Goal: Task Accomplishment & Management: Manage account settings

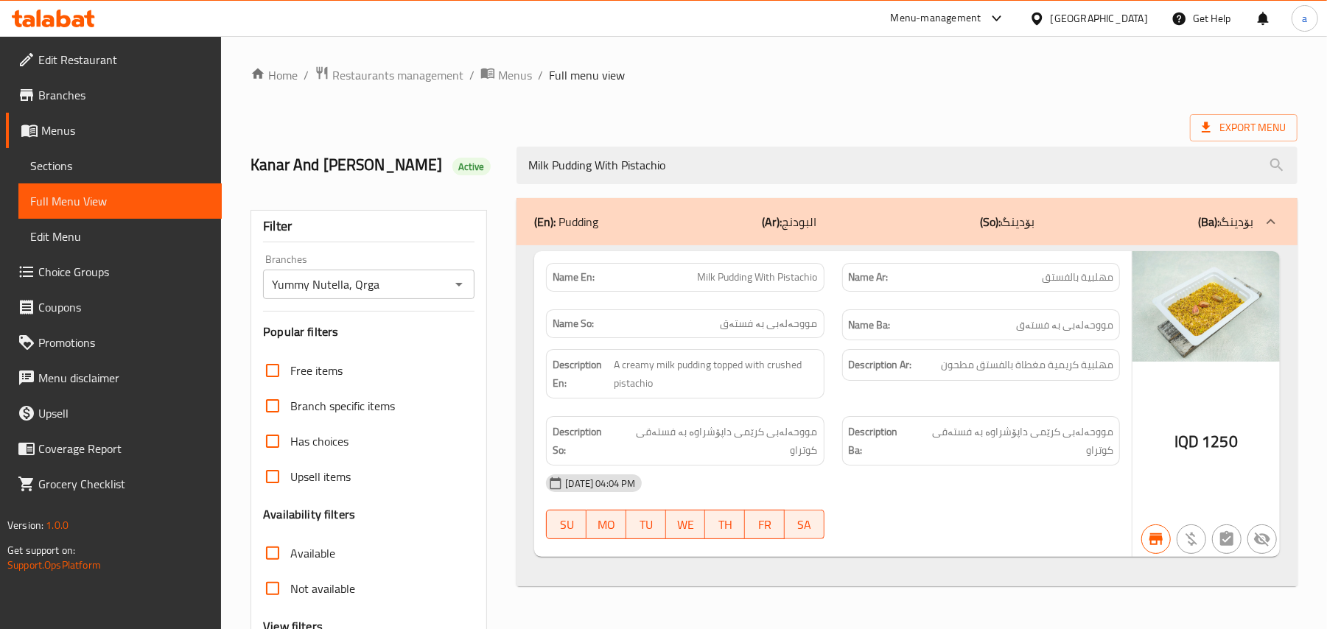
click at [368, 78] on span "Restaurants management" at bounding box center [397, 75] width 131 height 18
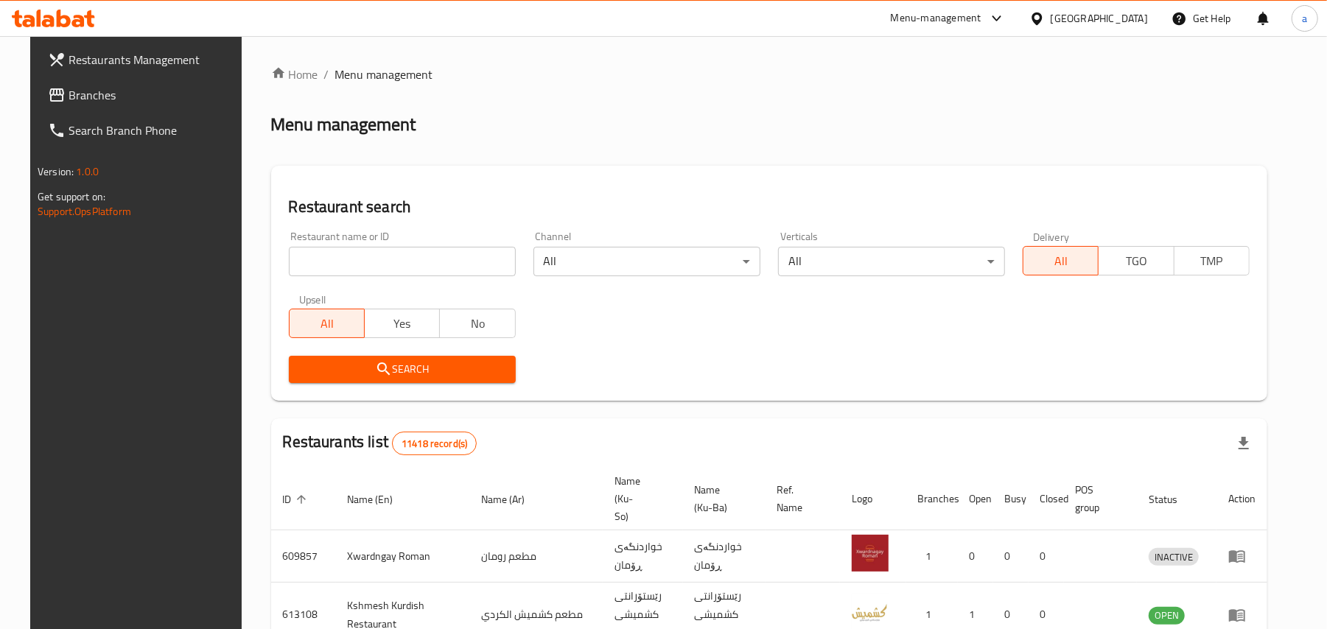
click at [358, 272] on input "search" at bounding box center [402, 261] width 227 height 29
paste input "Casa De Cafe"
type input "Casa De Cafe"
click button "Search" at bounding box center [402, 369] width 227 height 27
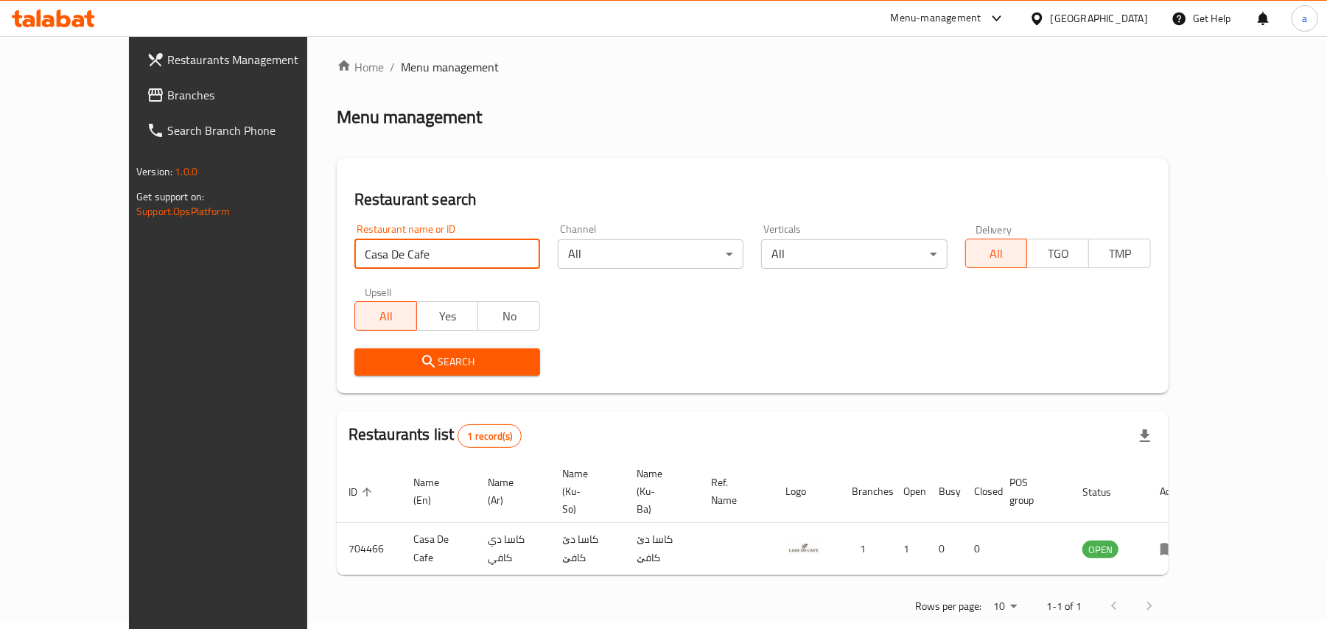
scroll to position [10, 0]
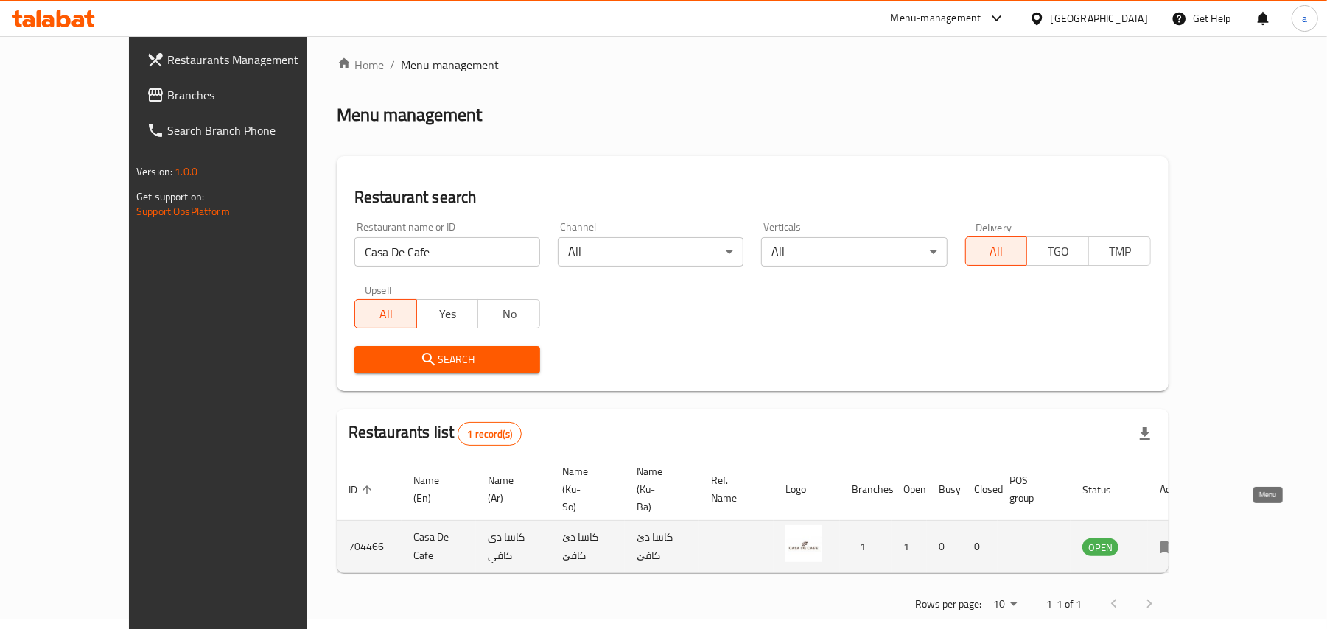
click at [1177, 538] on icon "enhanced table" at bounding box center [1169, 547] width 18 height 18
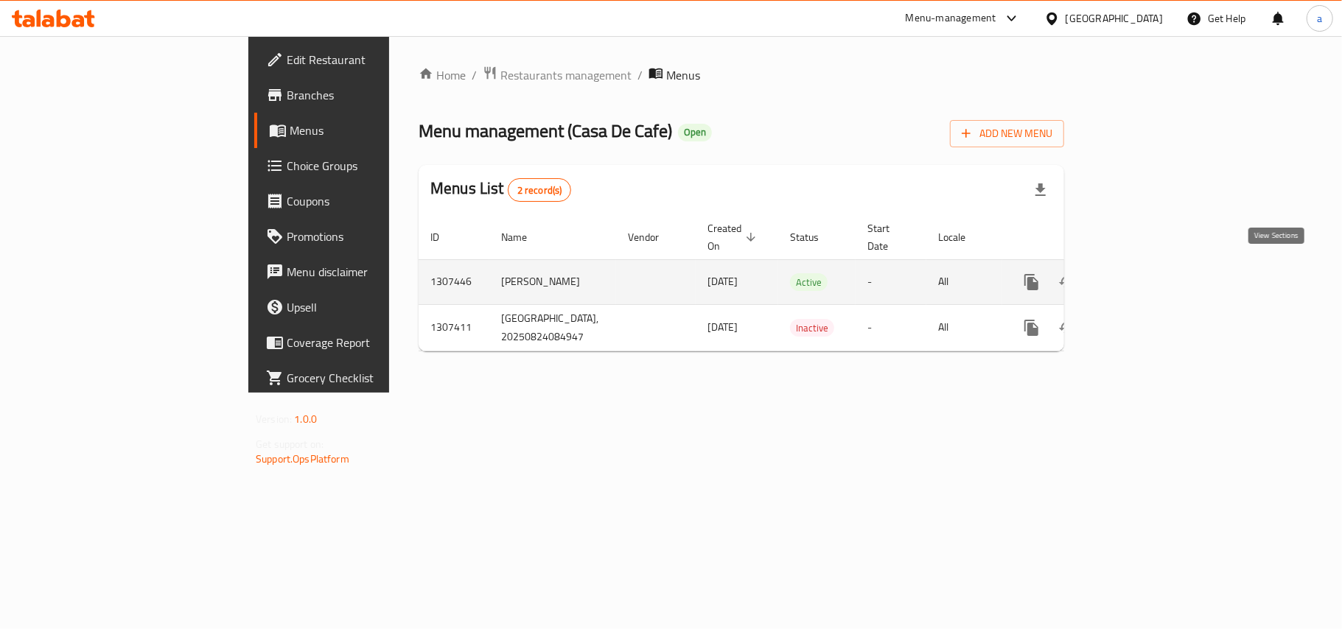
click at [1146, 276] on icon "enhanced table" at bounding box center [1138, 282] width 18 height 18
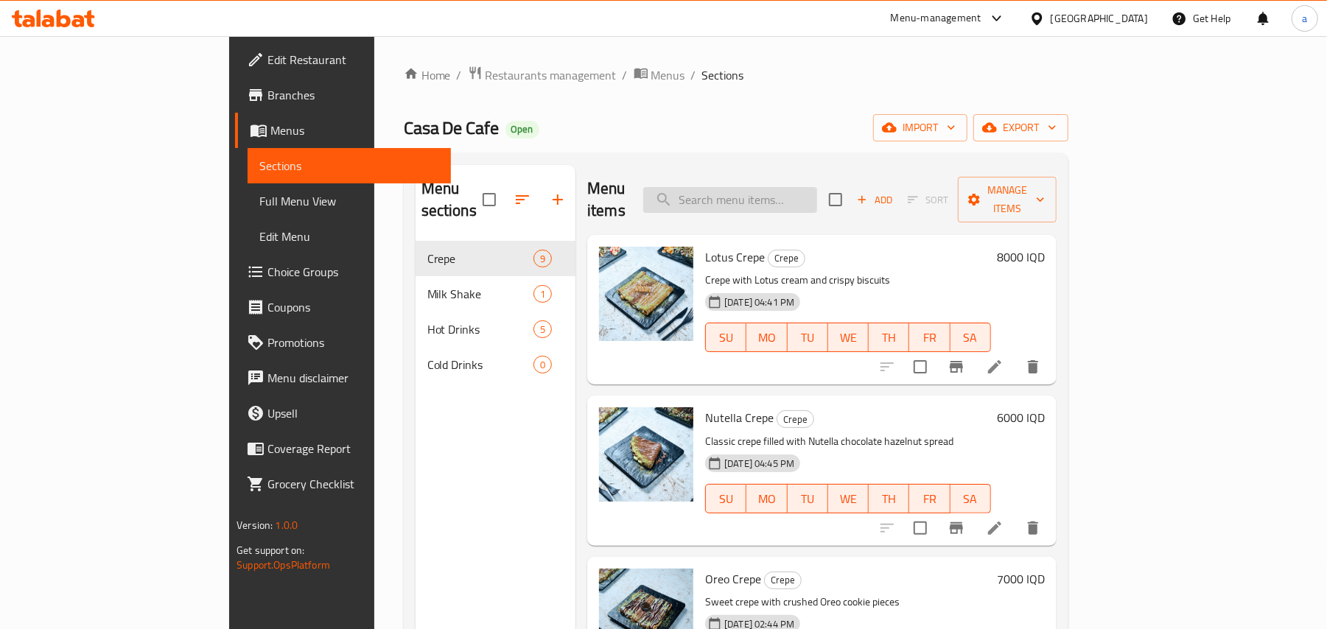
click at [779, 195] on input "search" at bounding box center [730, 200] width 174 height 26
paste input "Strawberry Shake"
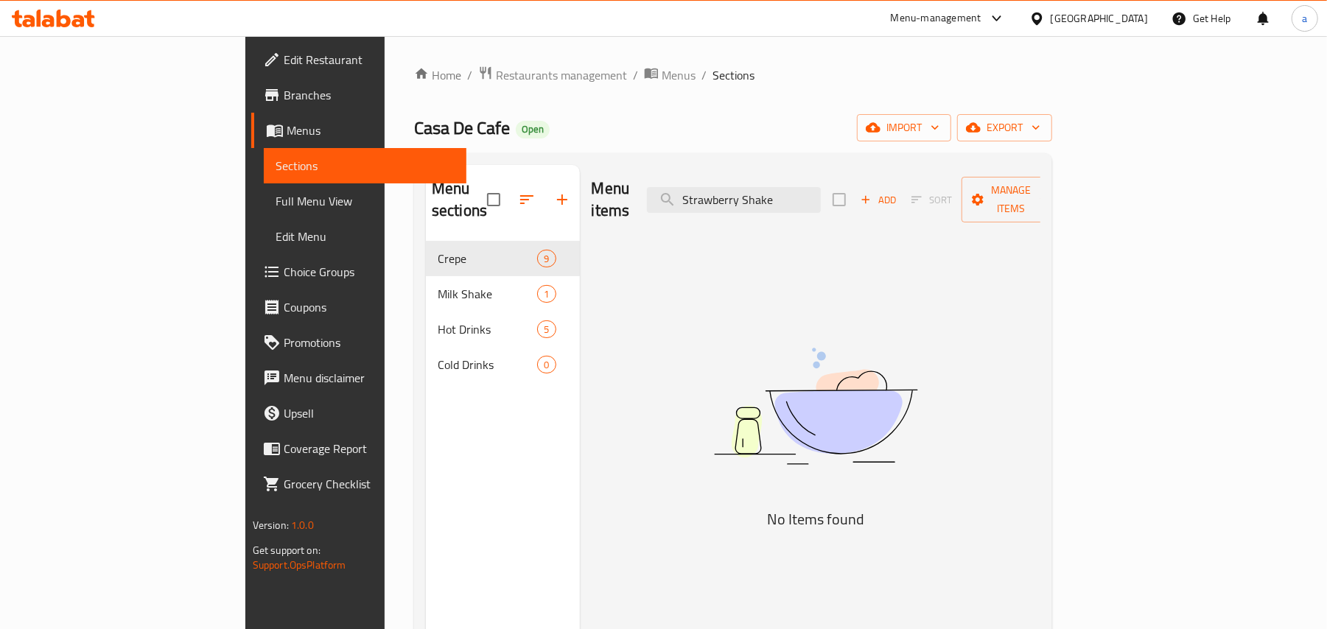
type input "Strawberry Shake"
click at [276, 203] on span "Full Menu View" at bounding box center [366, 201] width 180 height 18
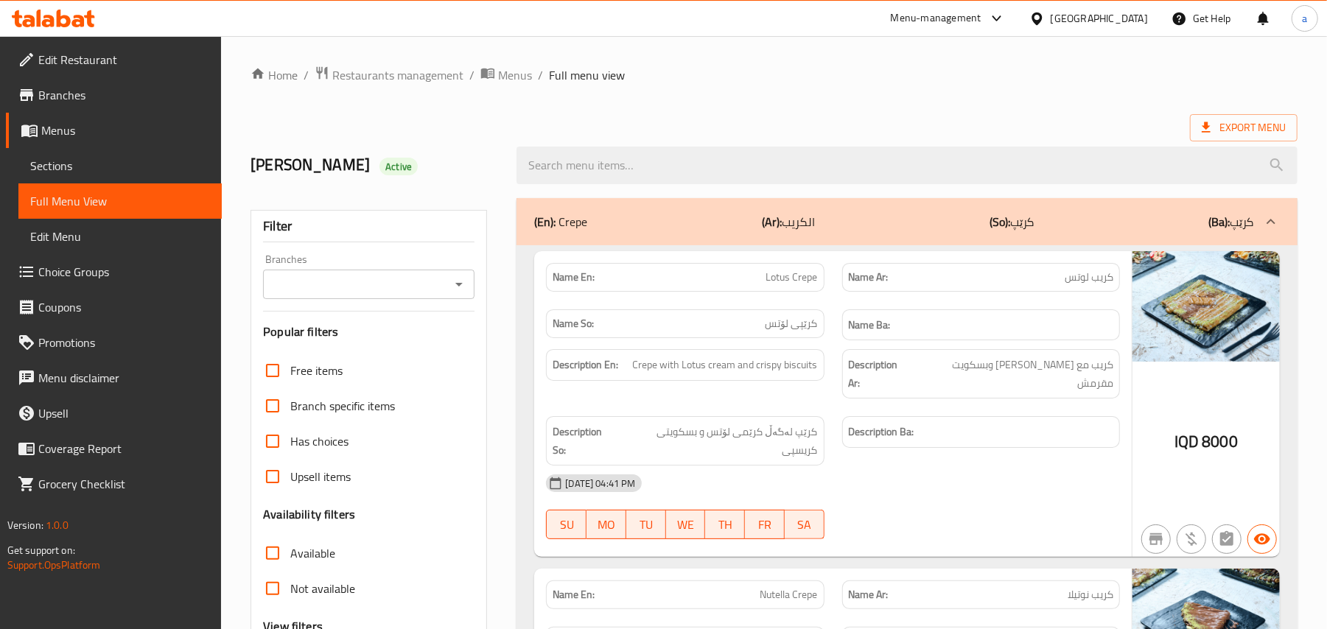
click at [84, 166] on span "Sections" at bounding box center [120, 166] width 180 height 18
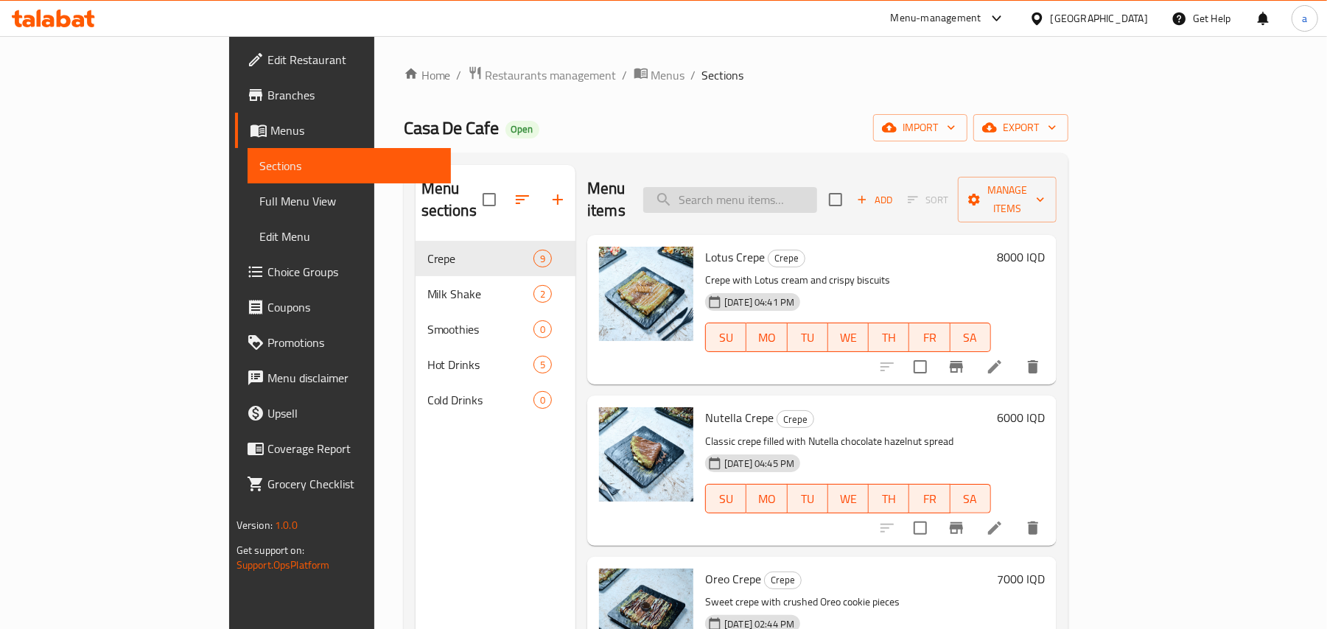
click at [785, 187] on input "search" at bounding box center [730, 200] width 174 height 26
paste input "Strawberry Shake"
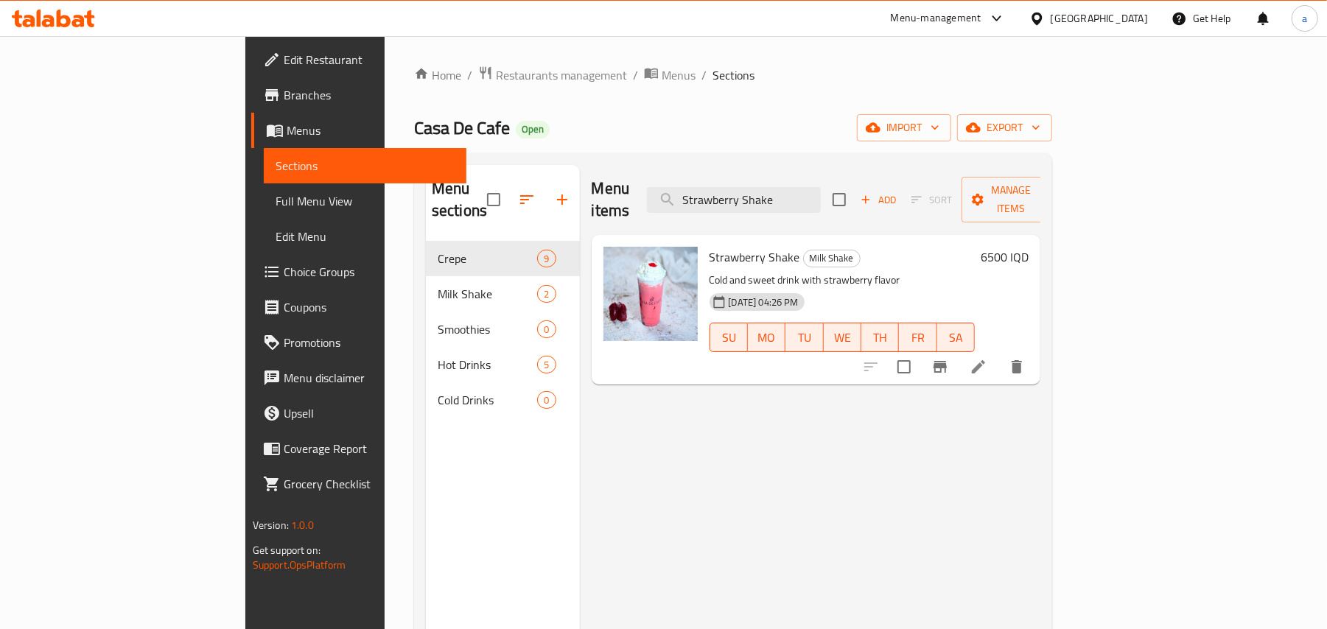
type input "Strawberry Shake"
click at [1034, 365] on div at bounding box center [943, 366] width 181 height 35
click at [987, 358] on icon at bounding box center [978, 367] width 18 height 18
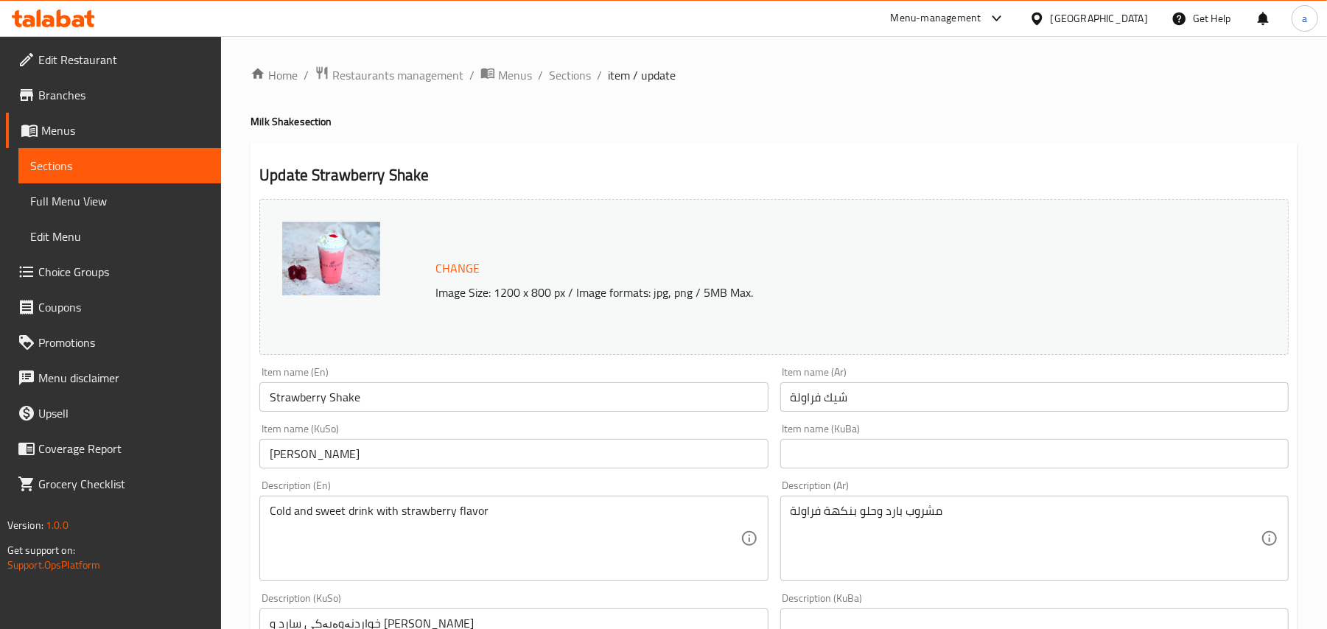
scroll to position [228, 0]
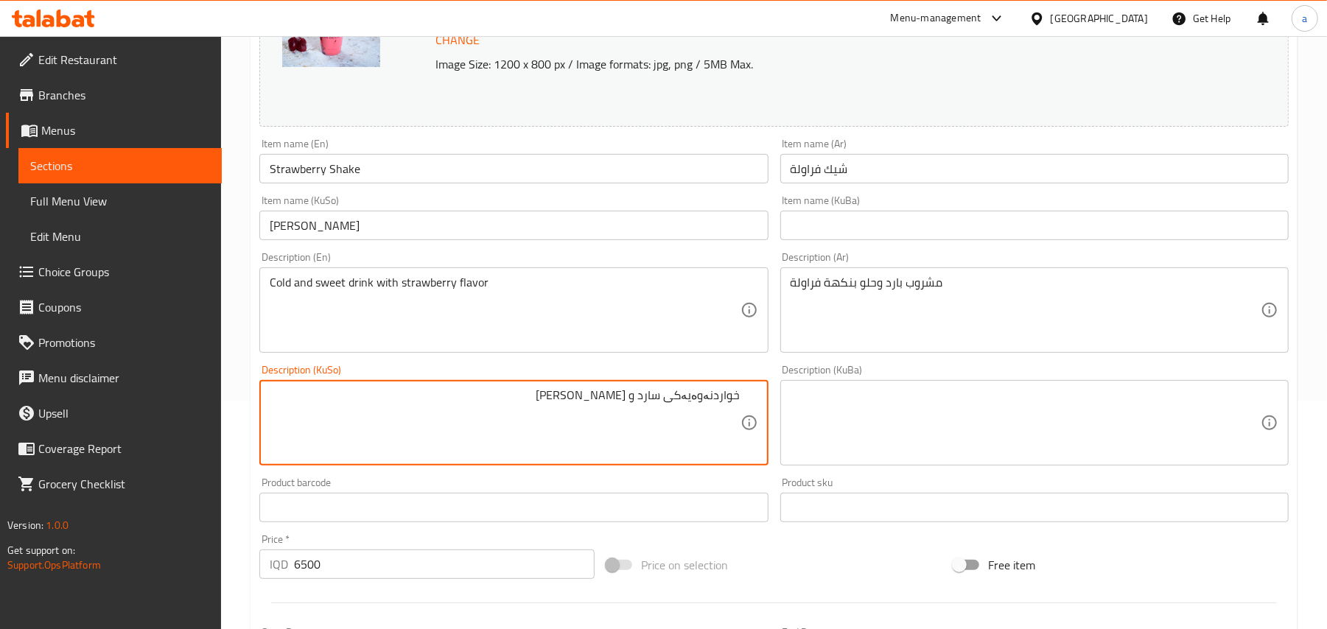
click at [676, 417] on textarea "خواردنەوەیەکی سارد و [PERSON_NAME]" at bounding box center [505, 423] width 470 height 70
click at [558, 415] on textarea "خواردنەوەی سارد و [PERSON_NAME]" at bounding box center [505, 423] width 470 height 70
type textarea "خواردنەوەی سارد و [PERSON_NAME]"
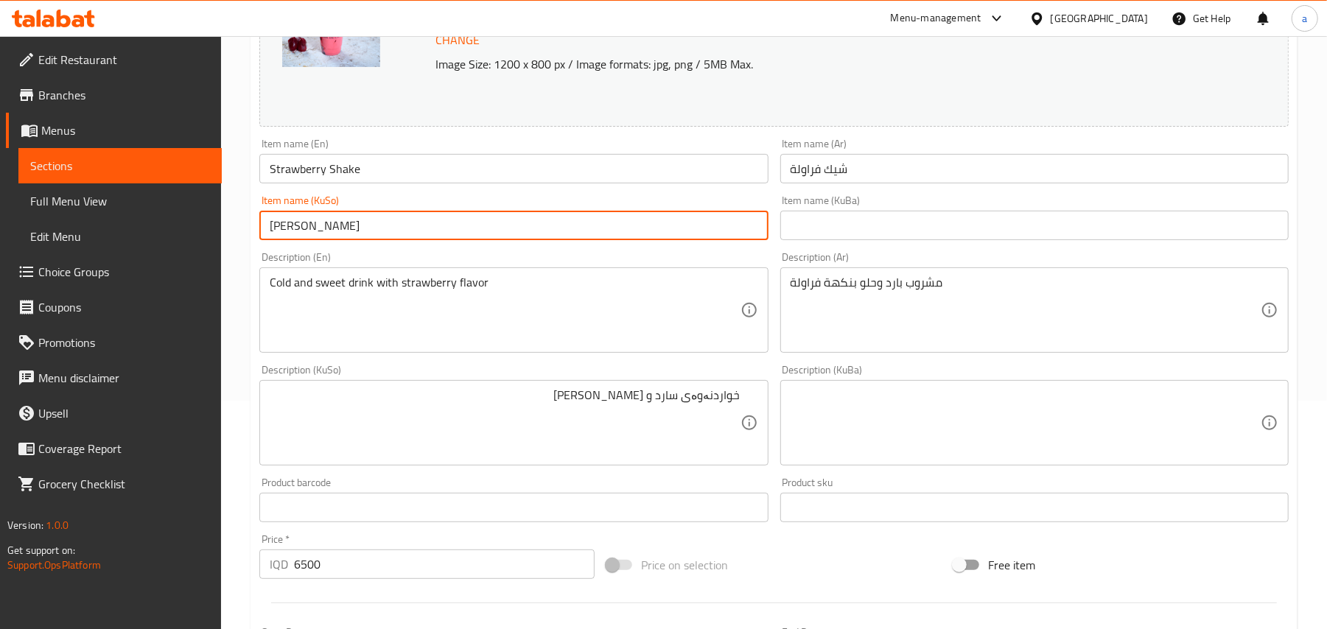
click at [452, 239] on input "[PERSON_NAME]" at bounding box center [513, 225] width 508 height 29
click at [740, 240] on input "[PERSON_NAME]" at bounding box center [513, 225] width 508 height 29
click at [661, 234] on input "شەیک" at bounding box center [513, 225] width 508 height 29
paste input "فراولە"
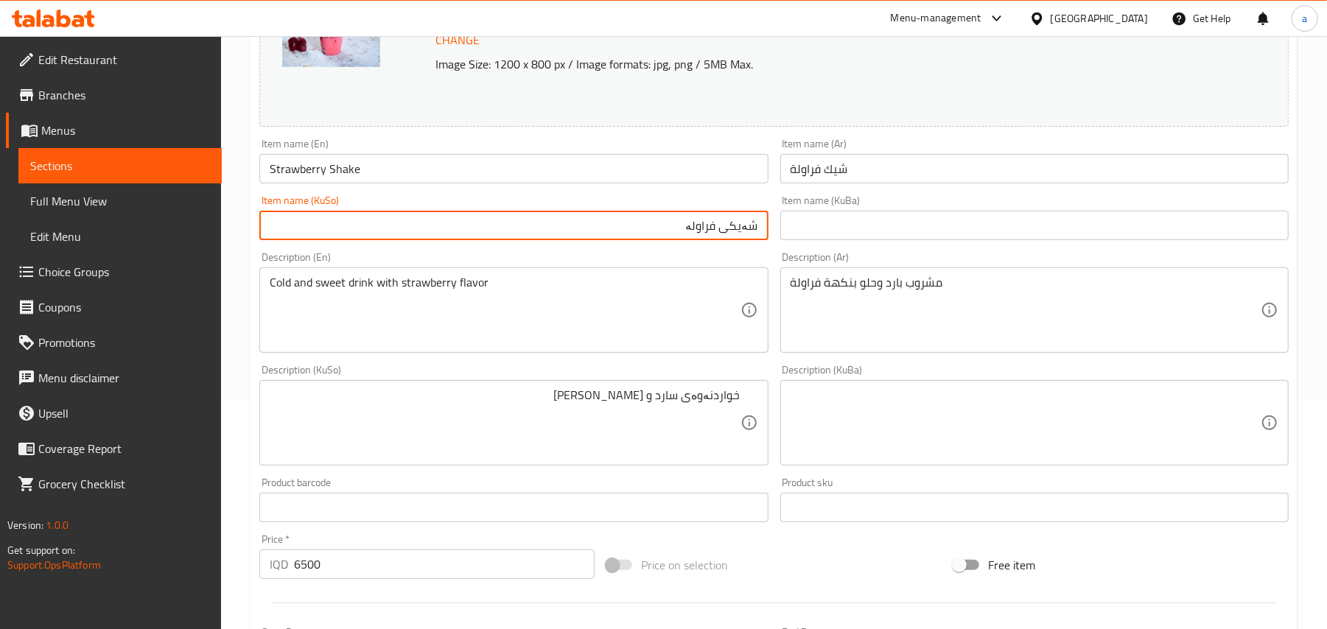
click at [708, 240] on input "شەیکی فراولە" at bounding box center [513, 225] width 508 height 29
type input "شەیکی فەراولە"
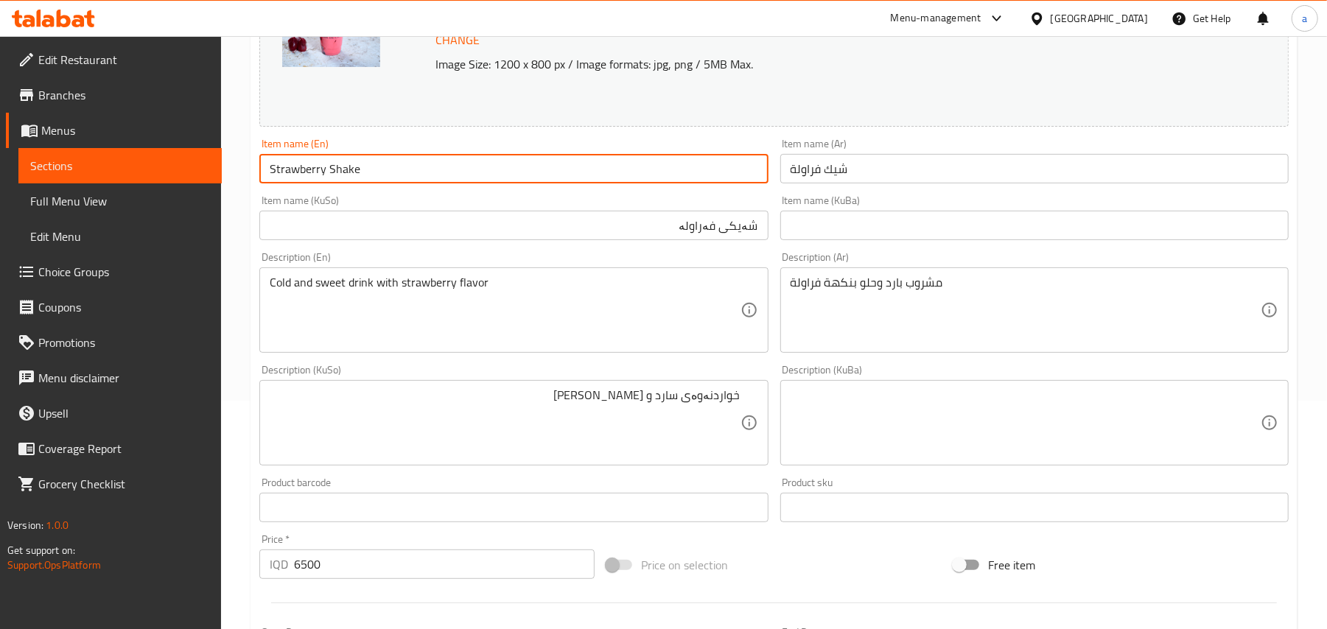
drag, startPoint x: 423, startPoint y: 183, endPoint x: 220, endPoint y: 187, distance: 203.4
click at [220, 187] on div "Edit Restaurant Branches Menus Sections Full Menu View Edit Menu Choice Groups …" at bounding box center [663, 406] width 1327 height 1196
click at [377, 169] on input "Strawberry Shake" at bounding box center [513, 168] width 508 height 29
click at [147, 207] on span "Full Menu View" at bounding box center [120, 201] width 180 height 18
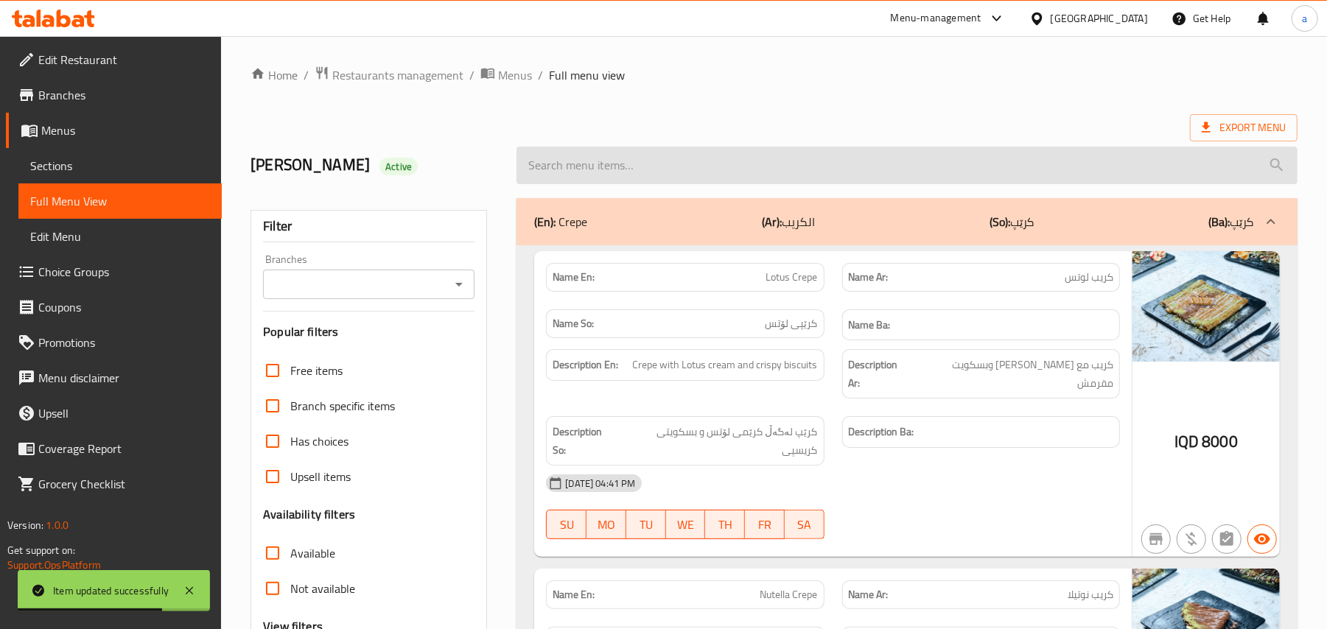
click at [652, 178] on input "search" at bounding box center [906, 166] width 781 height 38
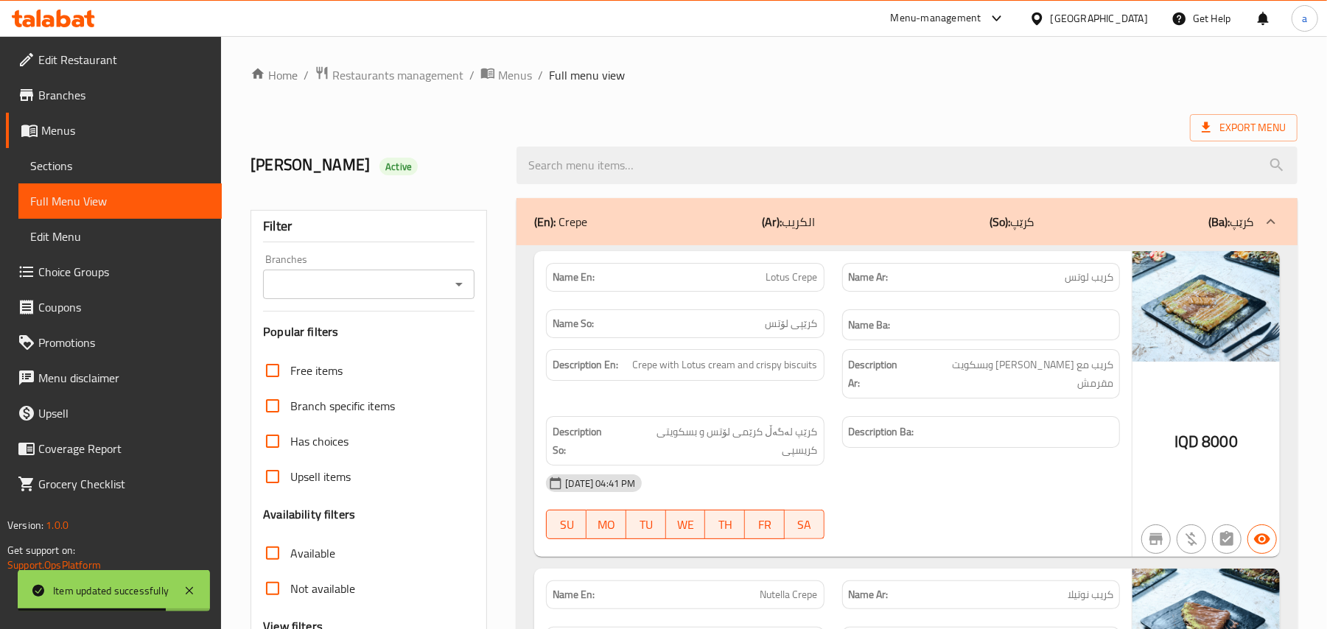
paste input "Strawberry Shake"
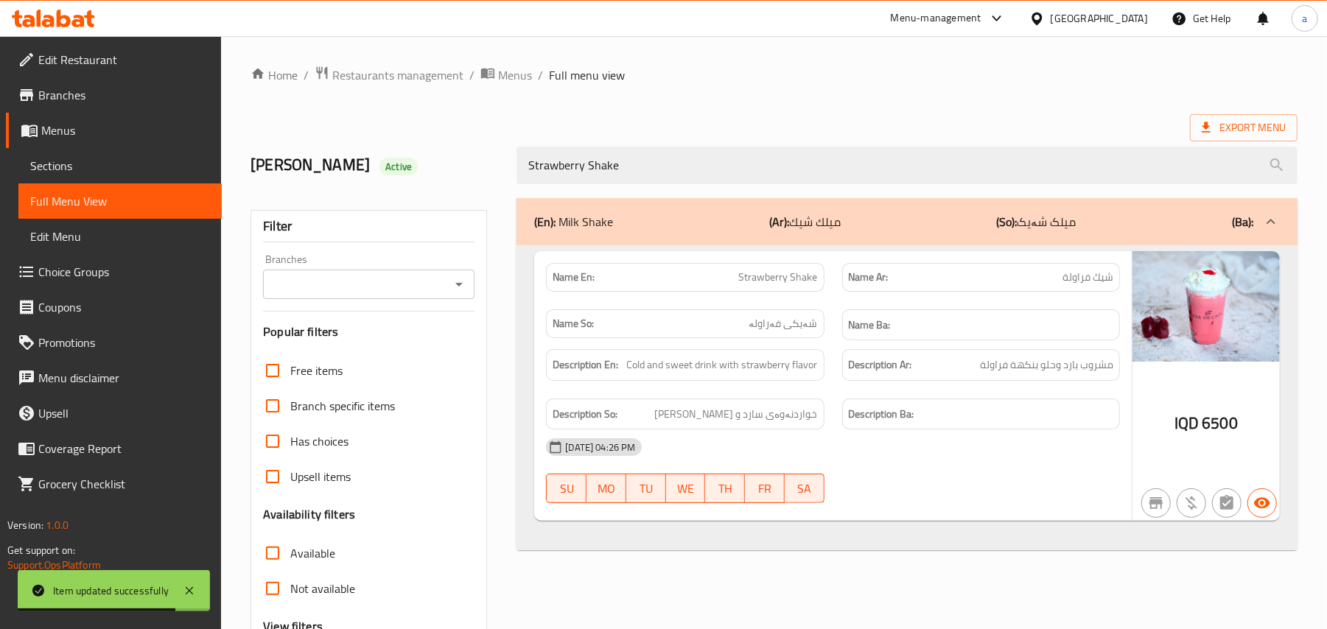
click at [463, 284] on icon "Open" at bounding box center [459, 285] width 18 height 18
type input "Strawberry Shake"
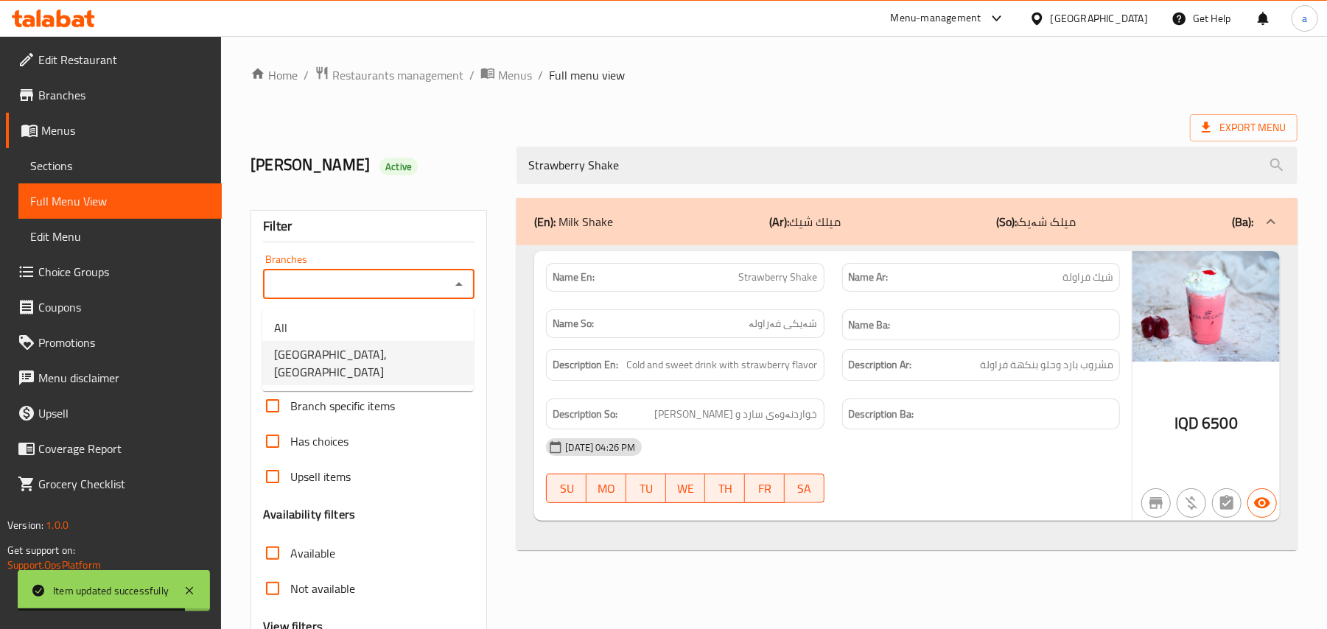
click at [393, 357] on span "[GEOGRAPHIC_DATA], [GEOGRAPHIC_DATA]" at bounding box center [368, 363] width 188 height 35
type input "[GEOGRAPHIC_DATA], [GEOGRAPHIC_DATA]"
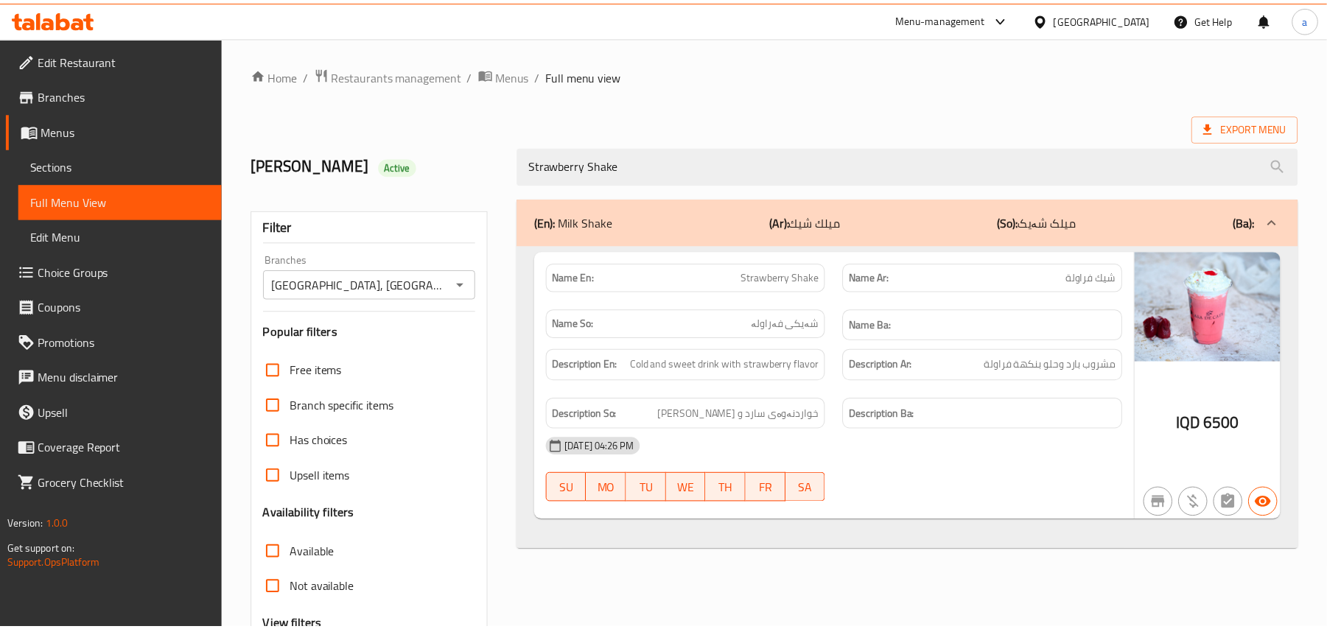
scroll to position [178, 0]
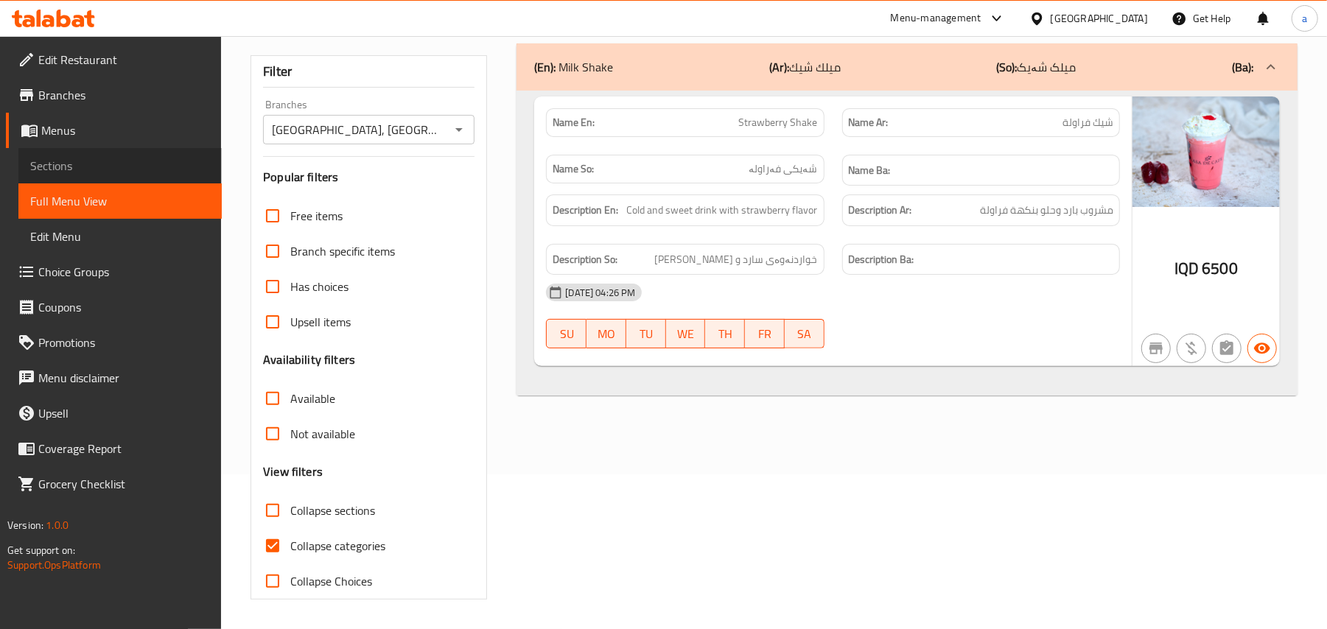
click at [130, 168] on span "Sections" at bounding box center [120, 166] width 180 height 18
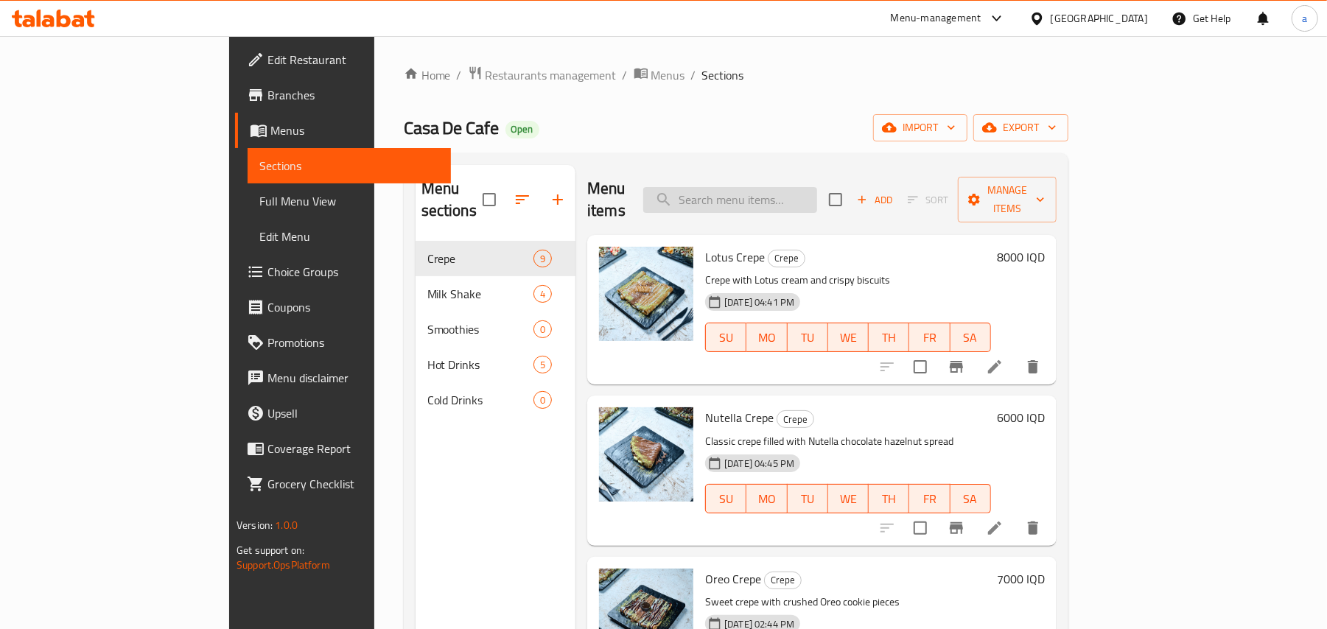
click at [759, 197] on input "search" at bounding box center [730, 200] width 174 height 26
paste input "Vanilla Shake"
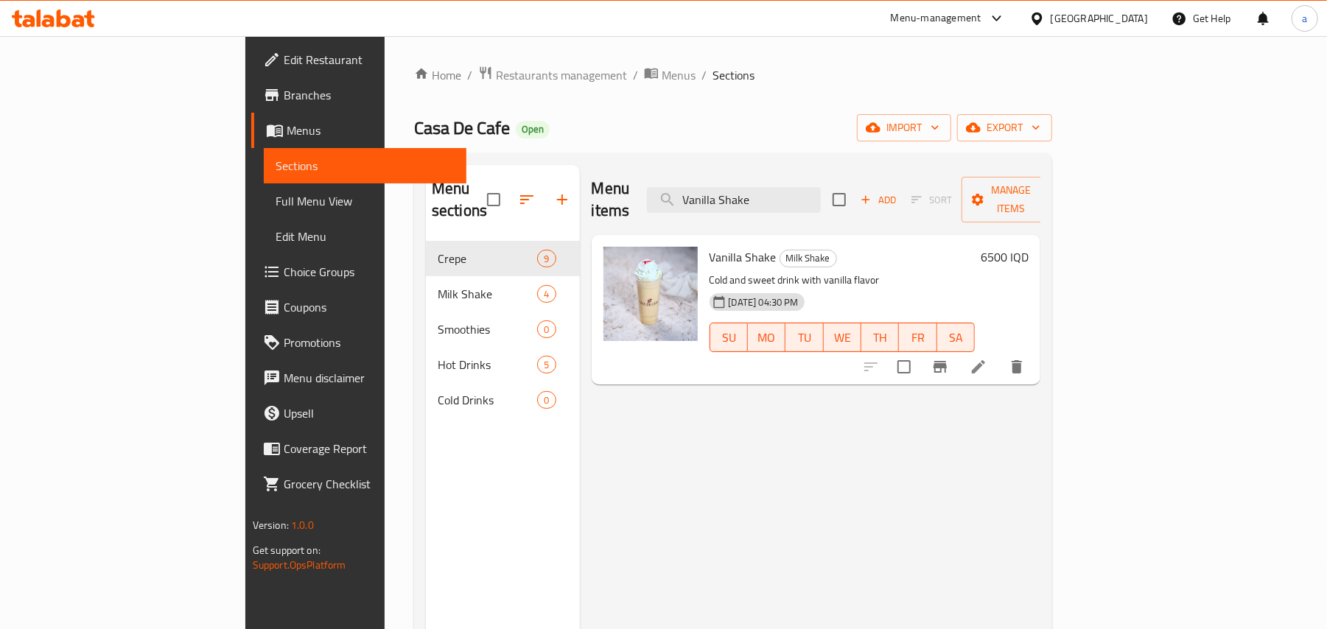
type input "Vanilla Shake"
click at [999, 362] on li at bounding box center [978, 367] width 41 height 27
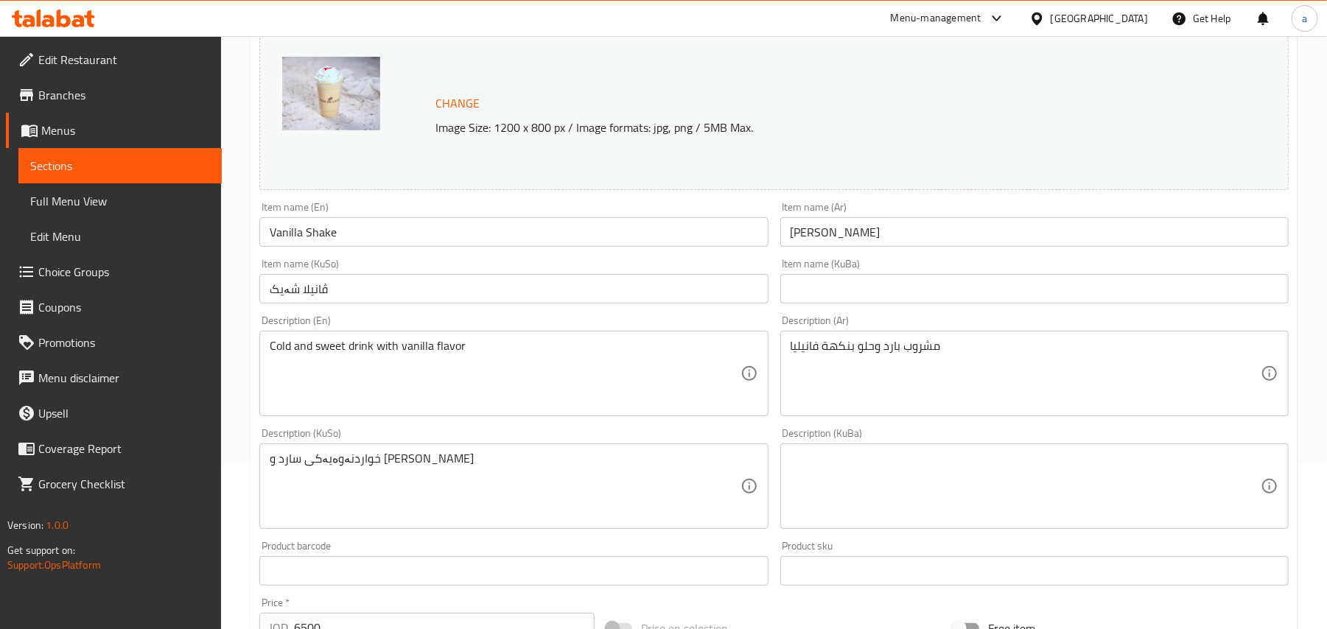
scroll to position [228, 0]
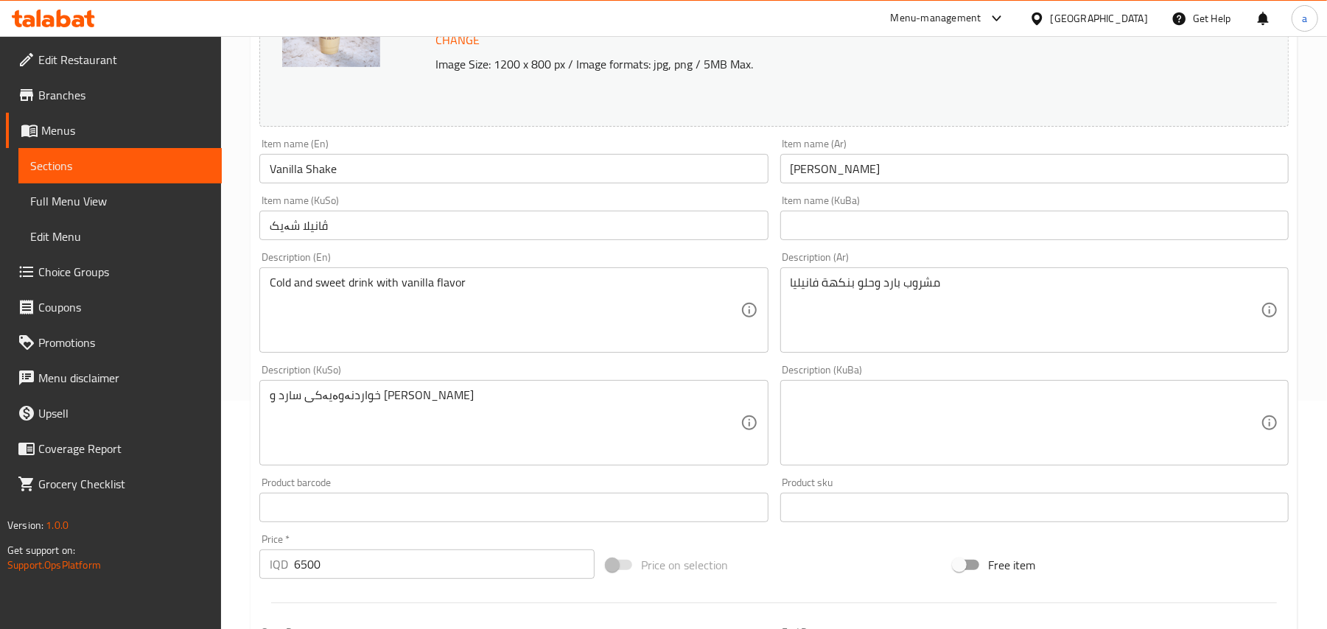
click at [880, 178] on input "[PERSON_NAME]" at bounding box center [1034, 168] width 508 height 29
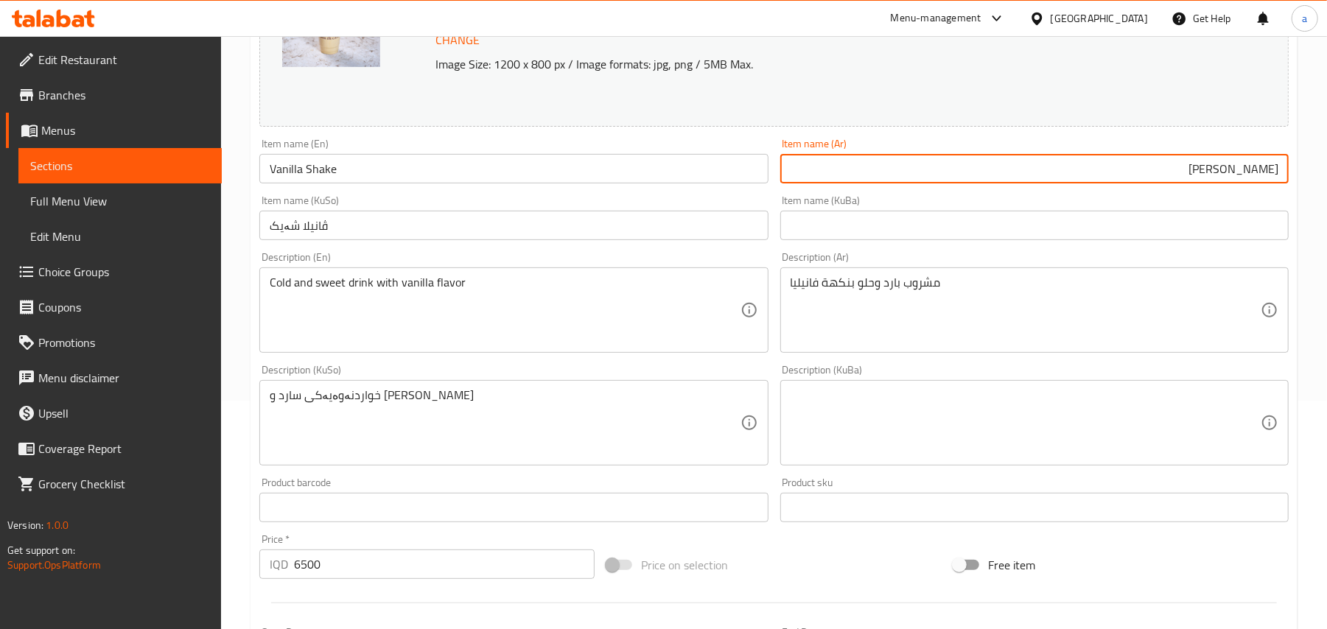
click at [642, 231] on input "ڤانیلا شەیک" at bounding box center [513, 225] width 508 height 29
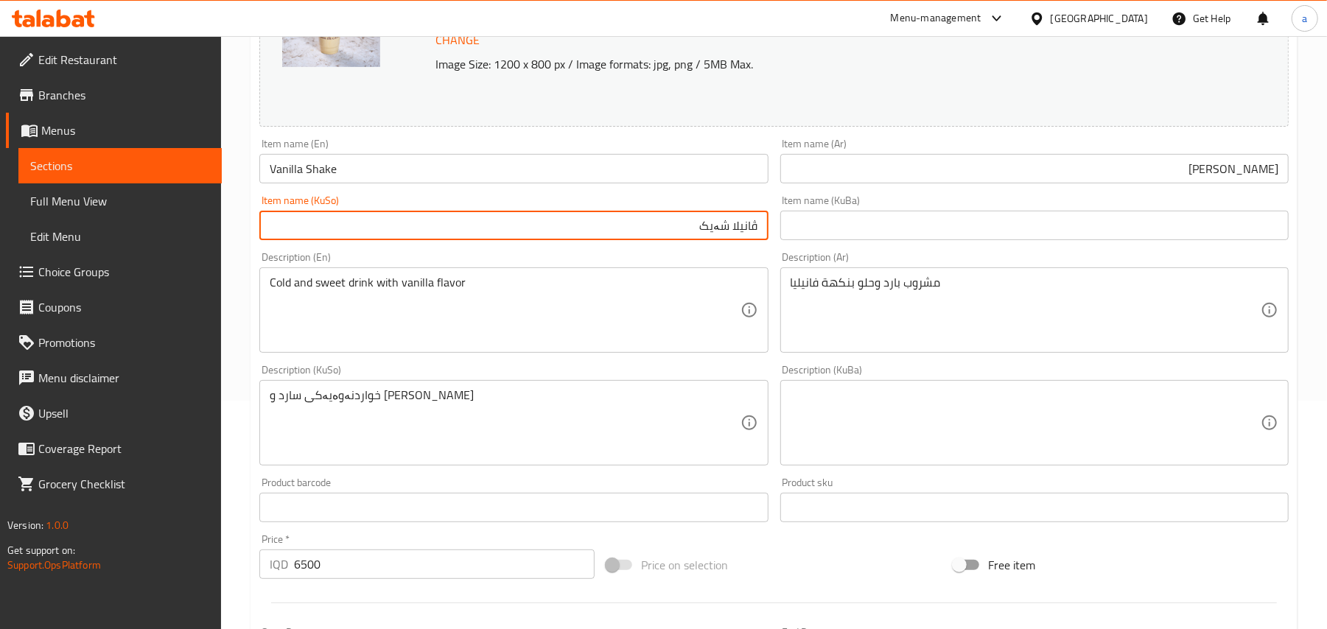
click at [715, 246] on div "Item name (KuSo) ڤانیلا شەیک Item name ([GEOGRAPHIC_DATA])" at bounding box center [513, 217] width 520 height 57
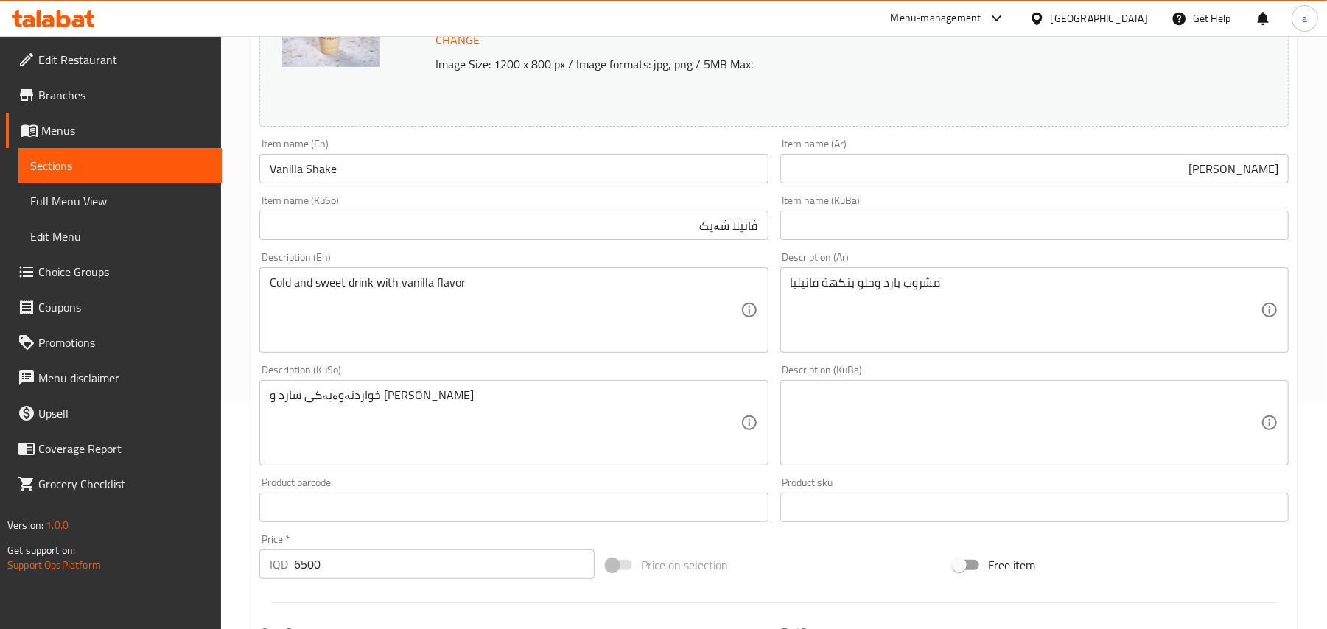
click at [718, 240] on input "ڤانیلا شەیک" at bounding box center [513, 225] width 508 height 29
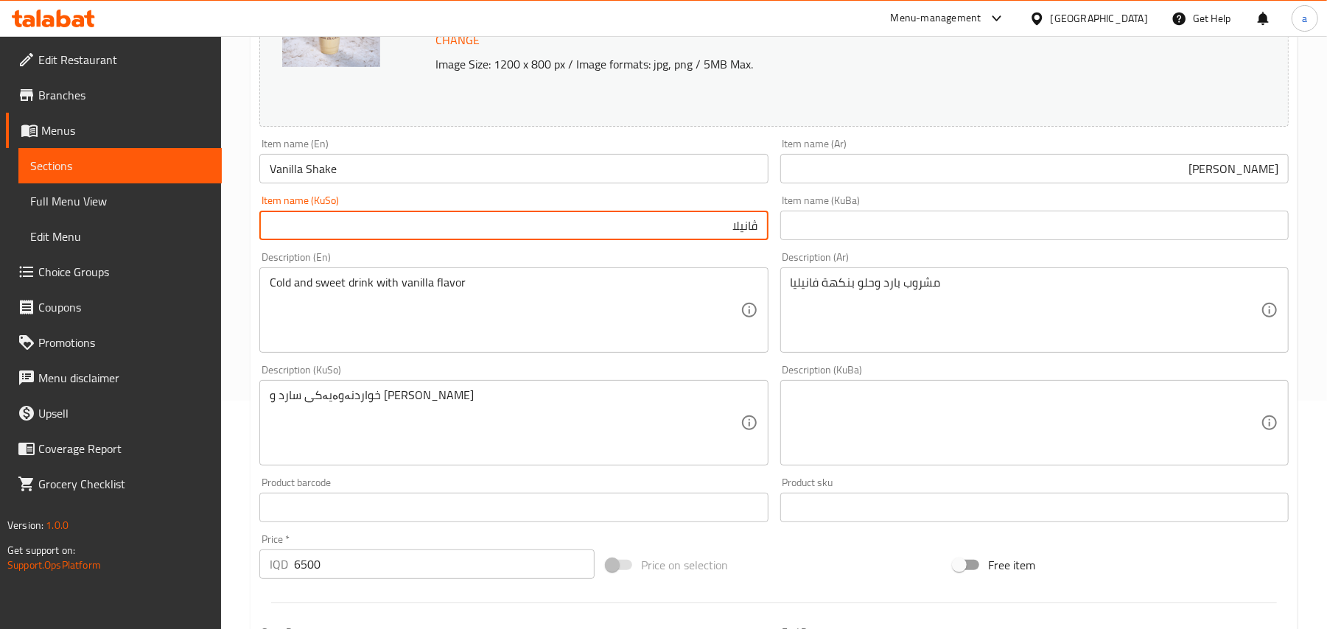
click at [761, 239] on input "ڤانیلا" at bounding box center [513, 225] width 508 height 29
paste input "شەیک"
type input "شەیکی ڤانیلا"
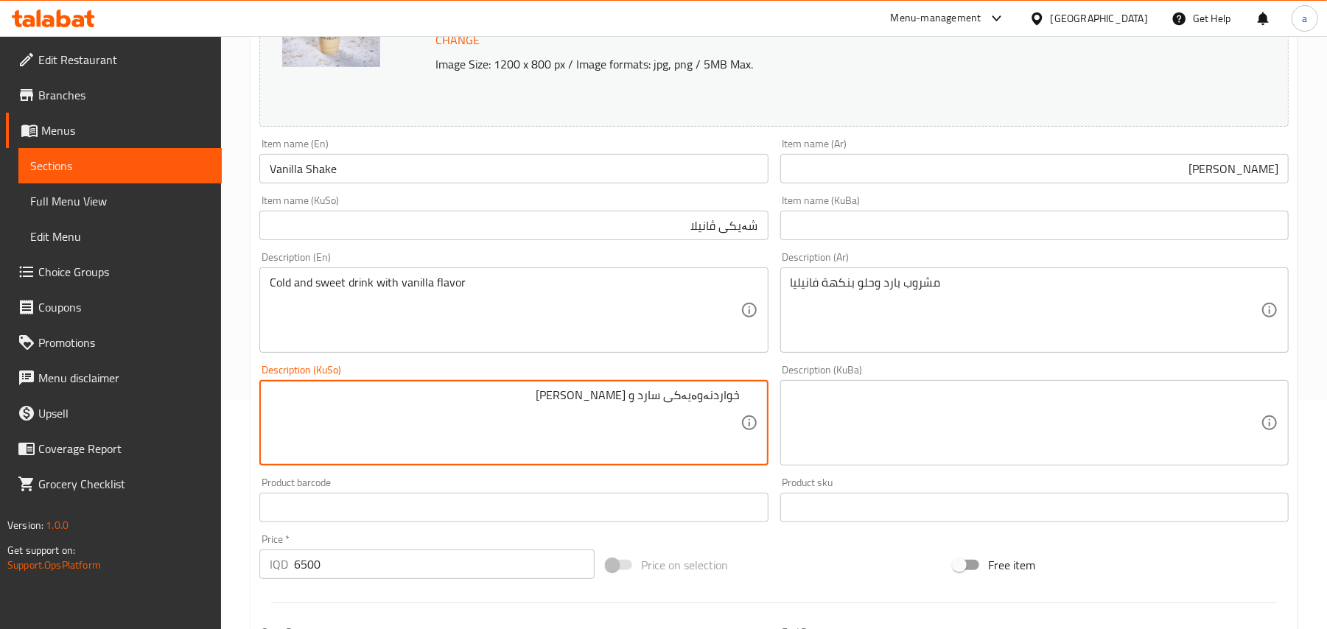
click at [676, 415] on textarea "خواردنەوەیەکی سارد و [PERSON_NAME]" at bounding box center [505, 423] width 470 height 70
type textarea "خواردنەوەی سارد و [PERSON_NAME]"
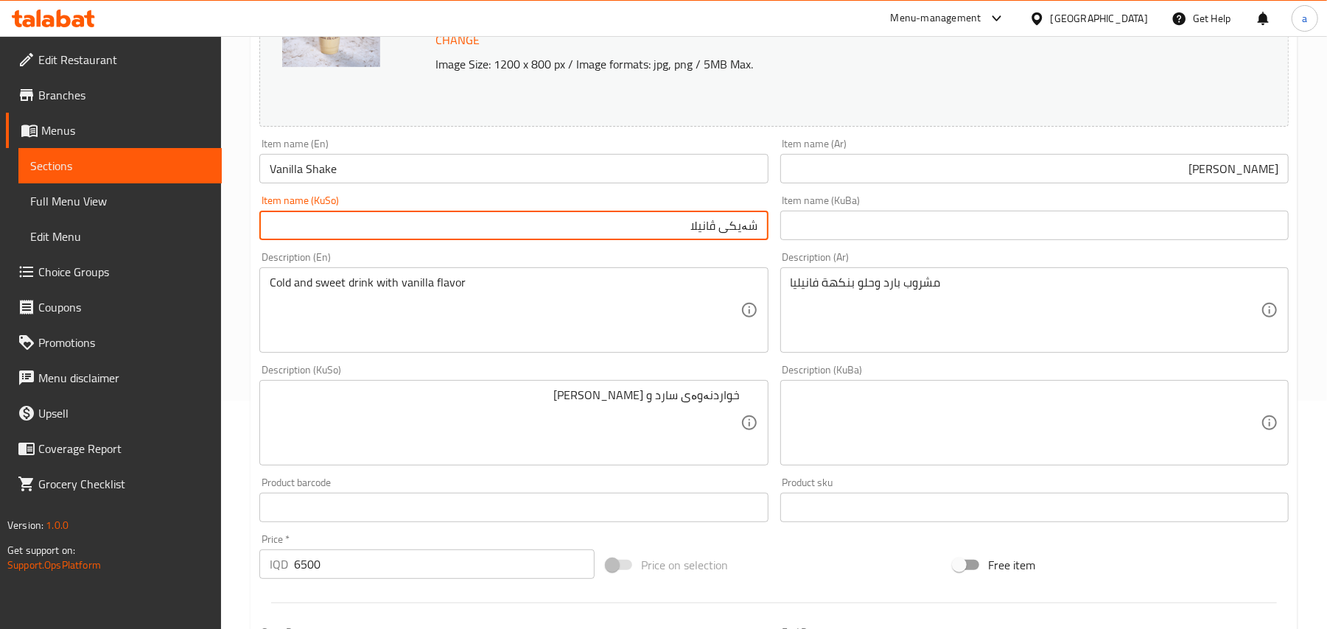
click at [700, 240] on input "شەیکی ڤانیلا" at bounding box center [513, 225] width 508 height 29
click at [704, 237] on input "شەیکی ڤانێلا" at bounding box center [513, 225] width 508 height 29
type input "شەیکی ڤانێلا"
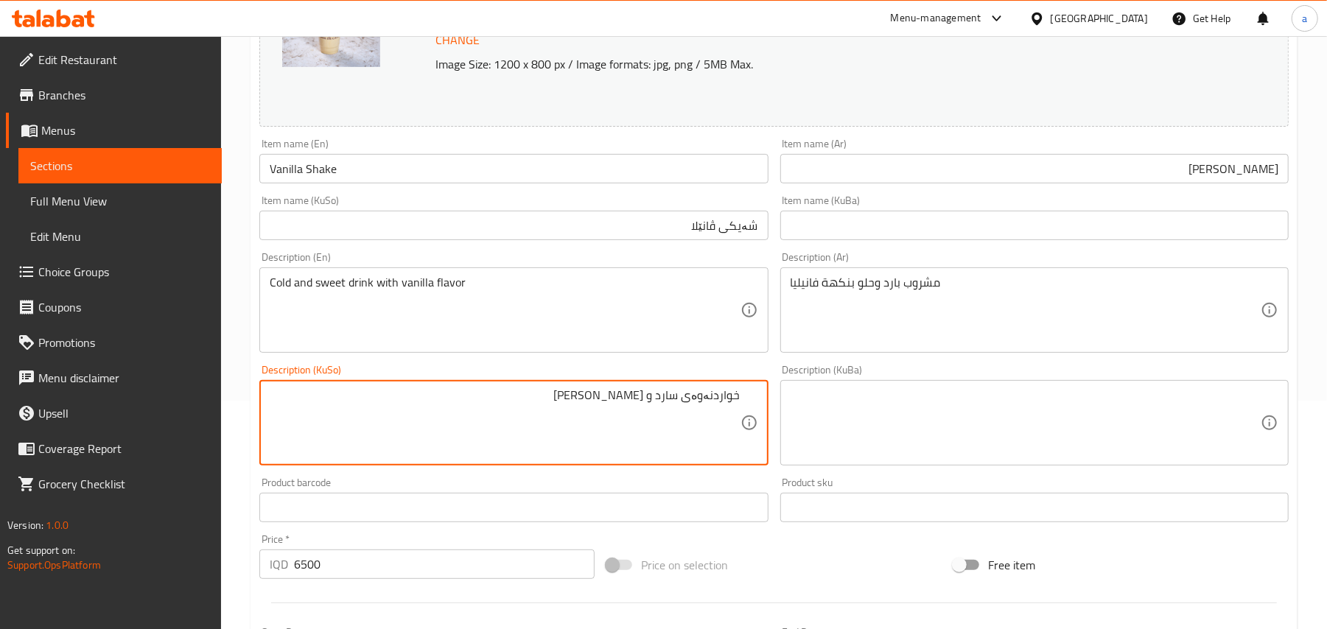
click at [552, 414] on textarea "خواردنەوەی سارد و [PERSON_NAME]" at bounding box center [505, 423] width 470 height 70
paste textarea "لا"
type textarea "خواردنەوەی سارد و شیرین بە تامی ڤانێلا"
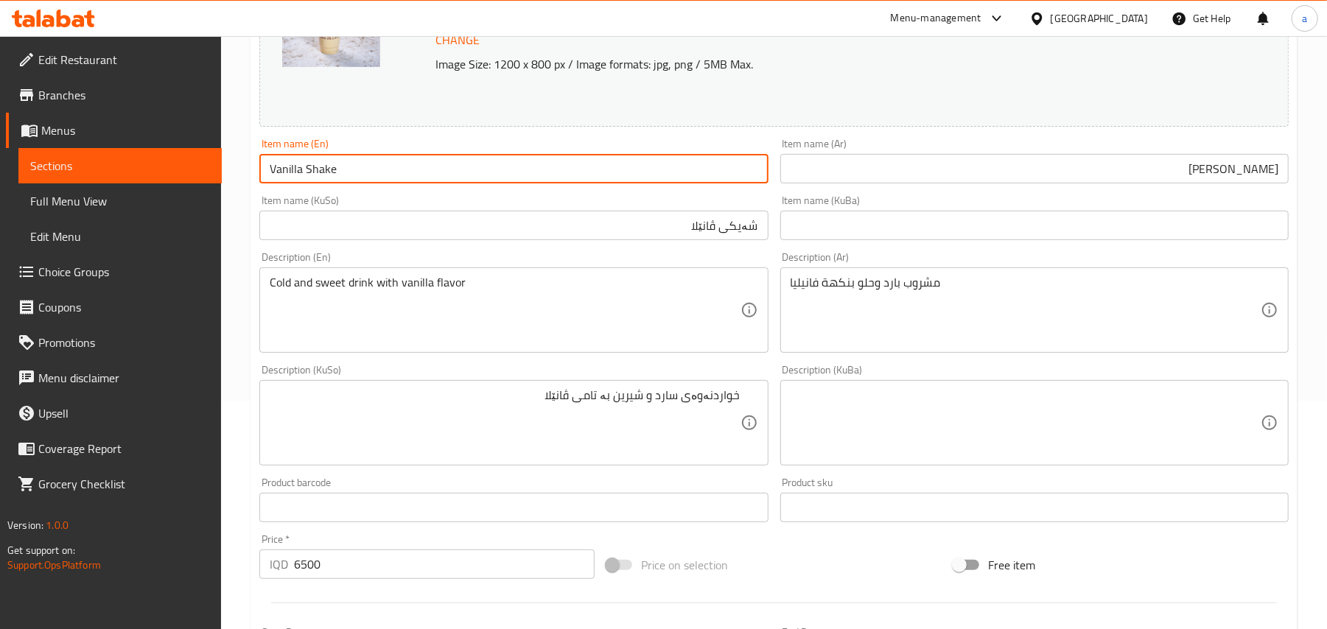
drag, startPoint x: 358, startPoint y: 169, endPoint x: 261, endPoint y: 166, distance: 97.3
click at [261, 166] on input "Vanilla Shake" at bounding box center [513, 168] width 508 height 29
click at [365, 178] on input "Vanilla Shake" at bounding box center [513, 168] width 508 height 29
click at [124, 198] on span "Full Menu View" at bounding box center [120, 201] width 180 height 18
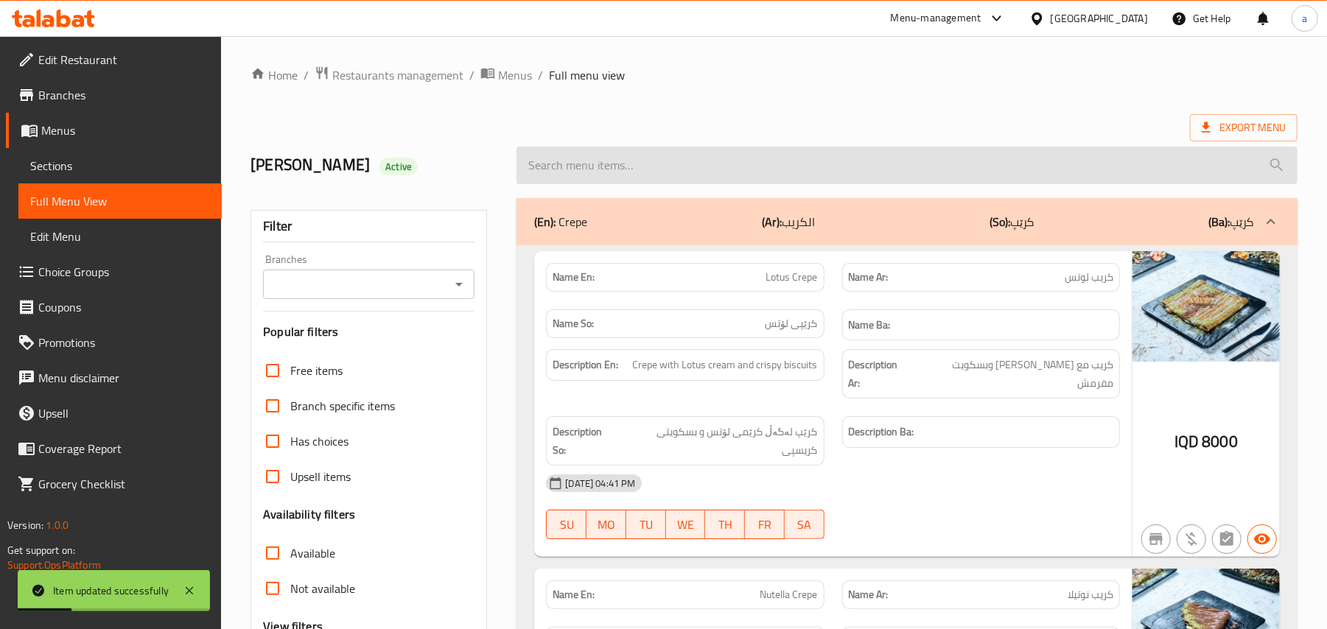
click at [679, 172] on input "search" at bounding box center [906, 166] width 781 height 38
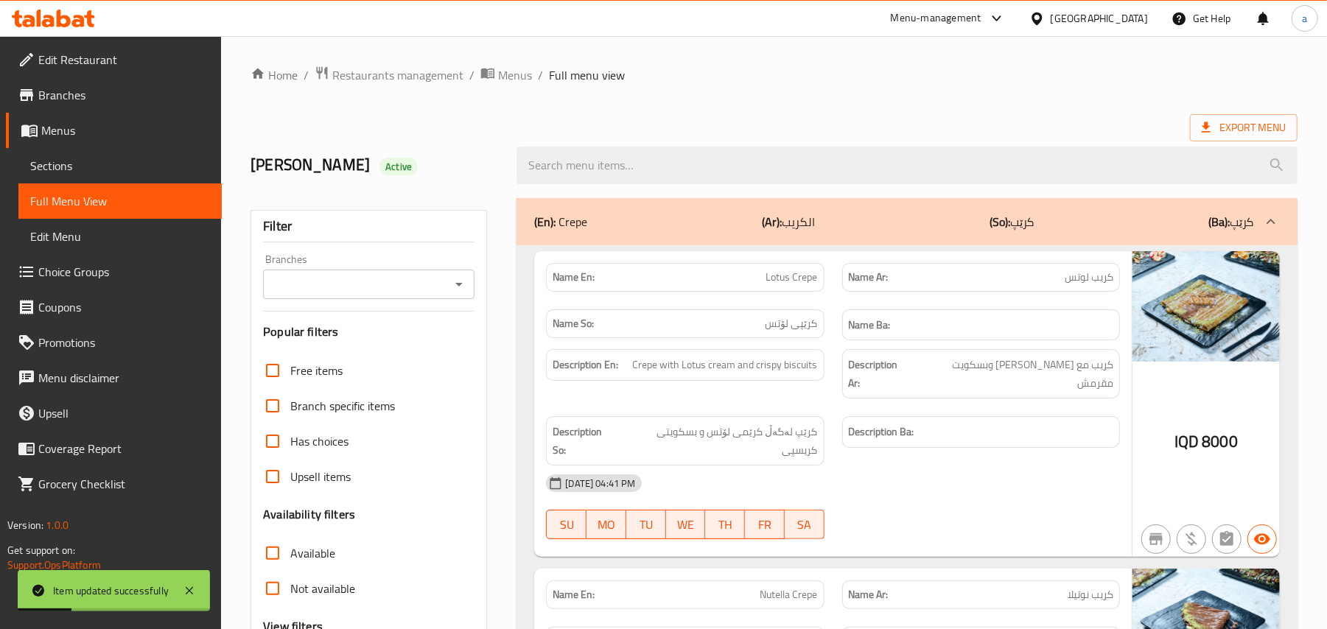
paste input "Vanilla Shake"
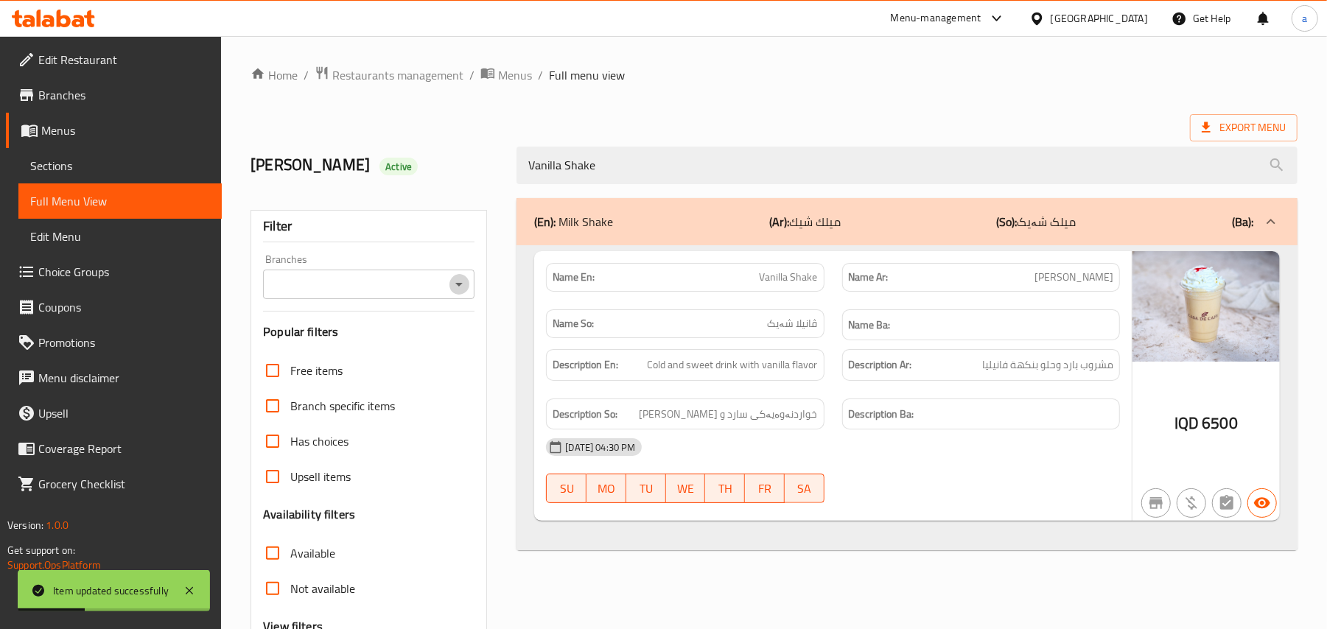
click at [457, 284] on icon "Open" at bounding box center [459, 285] width 18 height 18
type input "Vanilla Shake"
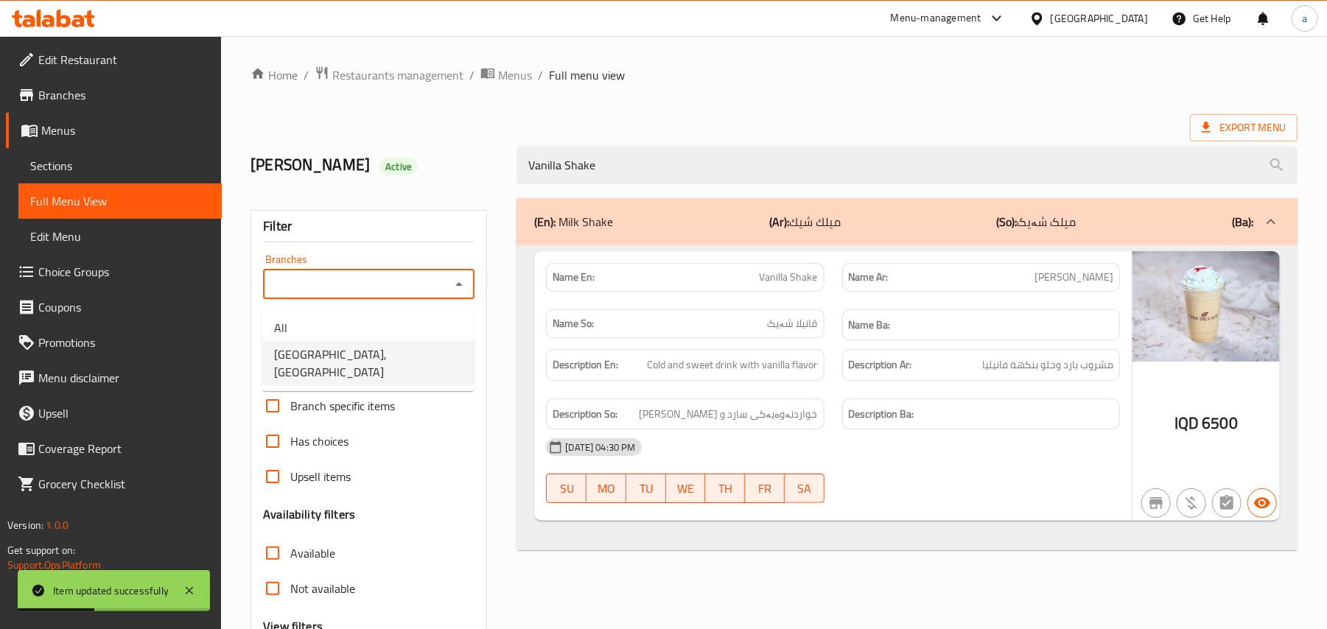
click at [392, 354] on span "[GEOGRAPHIC_DATA], [GEOGRAPHIC_DATA]" at bounding box center [368, 363] width 188 height 35
type input "[GEOGRAPHIC_DATA], [GEOGRAPHIC_DATA]"
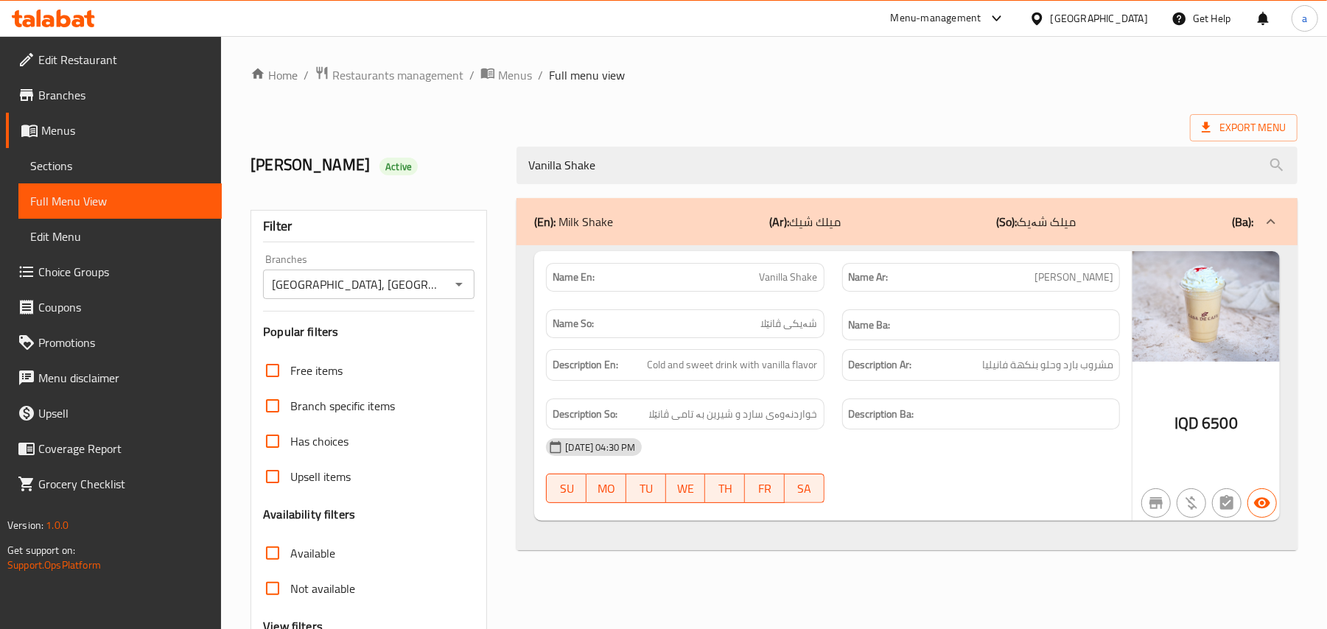
click at [387, 91] on div "Home / Restaurants management / Menus / Full menu view Export Menu [PERSON_NAME…" at bounding box center [773, 410] width 1047 height 689
click at [387, 75] on span "Restaurants management" at bounding box center [397, 75] width 131 height 18
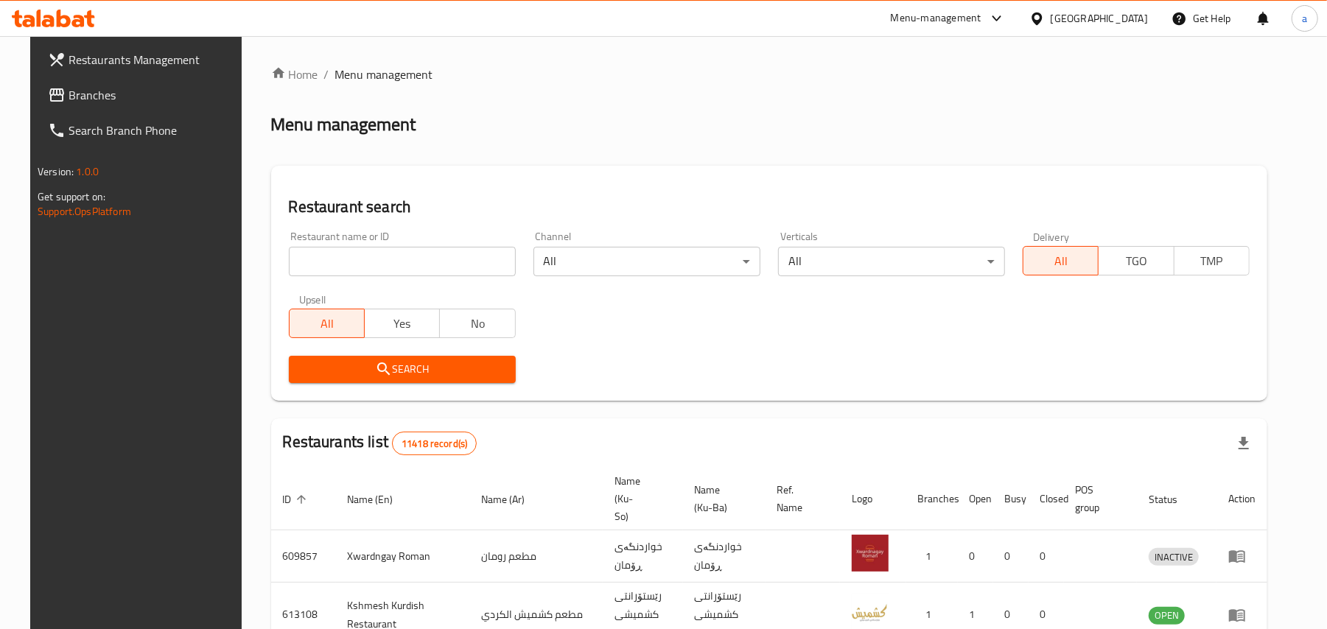
drag, startPoint x: 410, startPoint y: 264, endPoint x: 410, endPoint y: 252, distance: 11.8
click at [410, 264] on input "search" at bounding box center [402, 261] width 227 height 29
paste input "Pizza Avro"
type input "Pizza Avro"
click button "Search" at bounding box center [402, 369] width 227 height 27
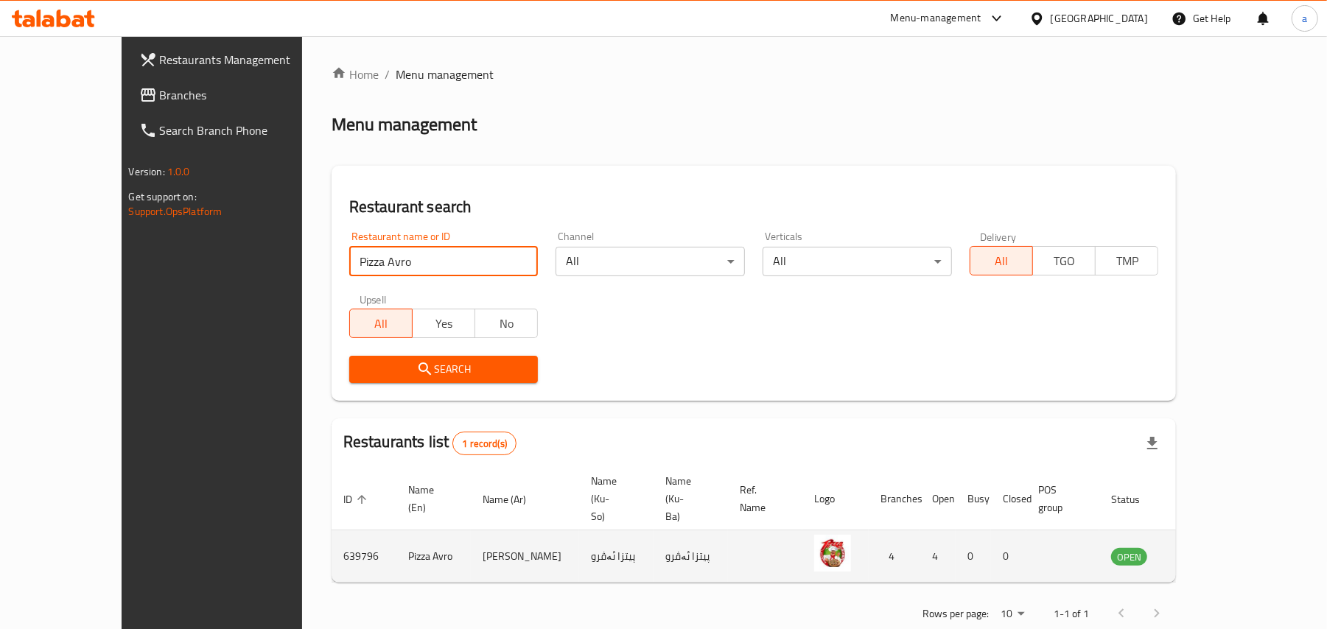
click at [1205, 551] on icon "enhanced table" at bounding box center [1197, 557] width 16 height 13
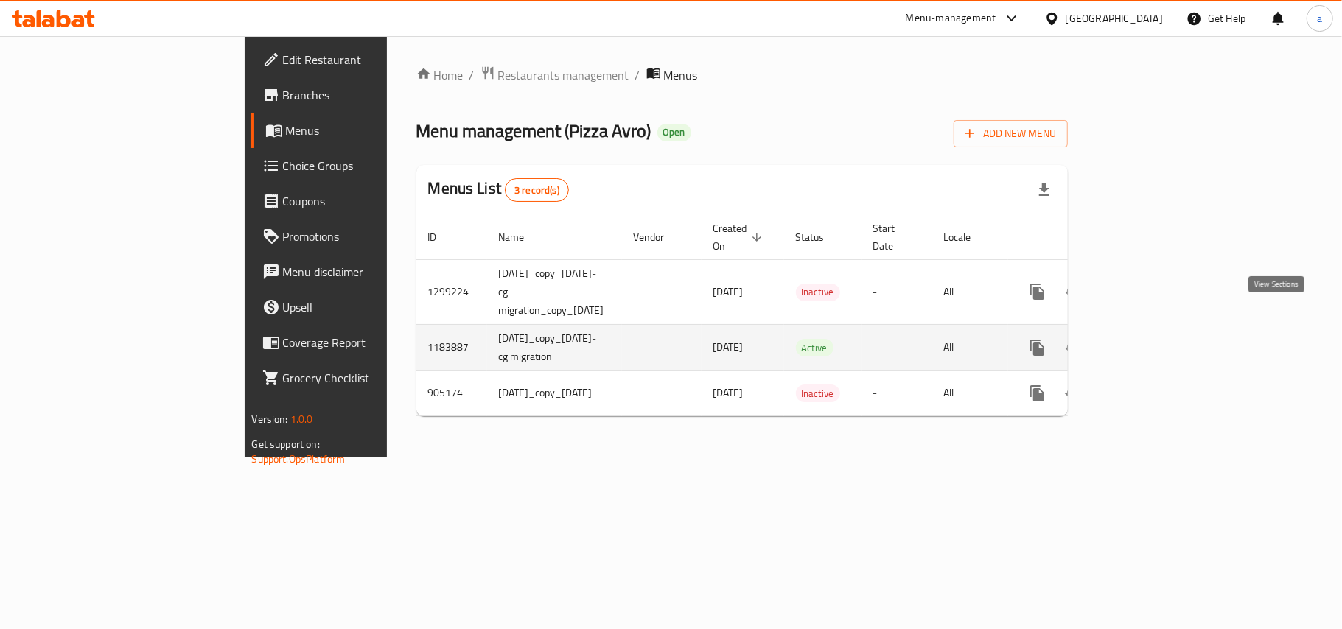
click at [1152, 339] on icon "enhanced table" at bounding box center [1143, 348] width 18 height 18
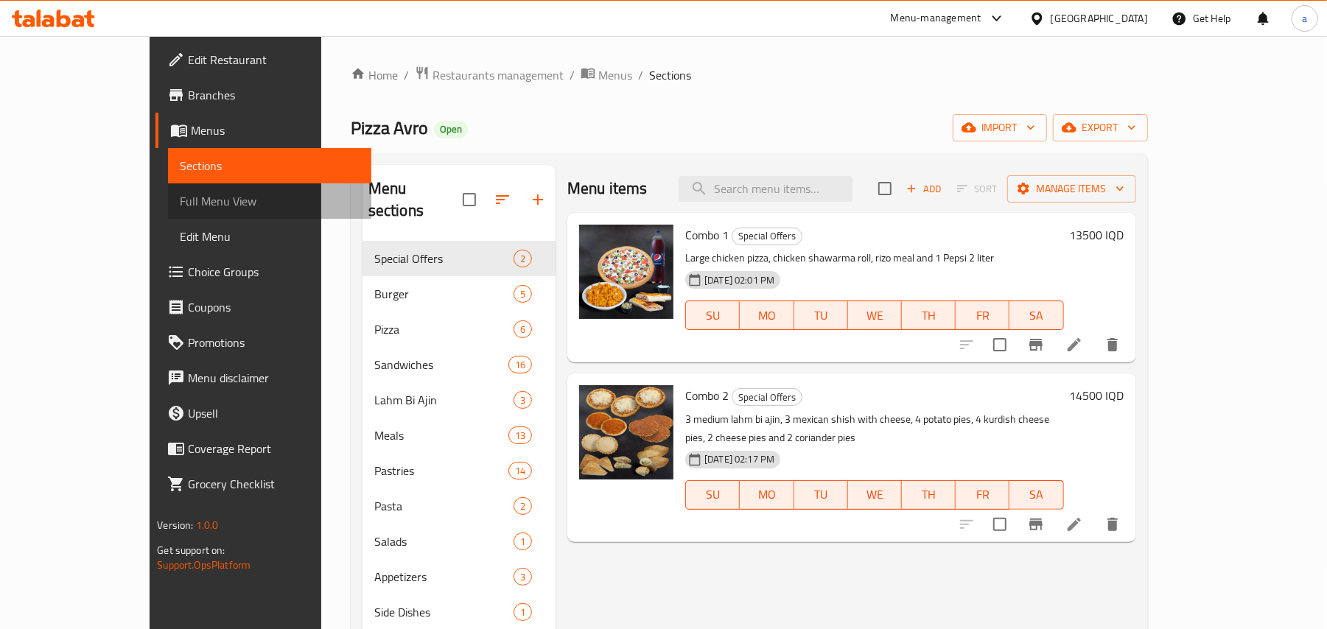
click at [180, 210] on span "Full Menu View" at bounding box center [270, 201] width 180 height 18
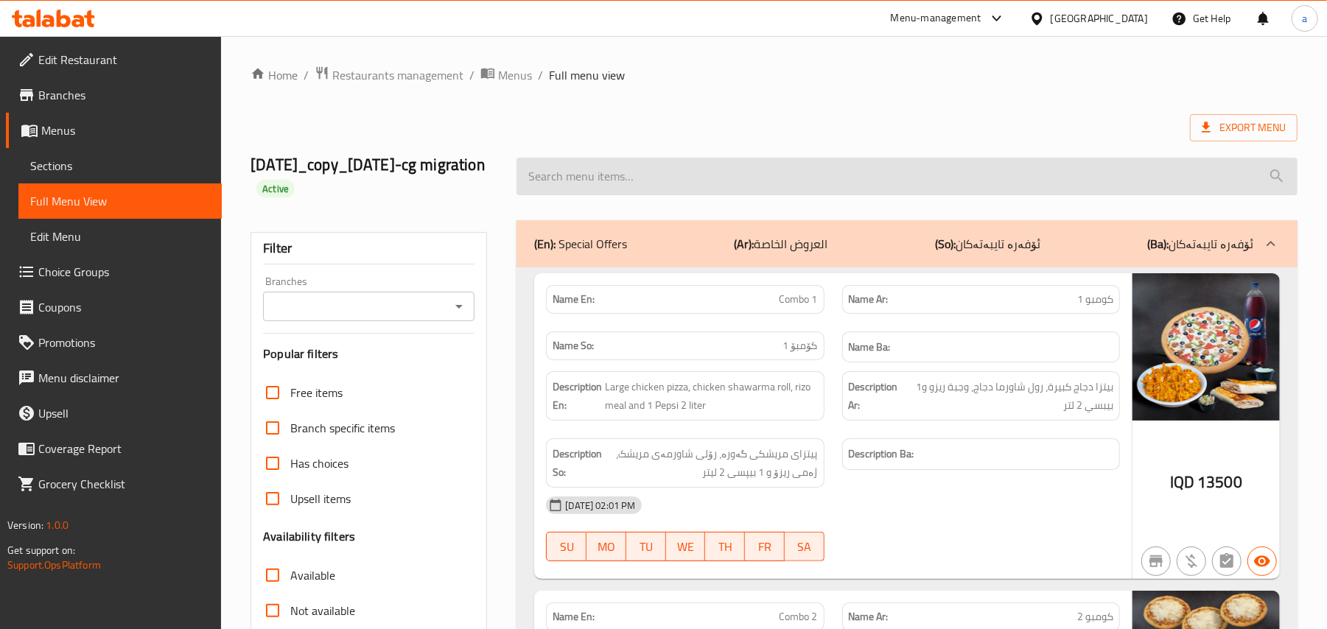
click at [667, 180] on input "search" at bounding box center [906, 177] width 781 height 38
paste input "Chicken Burger Sandwich"
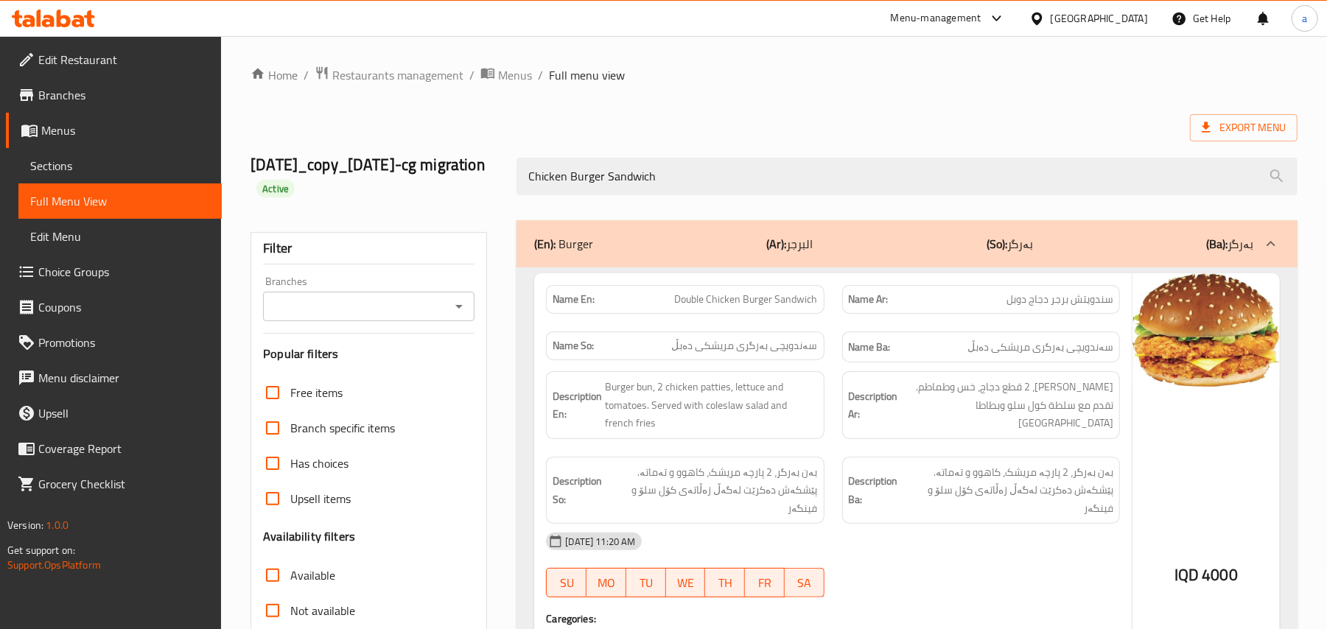
click at [451, 306] on div at bounding box center [458, 306] width 19 height 21
type input "Chicken Burger Sandwich"
click at [454, 309] on icon "Open" at bounding box center [459, 307] width 18 height 18
click at [460, 307] on icon "Open" at bounding box center [459, 307] width 18 height 18
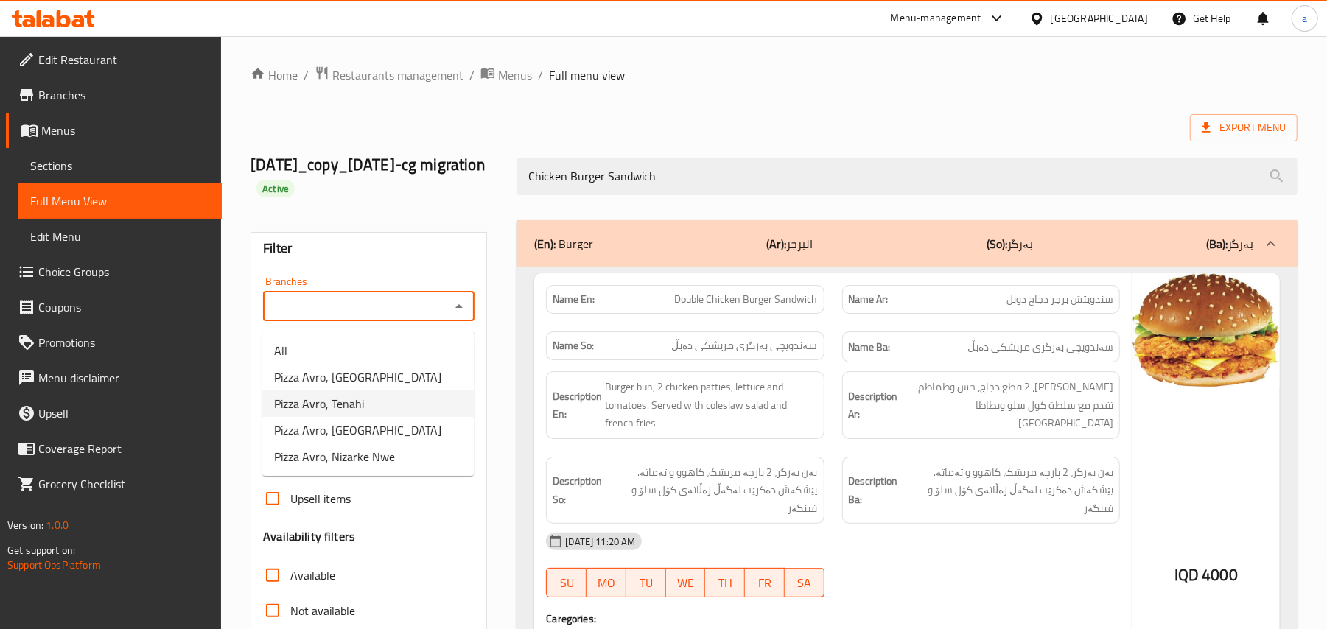
click at [364, 380] on span "Pizza Avro, [GEOGRAPHIC_DATA]" at bounding box center [357, 377] width 167 height 18
type input "Pizza Avro, [GEOGRAPHIC_DATA]"
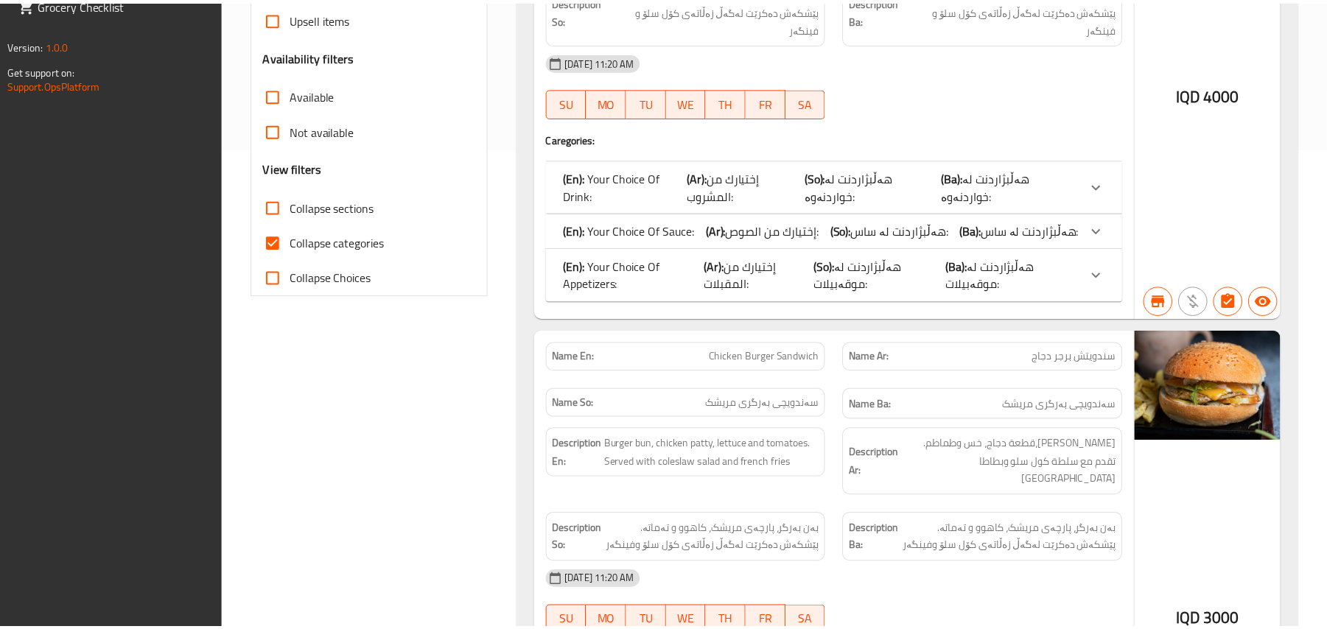
scroll to position [740, 0]
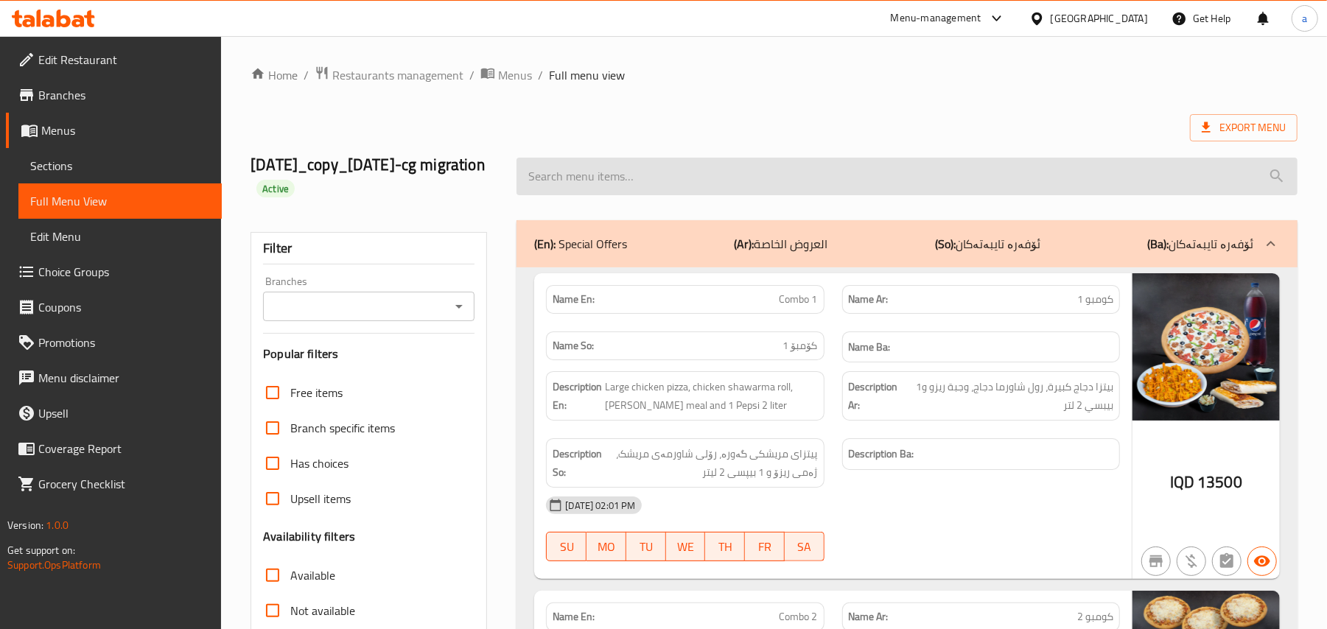
click at [586, 189] on input "search" at bounding box center [906, 177] width 781 height 38
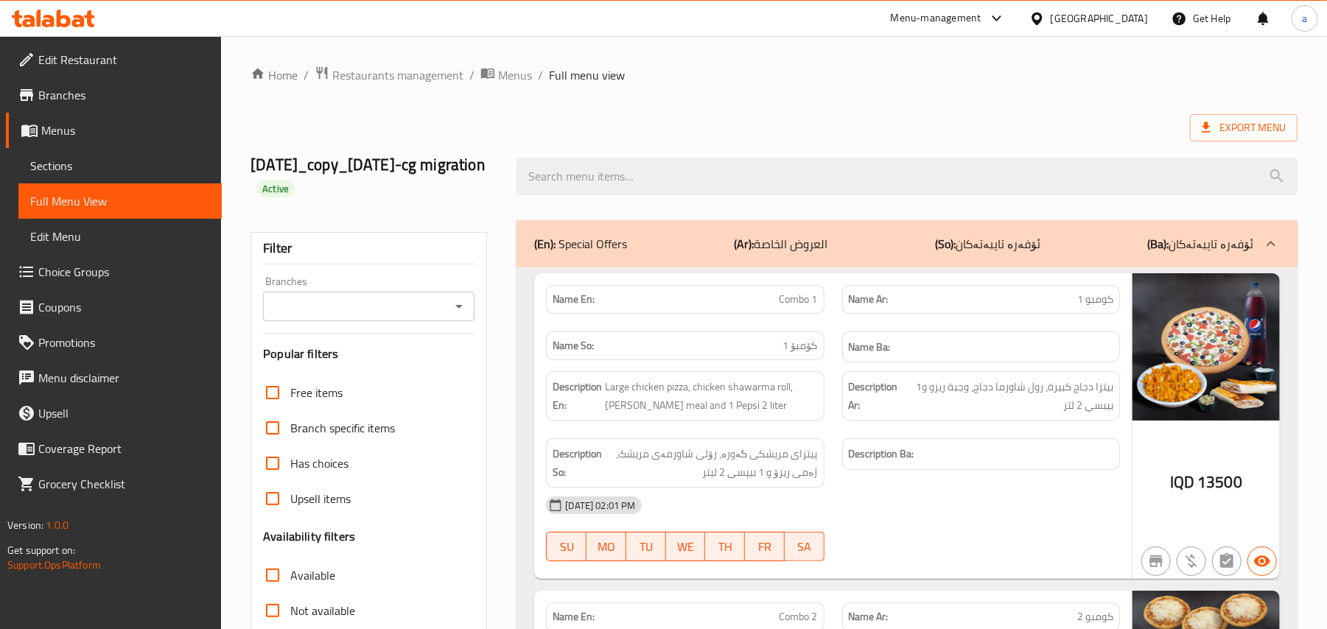
paste input "Meat Burger Sandwich"
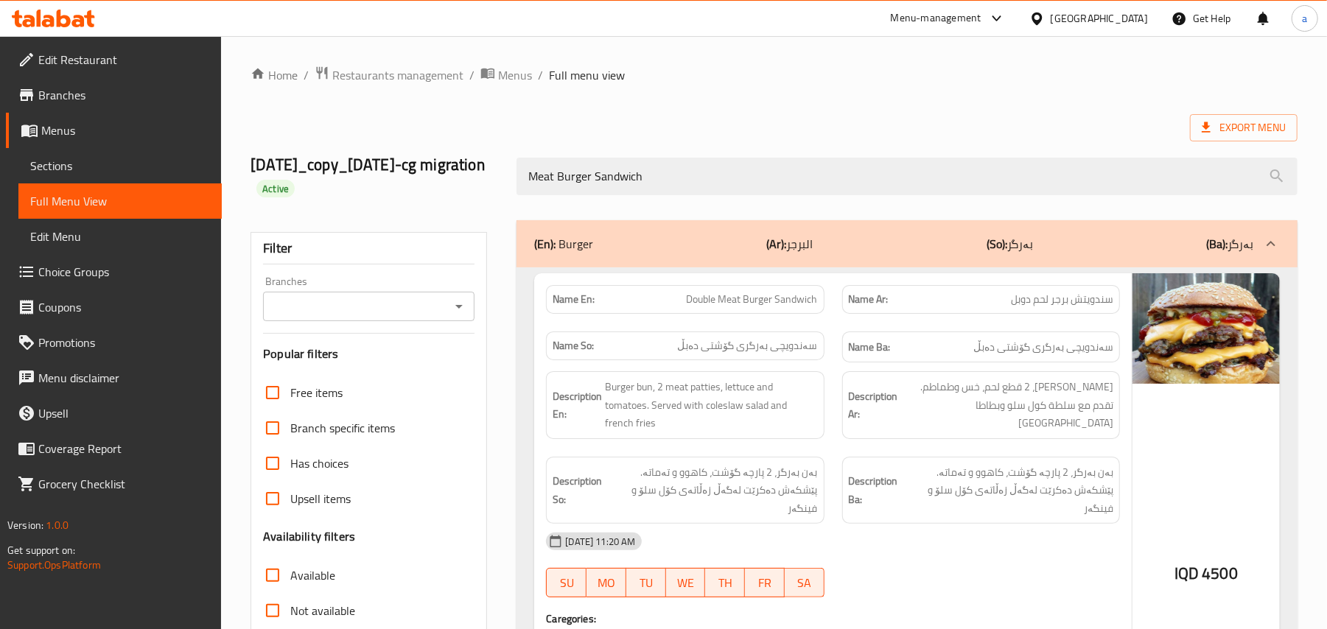
click at [461, 321] on div "Branches" at bounding box center [368, 306] width 211 height 29
type input "Meat Burger Sandwich"
click at [460, 309] on icon "Open" at bounding box center [458, 307] width 7 height 4
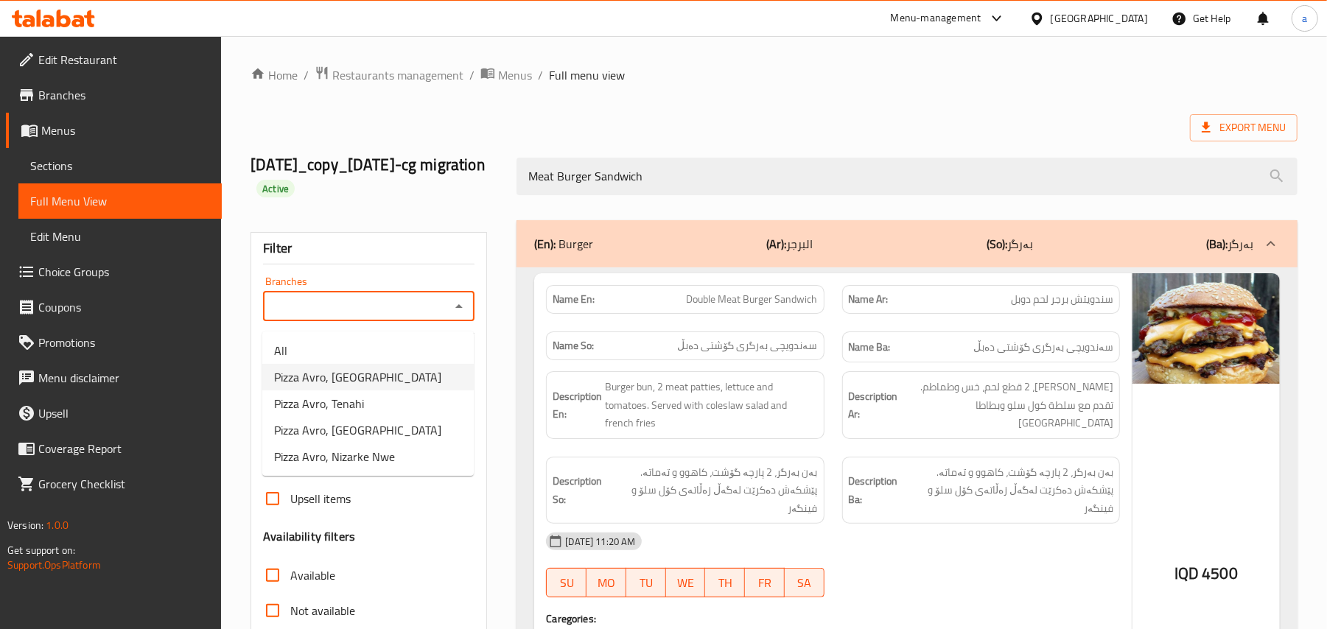
click at [357, 384] on span "Pizza Avro, [GEOGRAPHIC_DATA]" at bounding box center [357, 377] width 167 height 18
type input "Pizza Avro, [GEOGRAPHIC_DATA]"
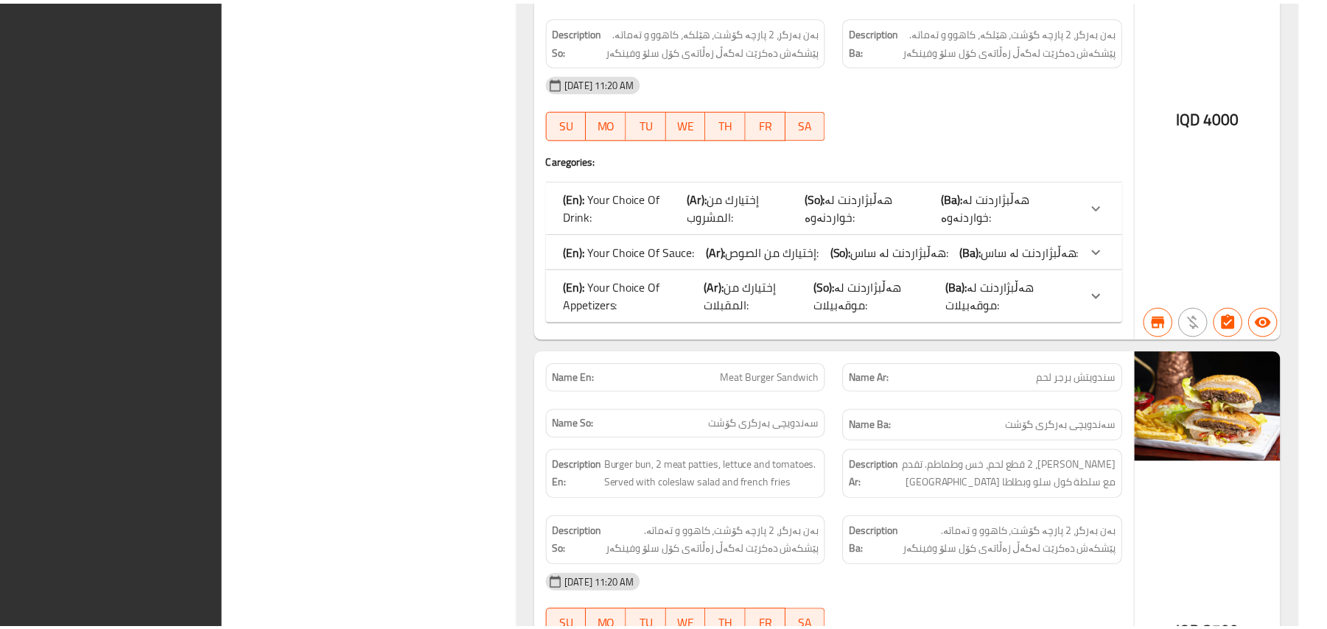
scroll to position [1251, 0]
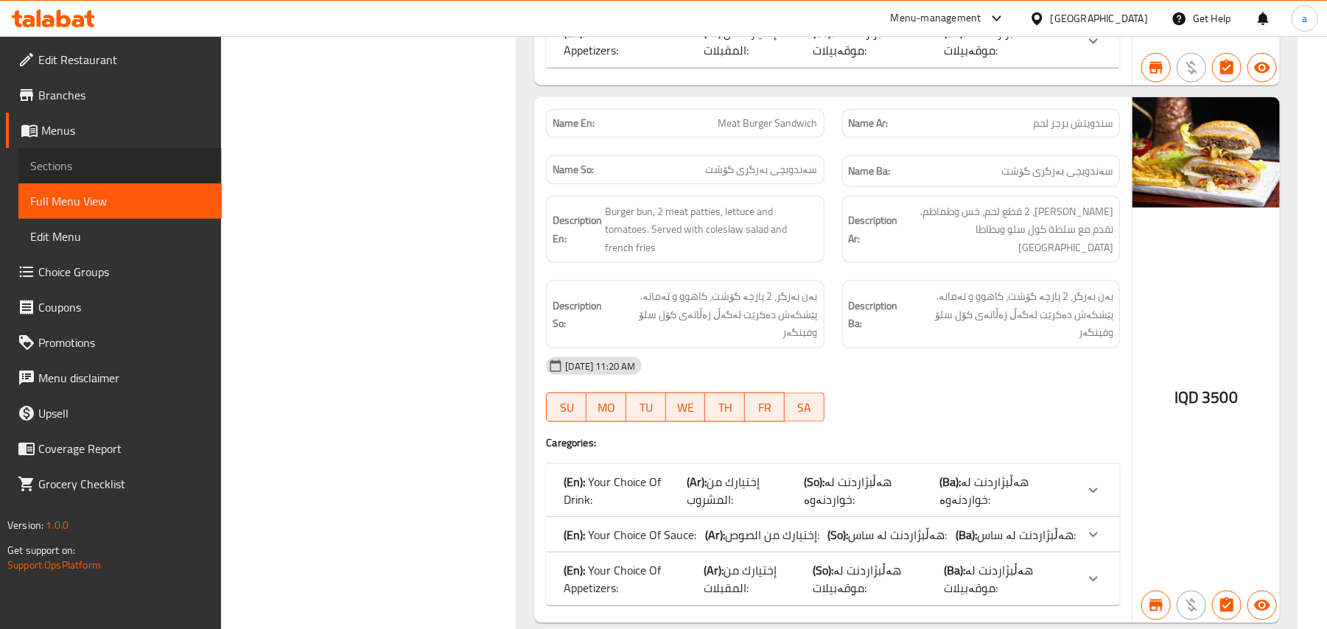
click at [113, 172] on span "Sections" at bounding box center [120, 166] width 180 height 18
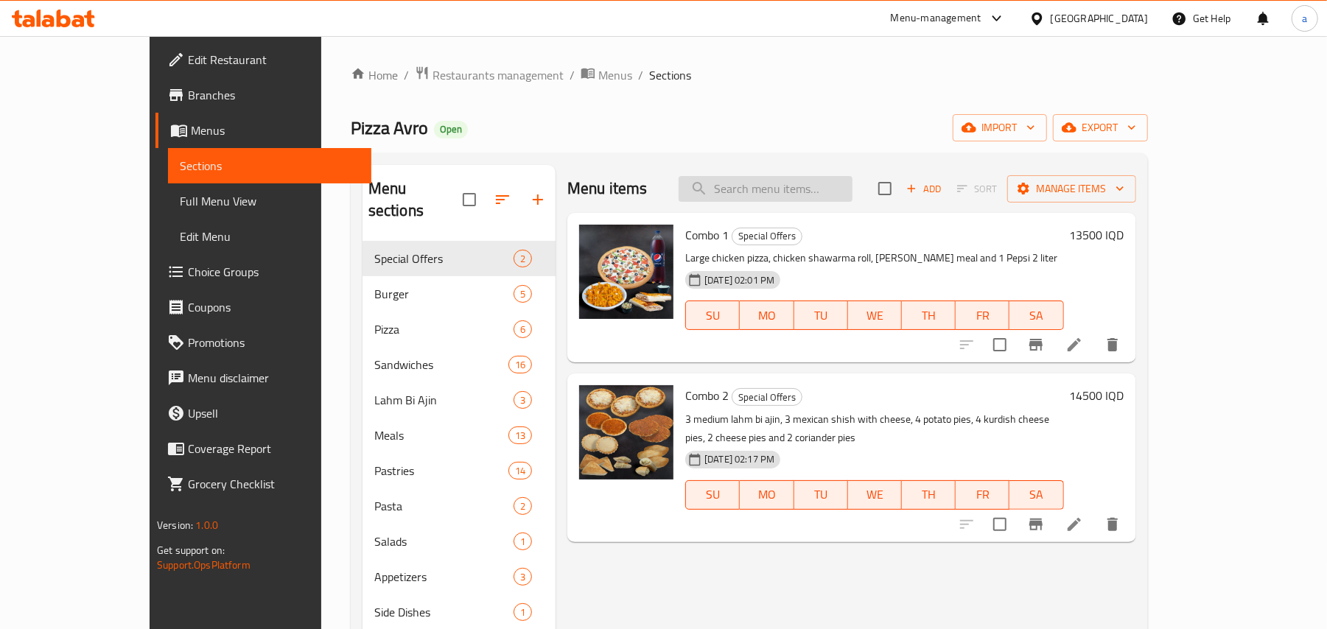
click at [784, 198] on input "search" at bounding box center [765, 189] width 174 height 26
paste input "San Sebastian Crepe"
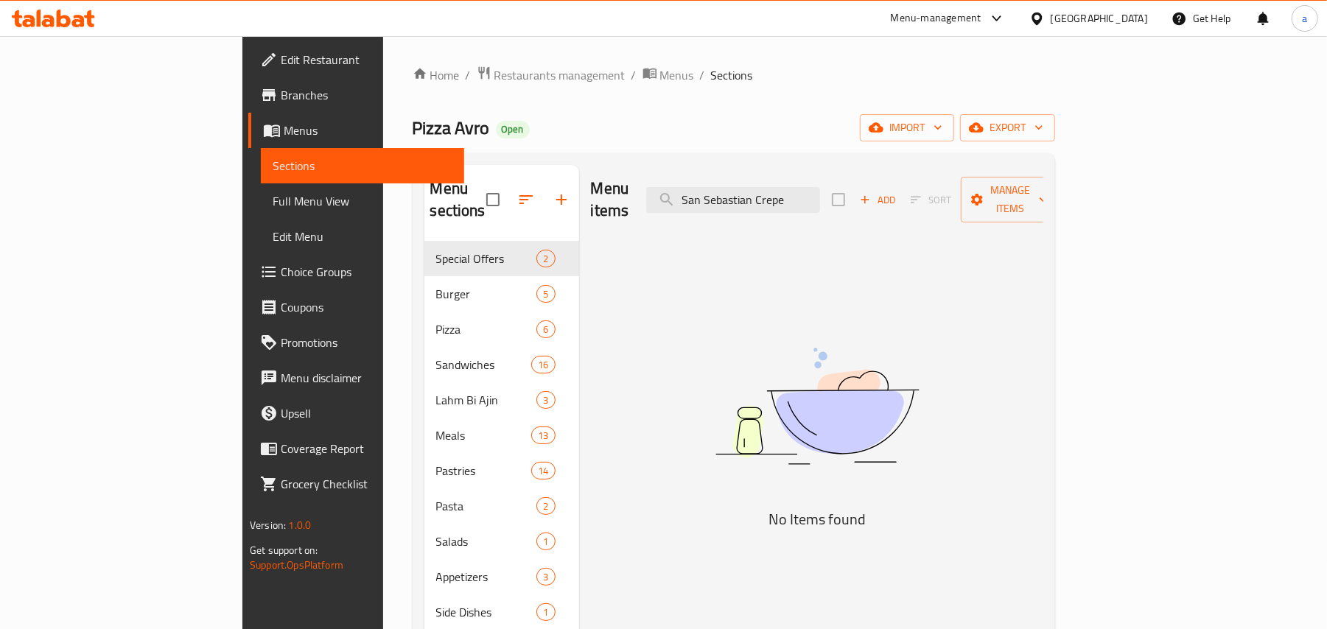
type input "San Sebastian Crepe"
click at [494, 66] on span "Restaurants management" at bounding box center [559, 75] width 131 height 18
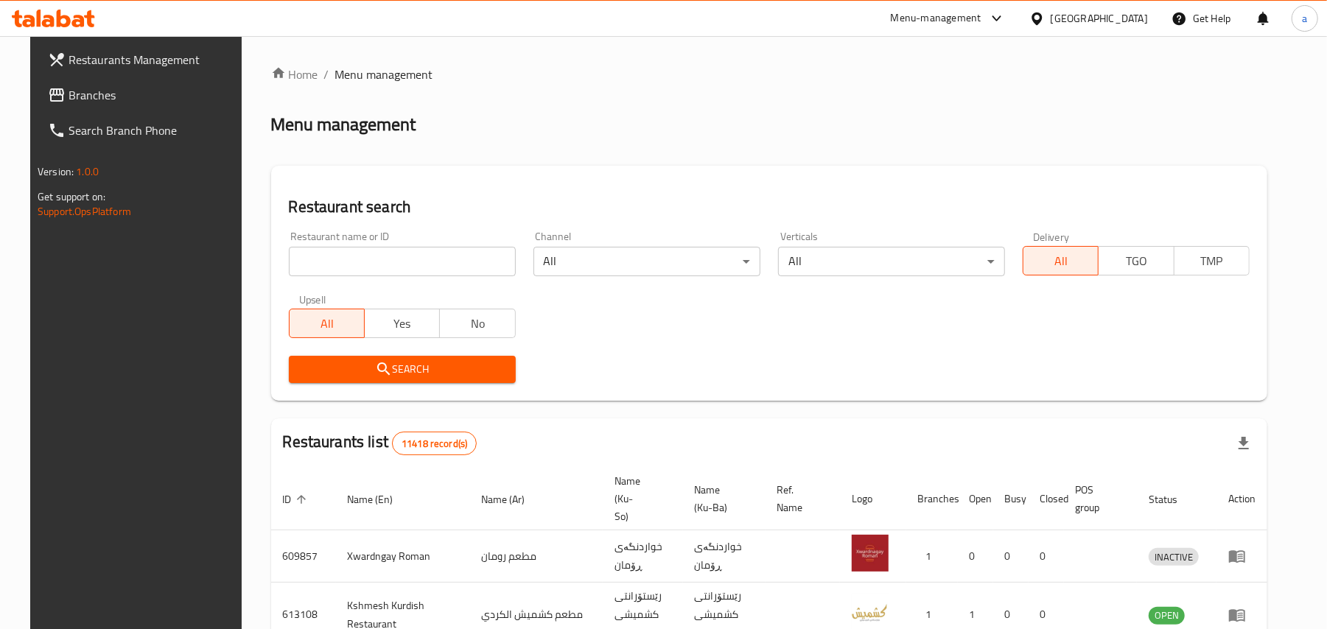
click at [346, 260] on input "search" at bounding box center [402, 261] width 227 height 29
paste input "Casa De Cafe"
type input "Casa De Cafe"
click button "Search" at bounding box center [402, 369] width 227 height 27
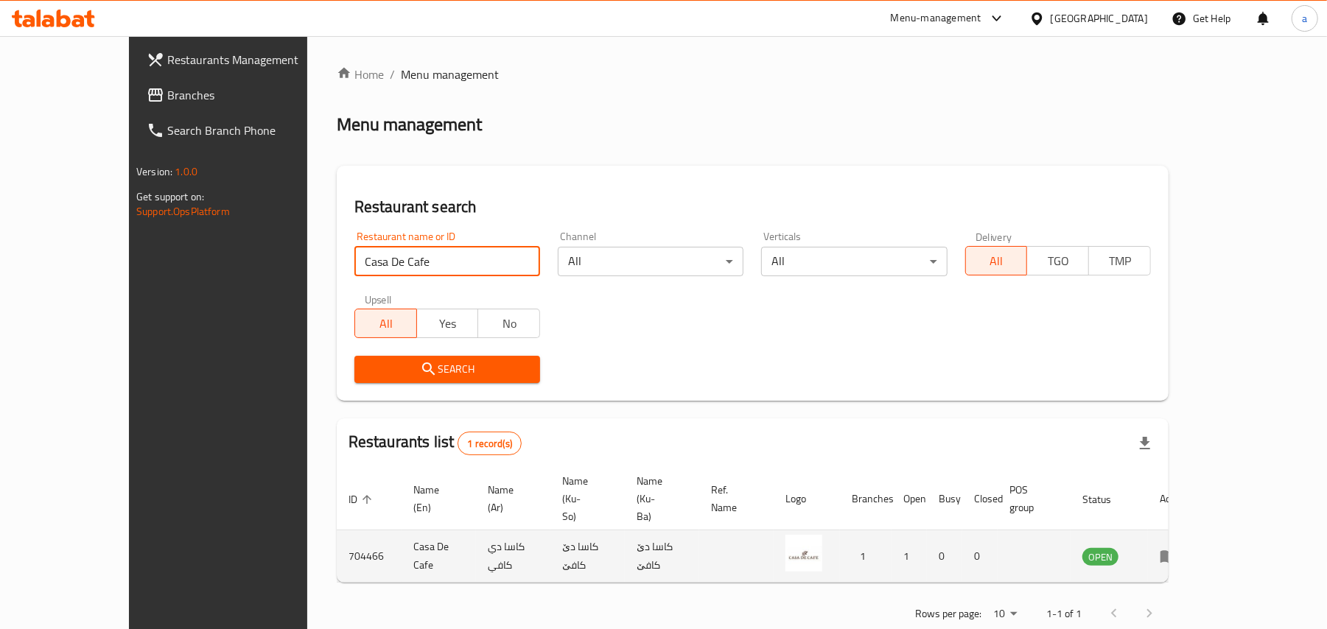
click at [1187, 547] on link "enhanced table" at bounding box center [1173, 556] width 27 height 18
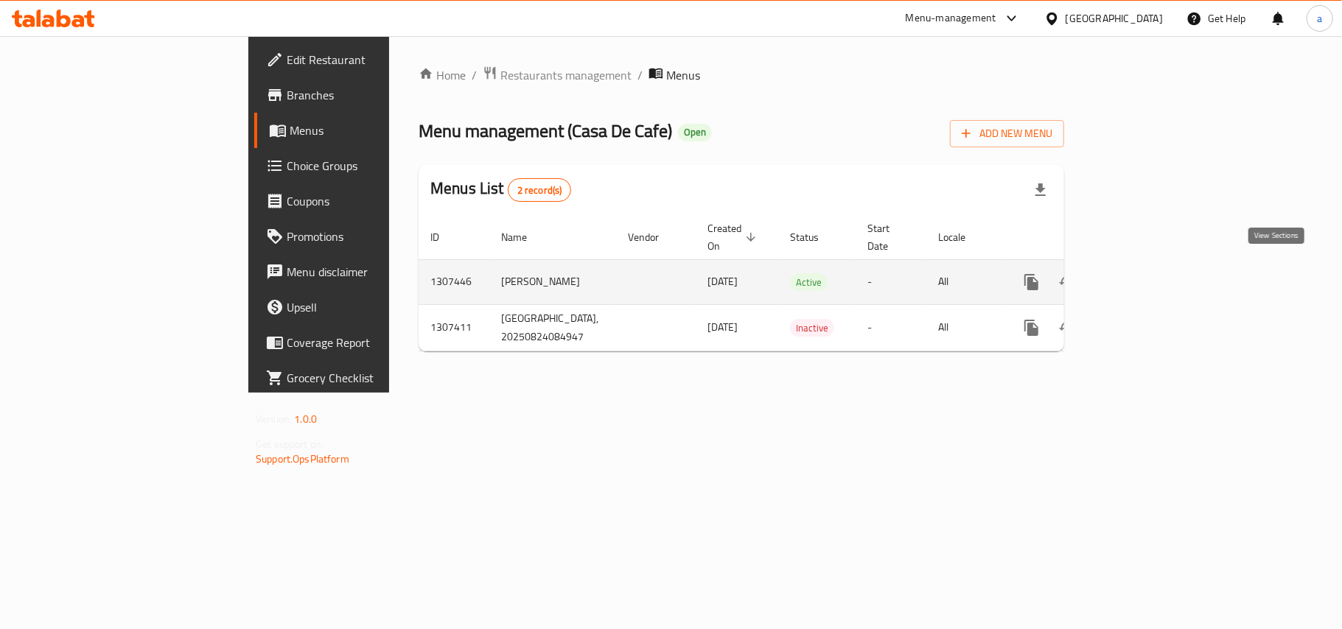
click at [1144, 276] on icon "enhanced table" at bounding box center [1137, 282] width 13 height 13
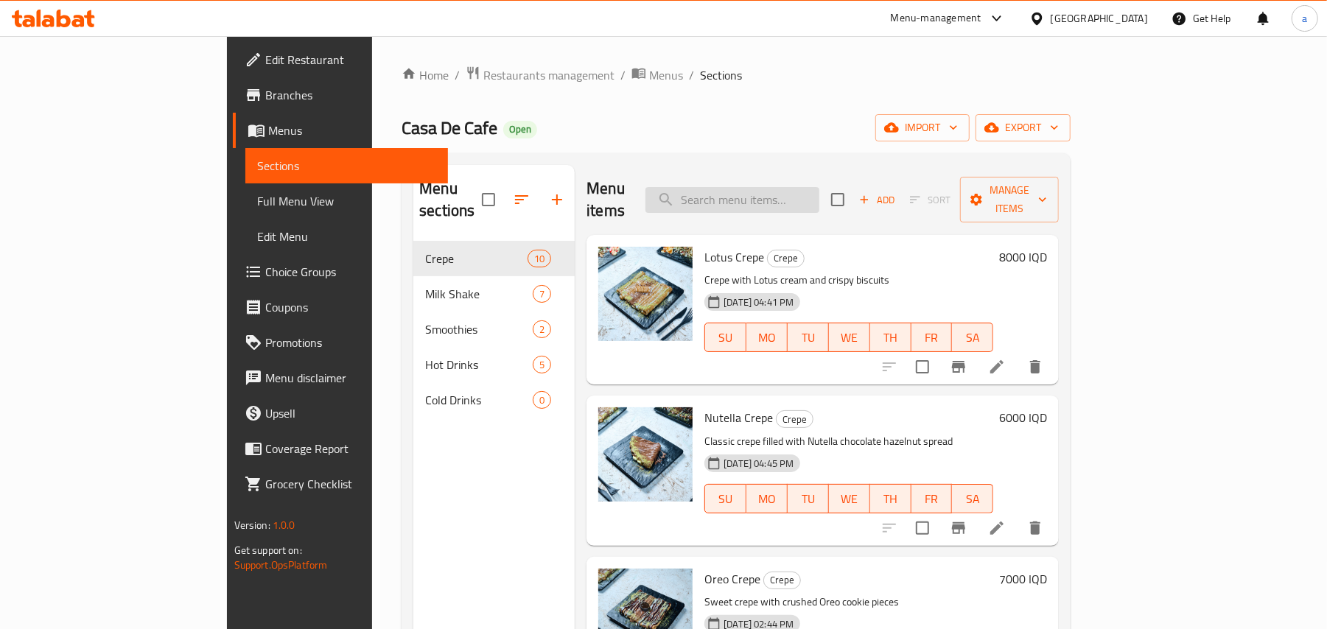
drag, startPoint x: 784, startPoint y: 203, endPoint x: 784, endPoint y: 194, distance: 8.8
click at [784, 195] on input "search" at bounding box center [732, 200] width 174 height 26
click at [785, 194] on input "search" at bounding box center [732, 200] width 174 height 26
paste input "San Sebastian Crepe"
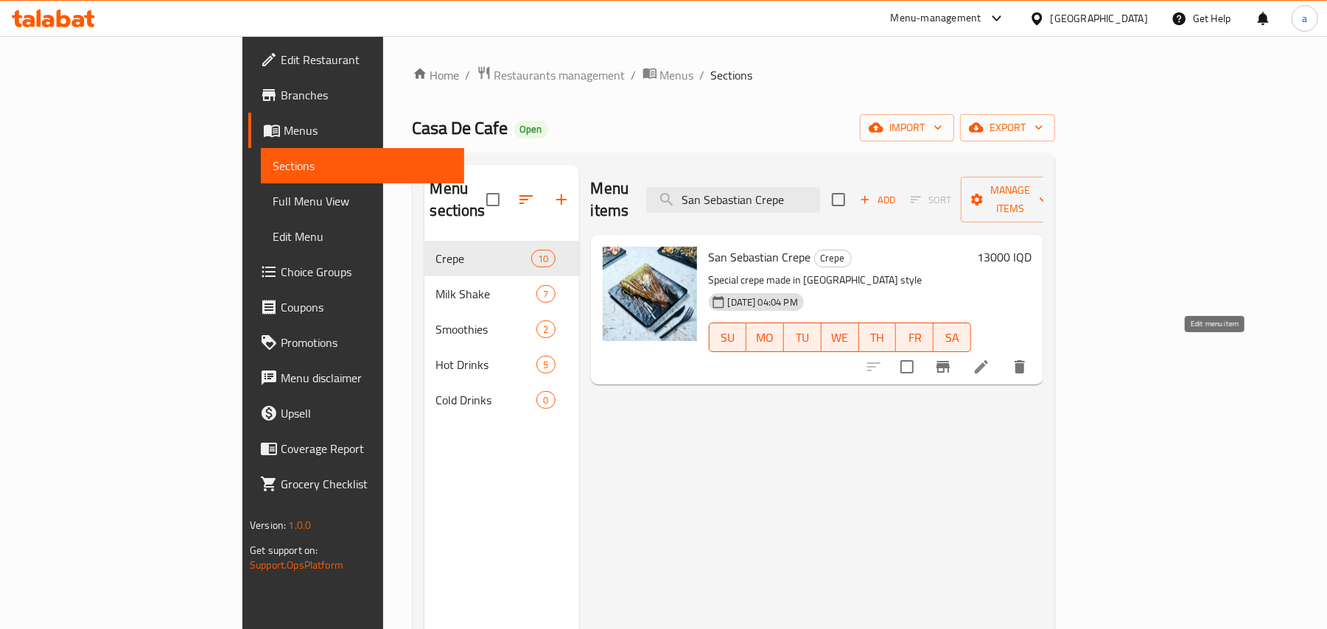
type input "San Sebastian Crepe"
click at [990, 358] on icon at bounding box center [981, 367] width 18 height 18
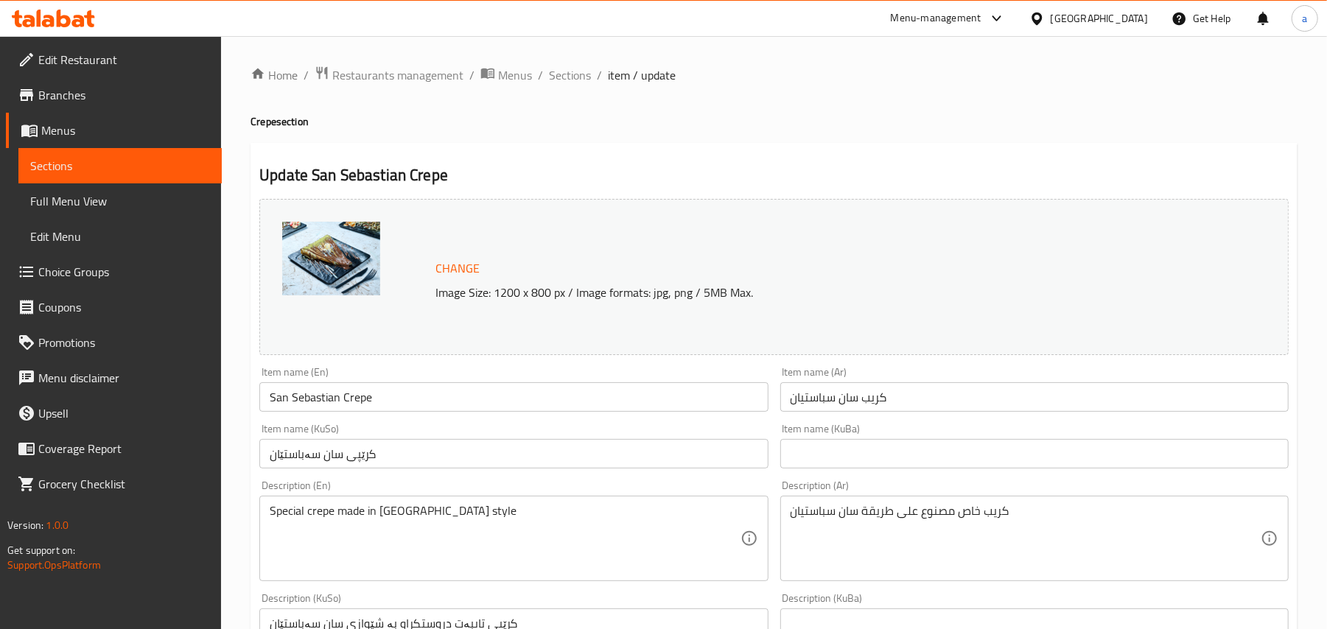
scroll to position [228, 0]
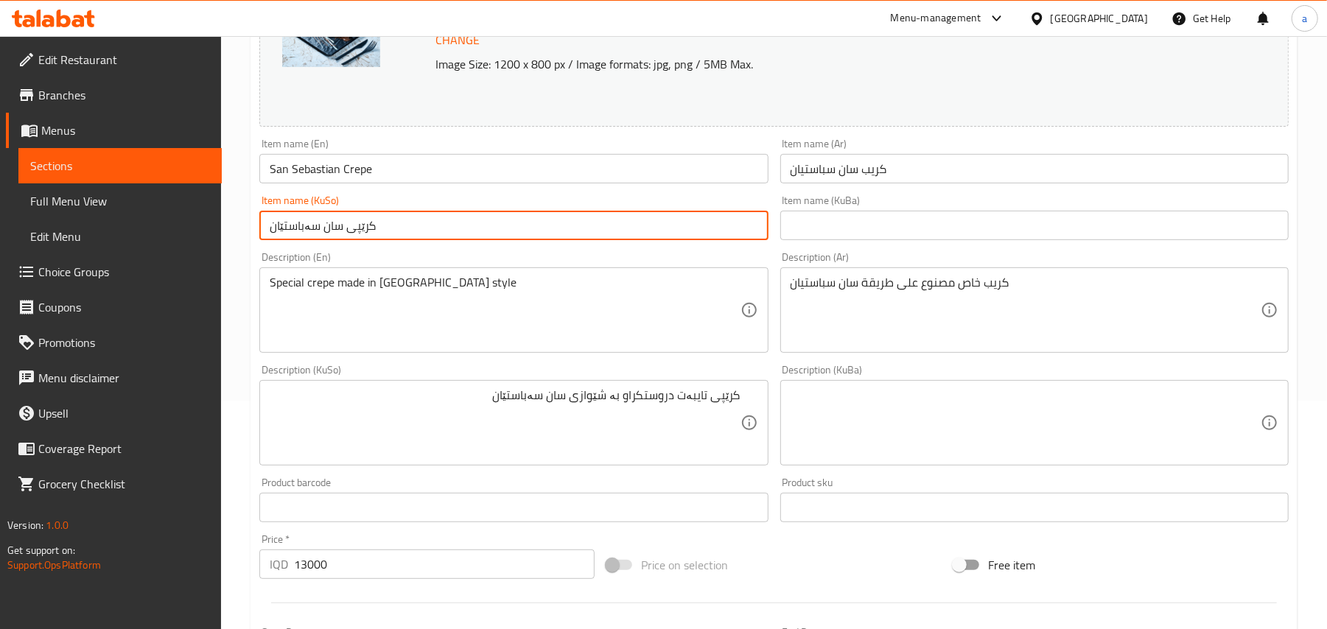
click at [592, 240] on input "کرێپی سان سەباستێان" at bounding box center [513, 225] width 508 height 29
click at [667, 237] on input "کرێپی سان سەباستێان" at bounding box center [513, 225] width 508 height 29
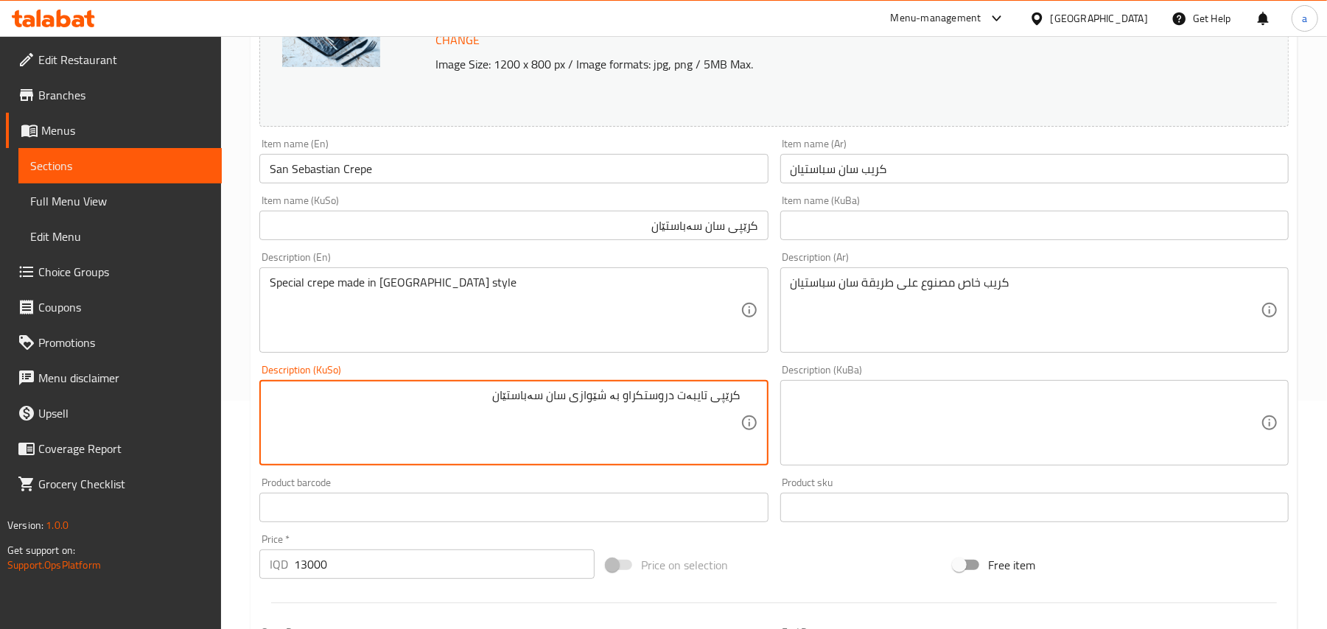
click at [522, 408] on textarea "کرێپی تایبەت دروستکراو بە شێوازی سان سەباستێان" at bounding box center [505, 423] width 470 height 70
paste textarea
type textarea "کرێپی تایبەت دروستکراو بە شێوازی سان سەباستیان"
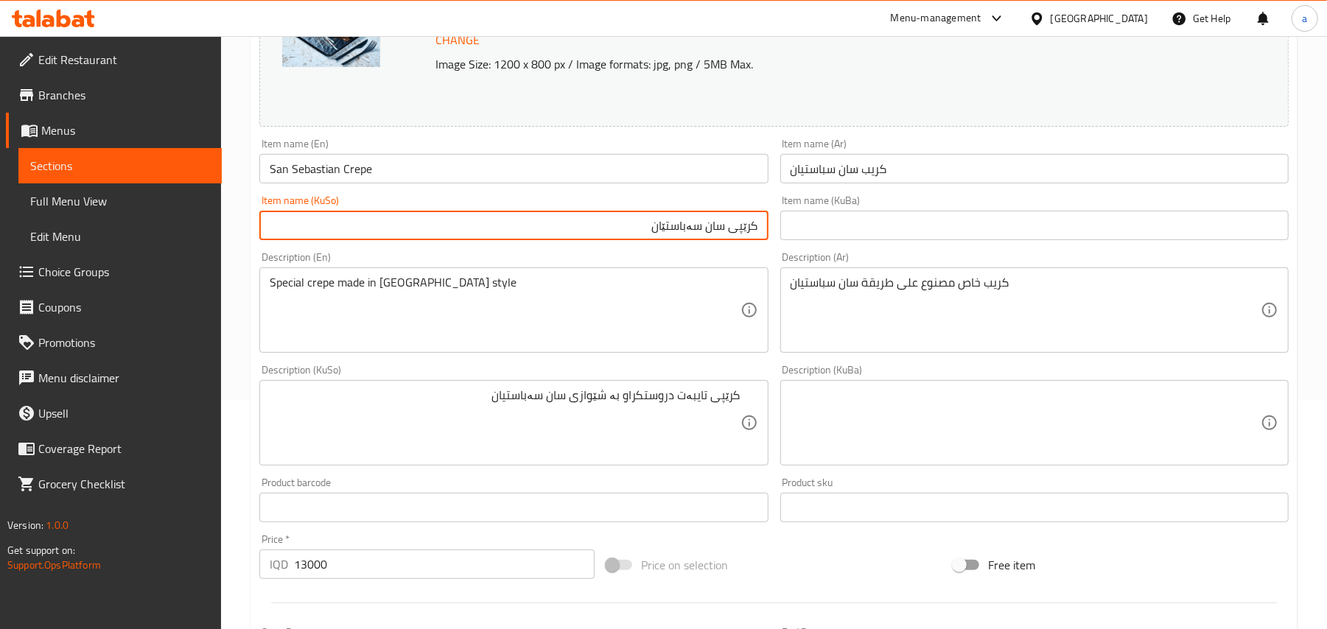
click at [675, 228] on input "کرێپی سان سەباستێان" at bounding box center [513, 225] width 508 height 29
paste input "text"
type input "کرێپی سان سەباستیان"
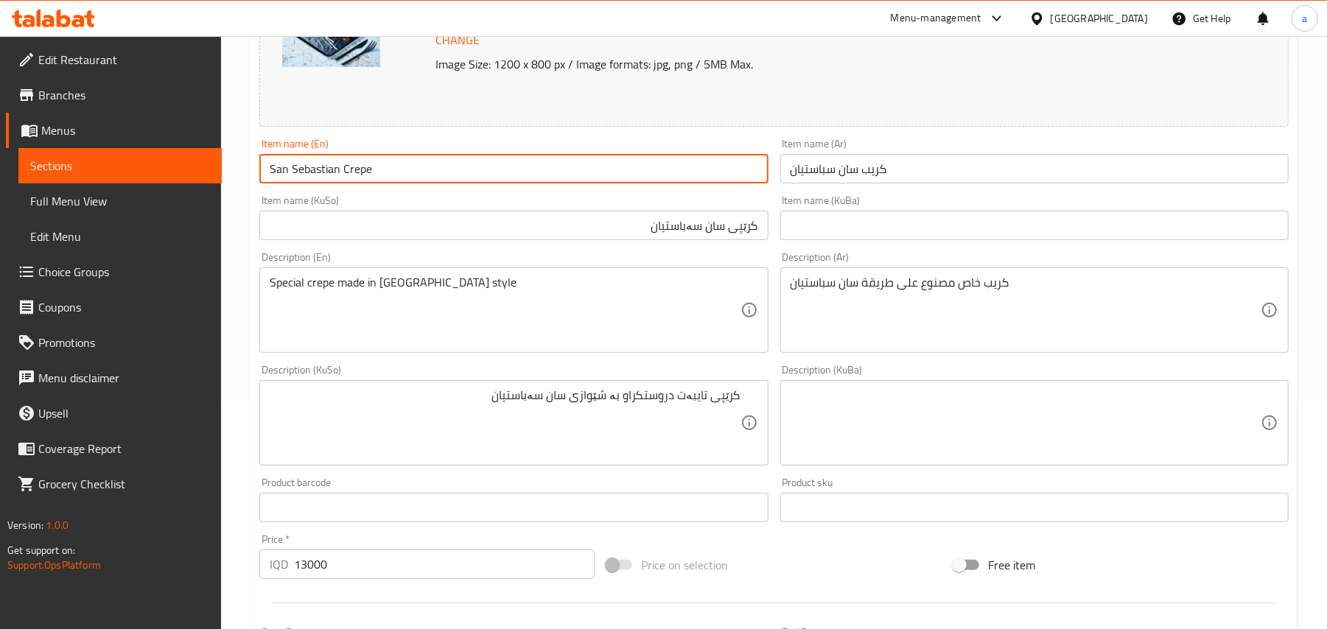
drag, startPoint x: 385, startPoint y: 175, endPoint x: 290, endPoint y: 171, distance: 95.1
click at [100, 183] on div "Edit Restaurant Branches Menus Sections Full Menu View Edit Menu Choice Groups …" at bounding box center [663, 406] width 1327 height 1196
click at [425, 183] on input "San Sebastian Crepe" at bounding box center [513, 168] width 508 height 29
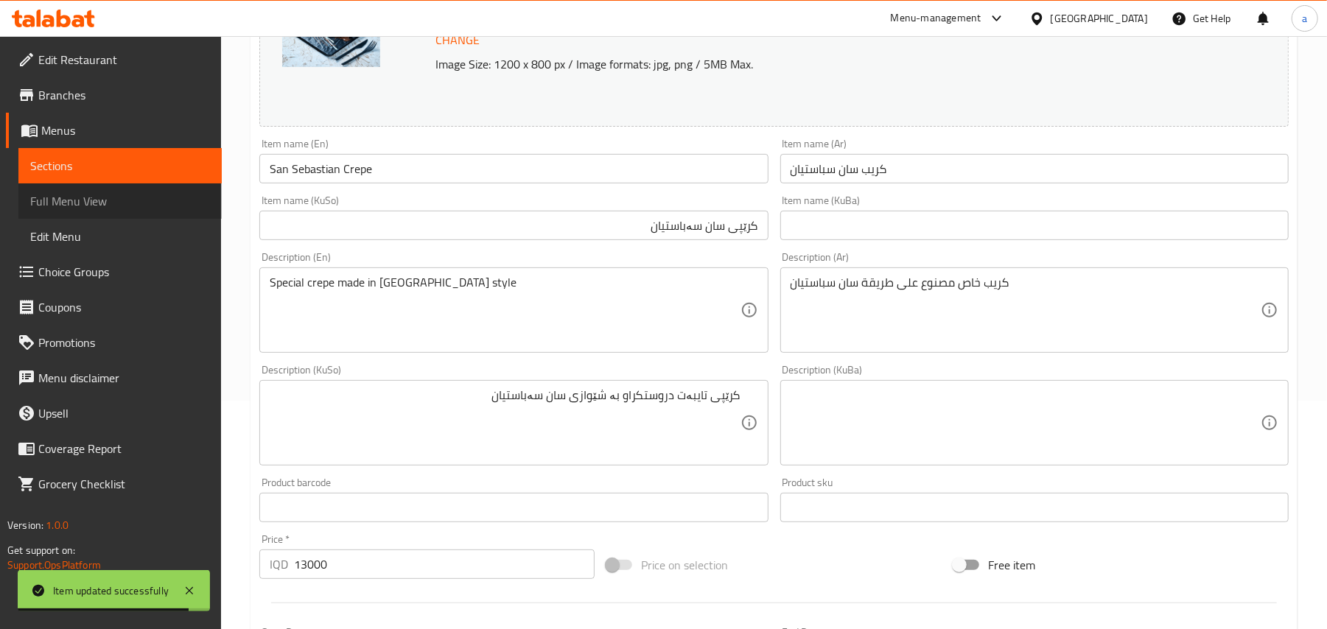
click at [98, 209] on span "Full Menu View" at bounding box center [120, 201] width 180 height 18
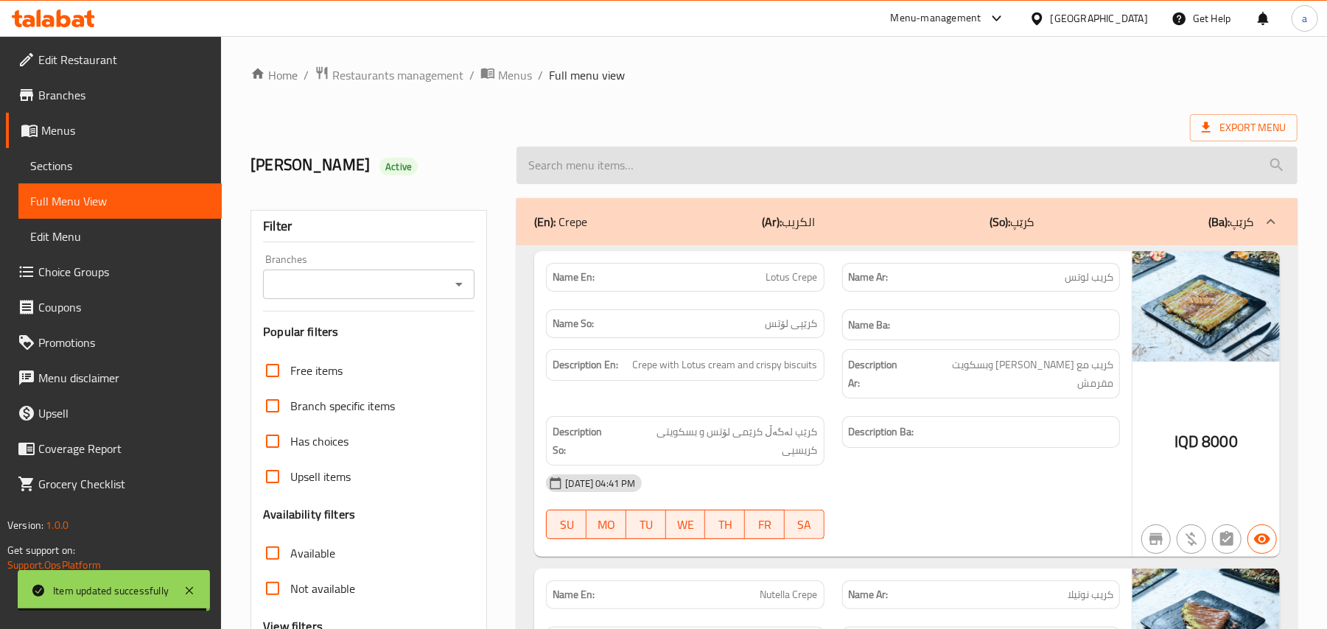
click at [622, 183] on input "search" at bounding box center [906, 166] width 781 height 38
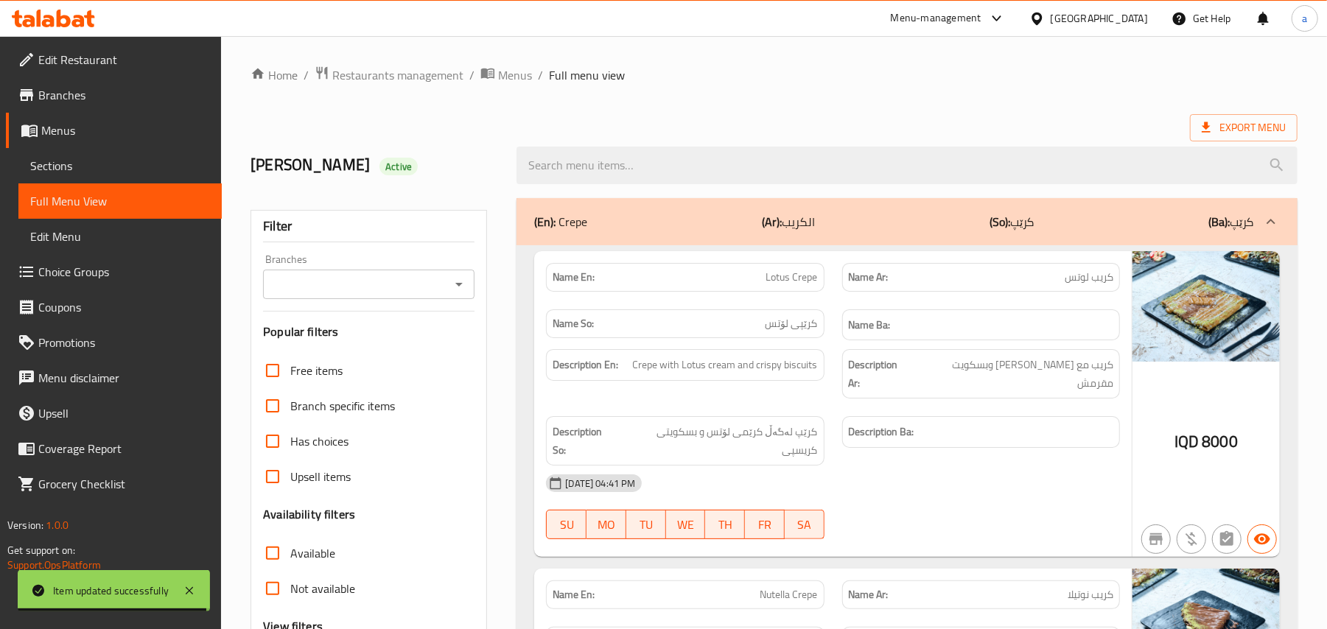
paste input "San Sebastian Crepe"
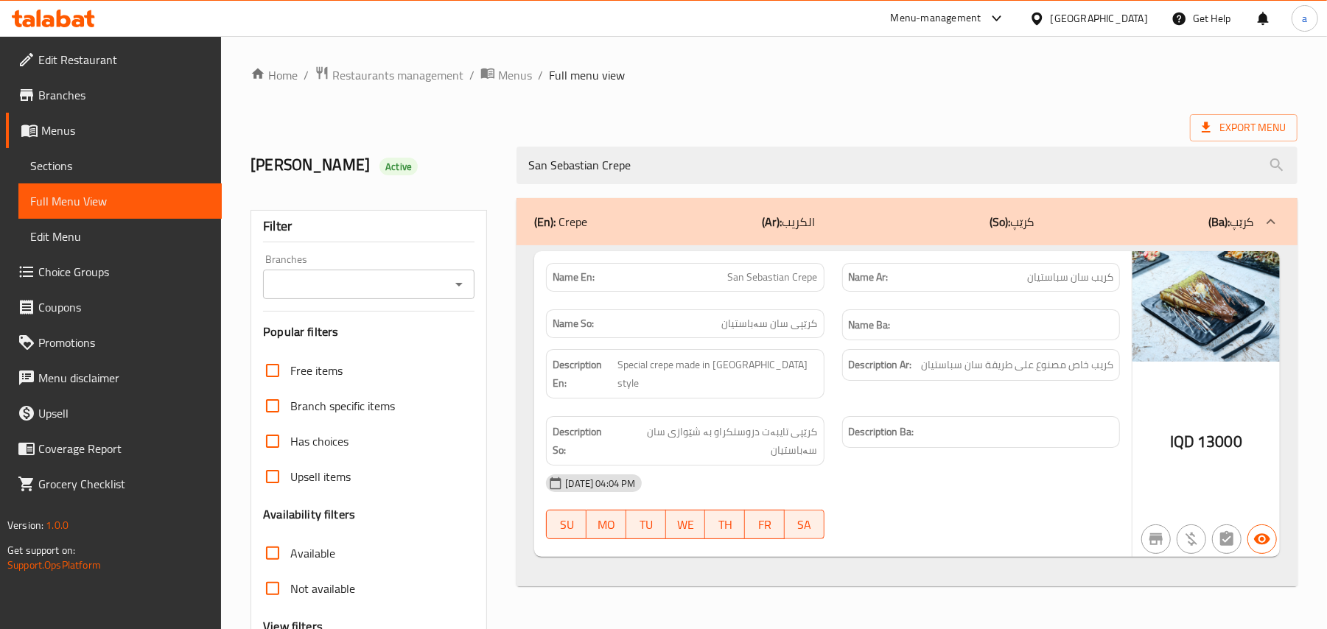
click at [460, 274] on div "Branches Branches" at bounding box center [368, 276] width 211 height 45
type input "San Sebastian Crepe"
click at [461, 278] on div "Branches" at bounding box center [368, 284] width 211 height 29
click at [463, 284] on icon "Open" at bounding box center [459, 285] width 18 height 18
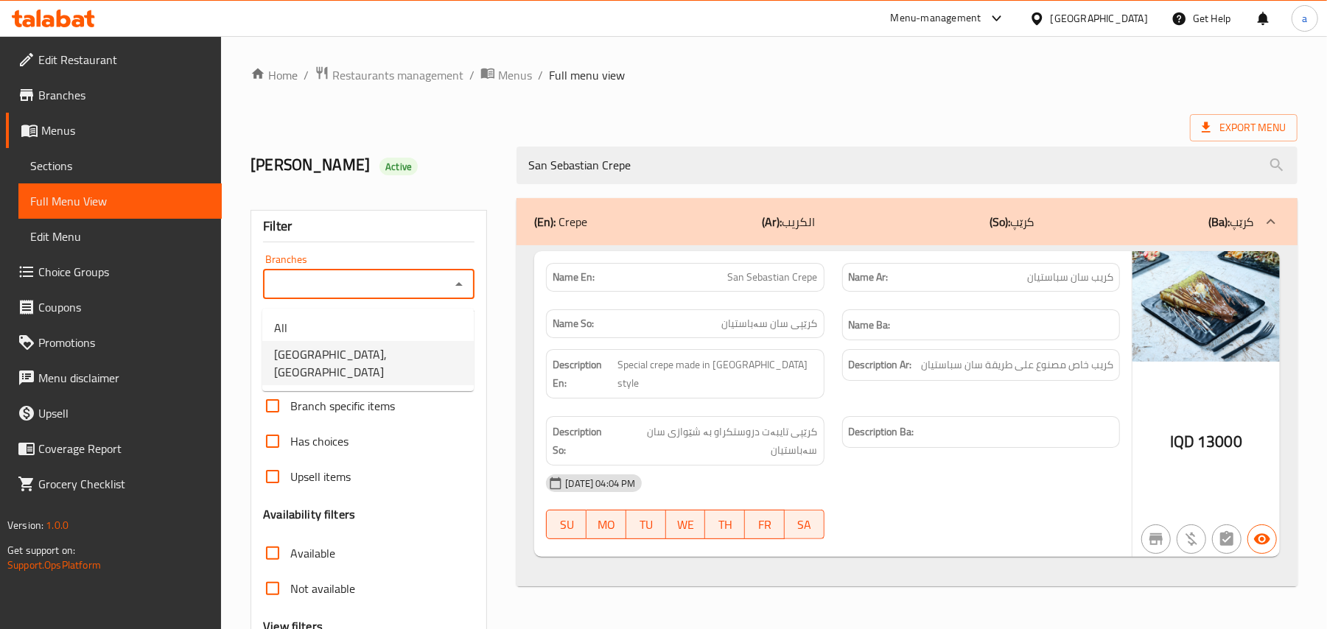
click at [375, 354] on span "[GEOGRAPHIC_DATA], [GEOGRAPHIC_DATA]" at bounding box center [368, 363] width 188 height 35
type input "[GEOGRAPHIC_DATA], [GEOGRAPHIC_DATA]"
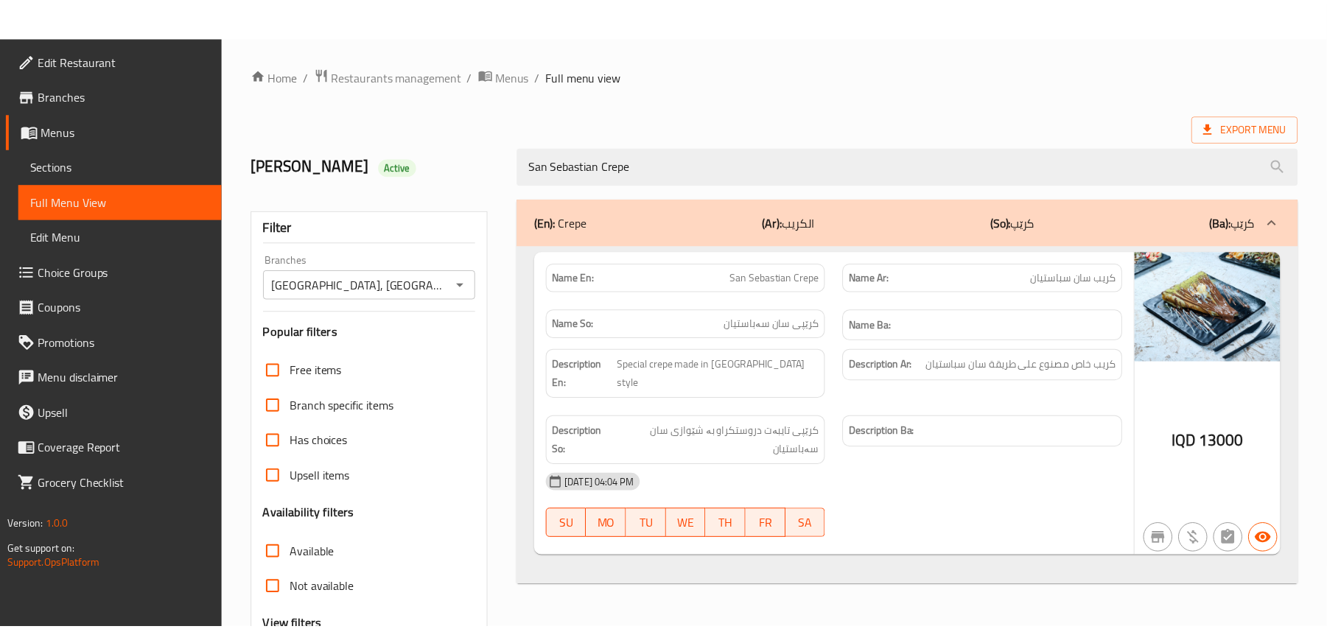
scroll to position [178, 0]
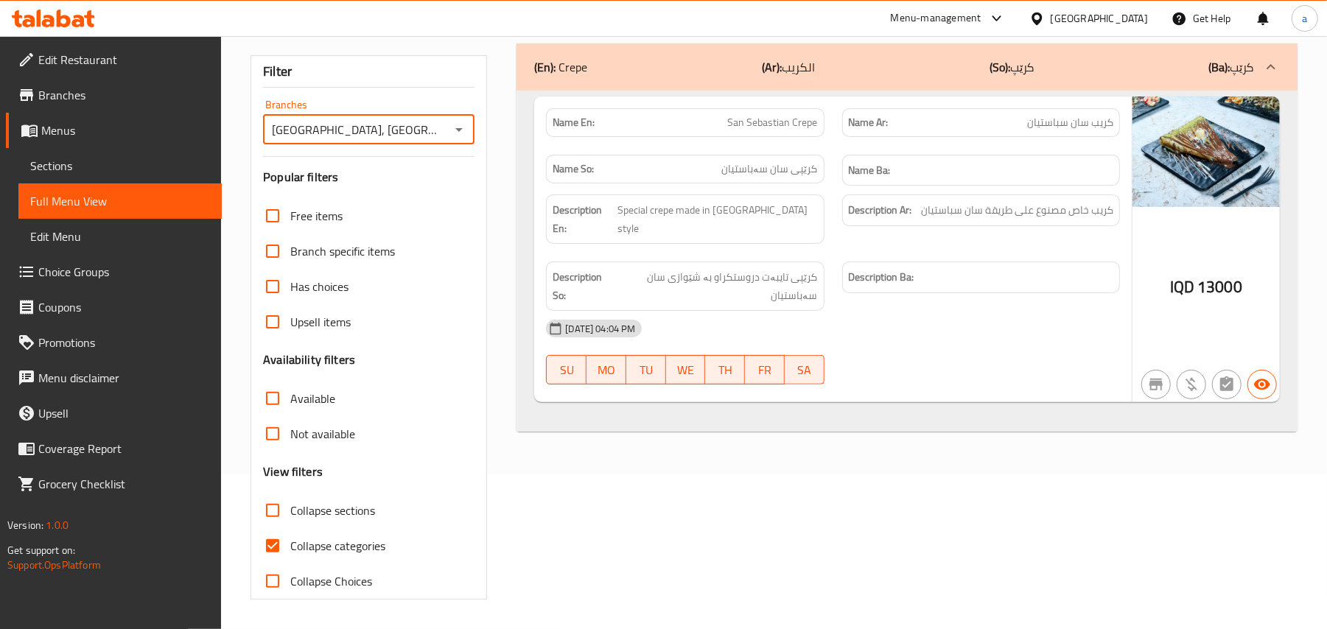
click at [130, 171] on span "Sections" at bounding box center [120, 166] width 180 height 18
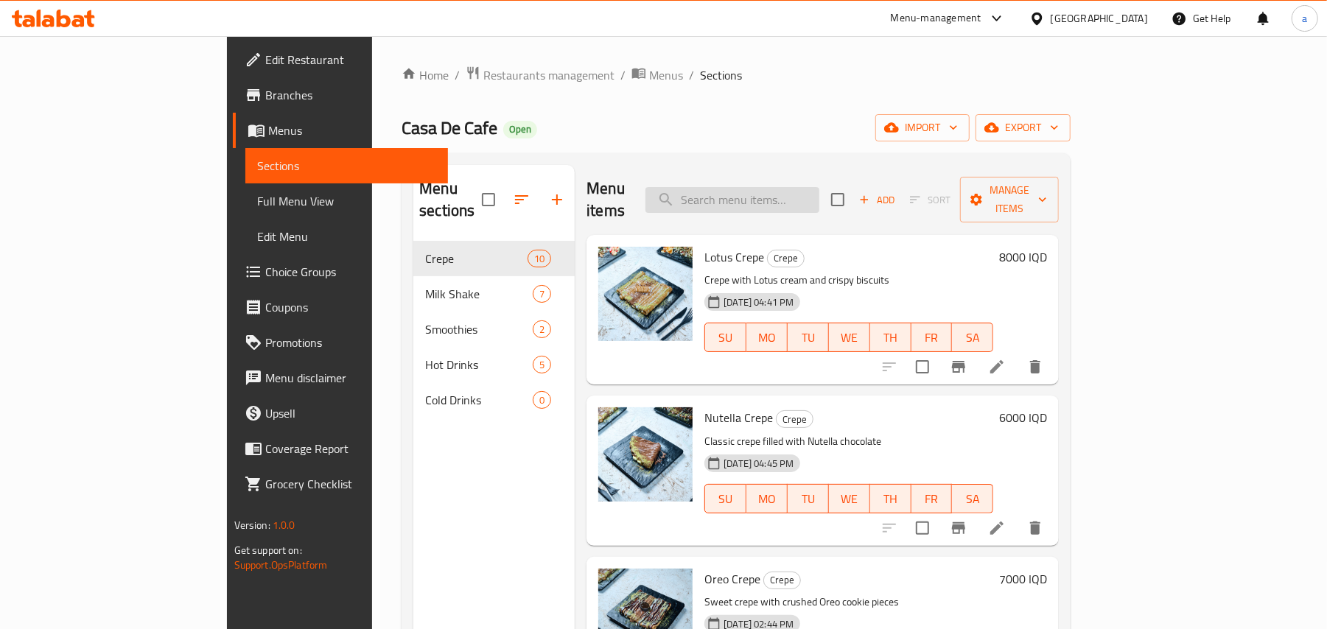
click at [785, 199] on input "search" at bounding box center [732, 200] width 174 height 26
paste input "Nutella Crepe"
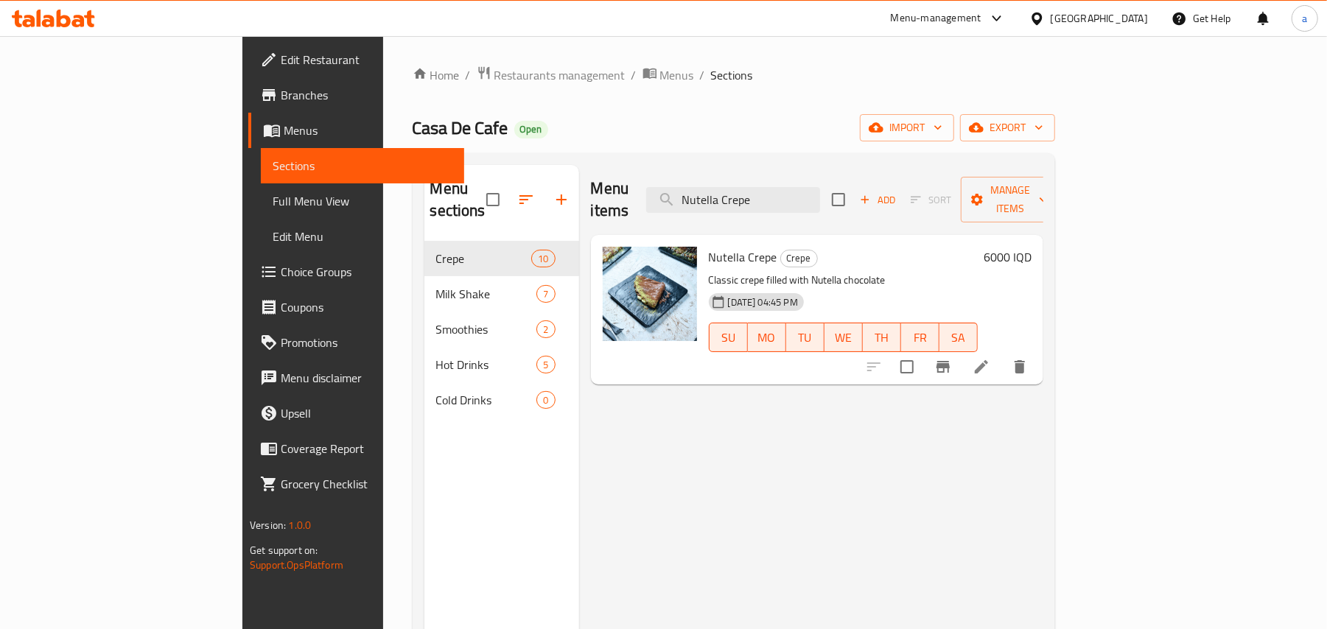
type input "Nutella Crepe"
click at [990, 361] on icon at bounding box center [981, 367] width 18 height 18
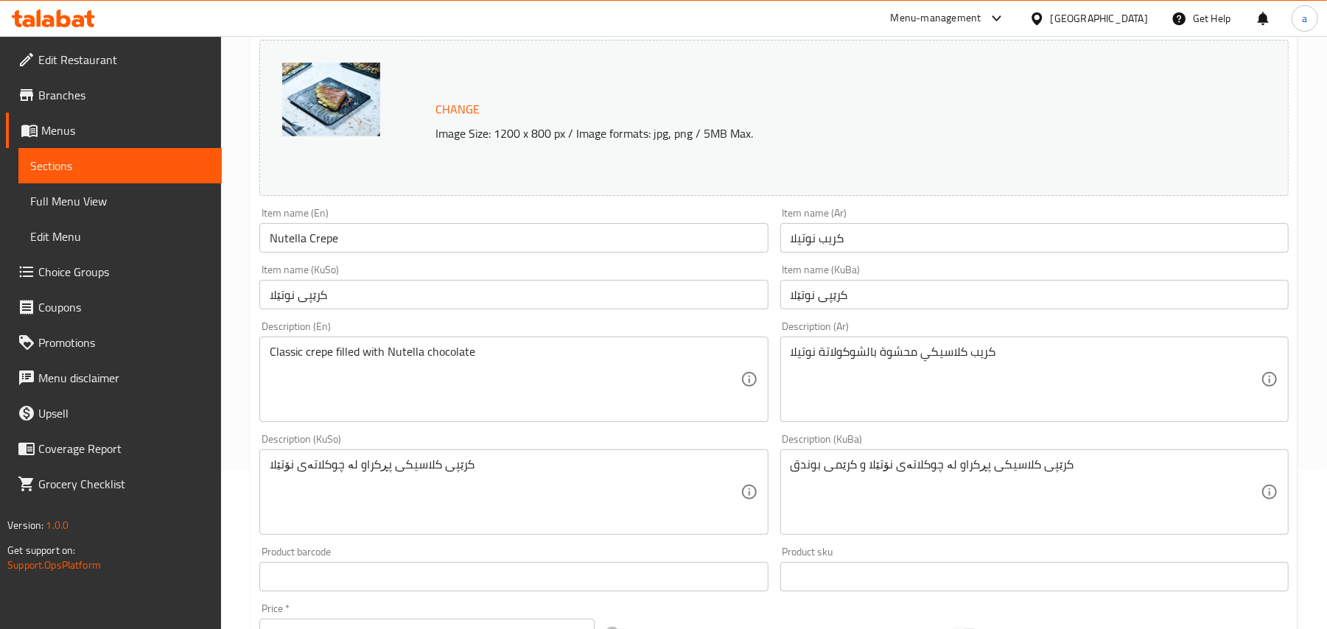
scroll to position [228, 0]
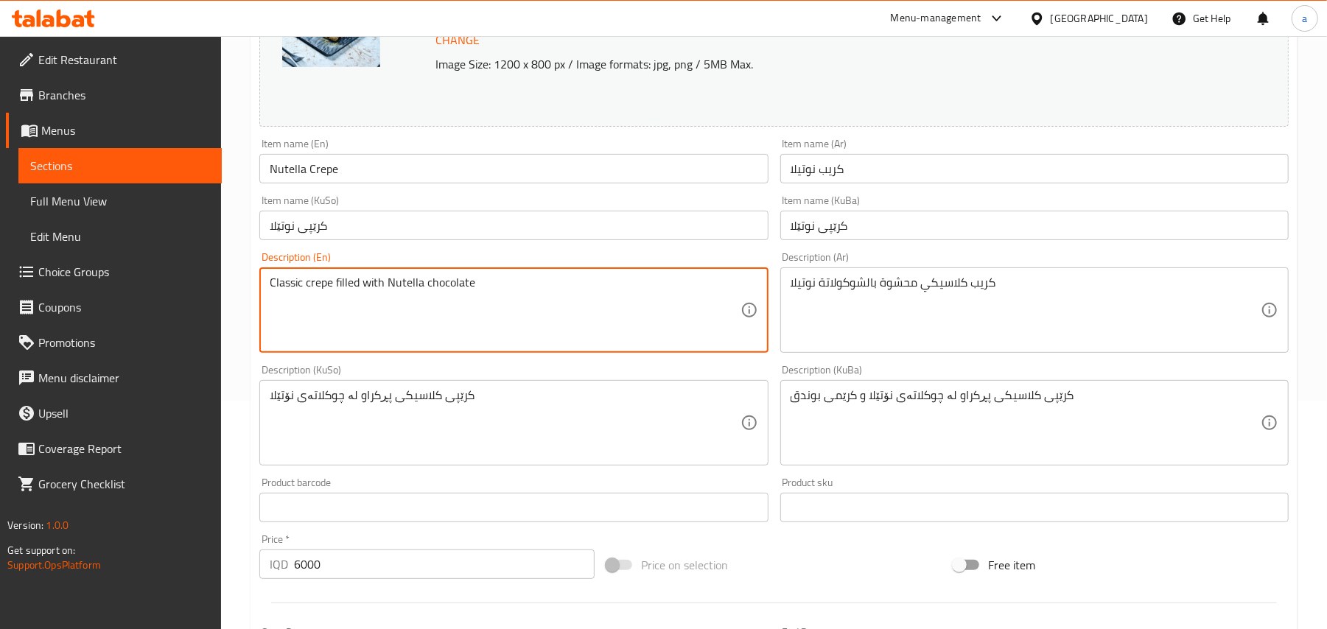
click at [522, 346] on textarea "Classic crepe filled with Nutella chocolate" at bounding box center [505, 311] width 470 height 70
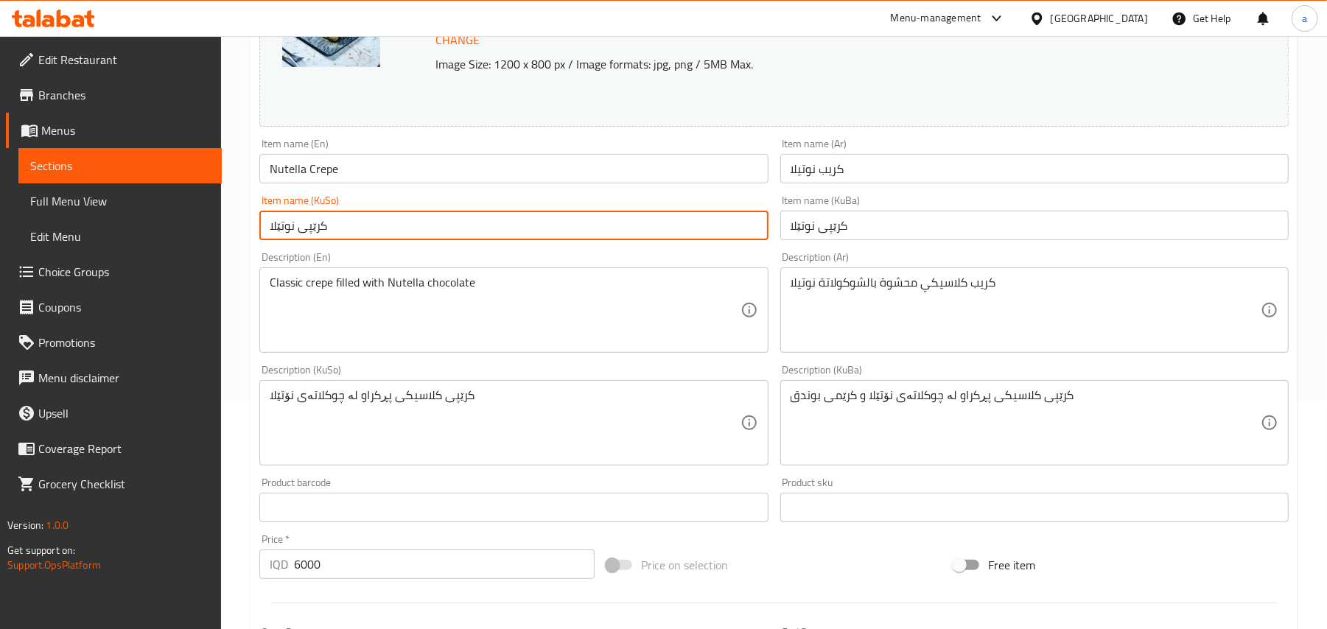
click at [502, 237] on input "کرێپی نوتێلا" at bounding box center [513, 225] width 508 height 29
click at [719, 240] on input "کرێپی نوتێلا" at bounding box center [513, 225] width 508 height 29
click at [726, 234] on input "کرێپی نۆتێلا" at bounding box center [513, 225] width 508 height 29
type input "کرێپی نۆتێلا"
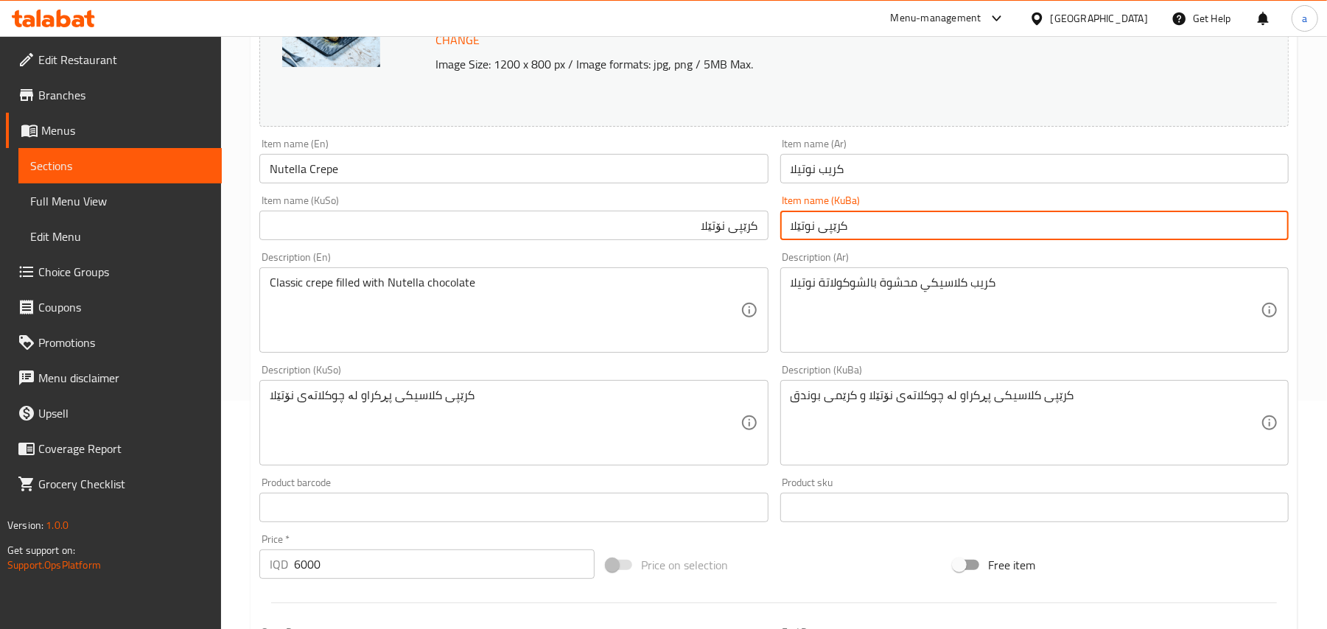
click at [821, 240] on input "کرێپی نوتێلا" at bounding box center [1034, 225] width 508 height 29
paste input "ۆ"
type input "کرێپی نۆتێلا"
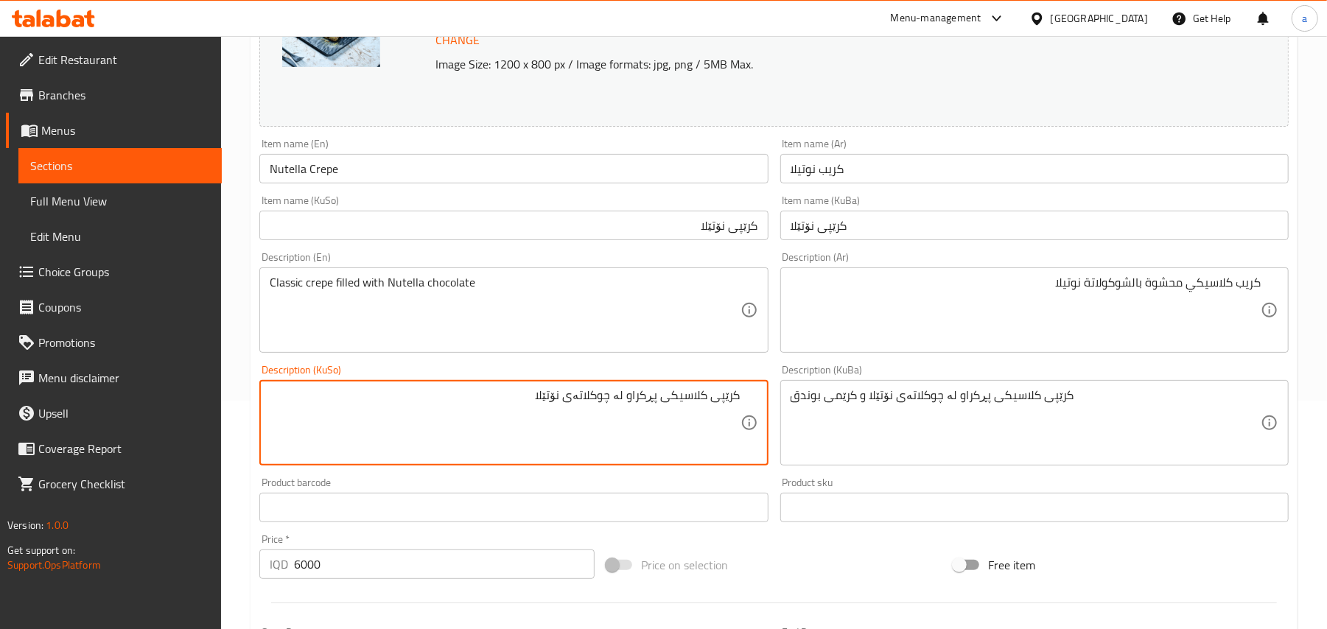
click at [655, 418] on textarea "کرێپی کلاسیکی پڕکراو لە چوکلاتەی نۆتێلا" at bounding box center [505, 423] width 470 height 70
click at [656, 415] on textarea "کرێپی کلاسیکی پڕکراو لە چوکلاتەی نۆتێلا" at bounding box center [505, 423] width 470 height 70
click at [625, 417] on textarea "کرێپی کلاسیک پڕکراو لە چوکلاتەی نۆتێلا" at bounding box center [505, 423] width 470 height 70
click at [591, 410] on textarea "کرێپی کلاسیک پڕکراو بە چوکلاتەی نۆتێلا" at bounding box center [505, 423] width 470 height 70
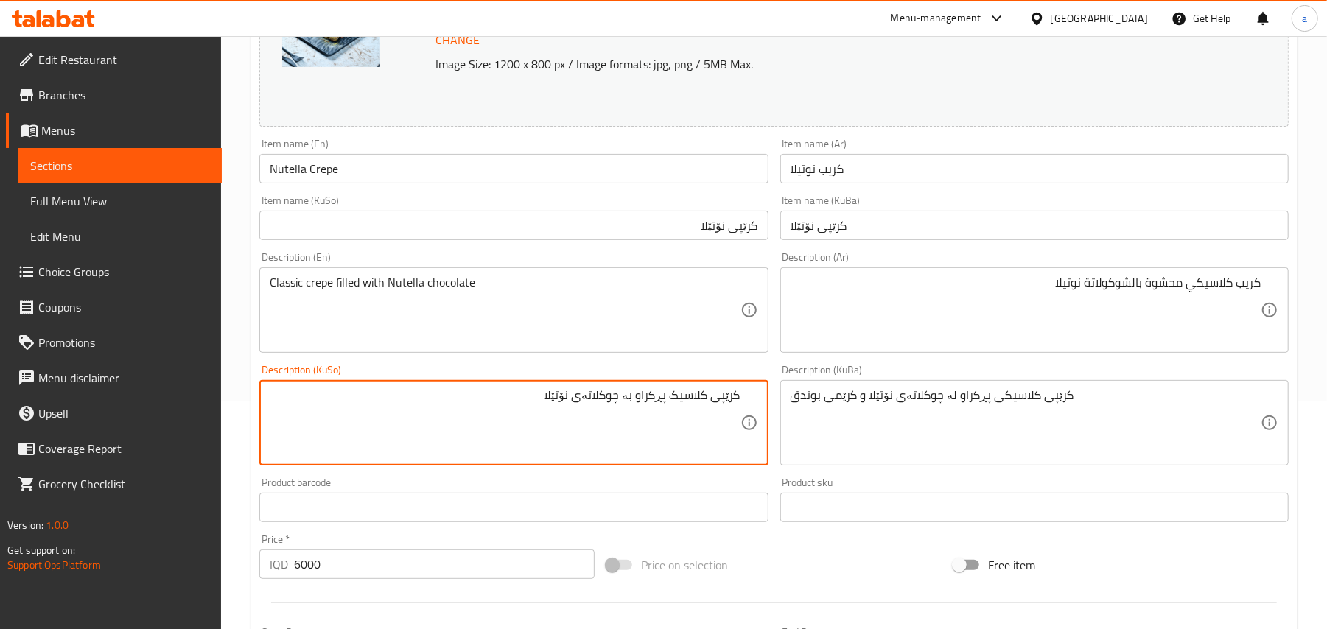
click at [591, 410] on textarea "کرێپی کلاسیک پڕکراو بە چوکلاتەی نۆتێلا" at bounding box center [505, 423] width 470 height 70
type textarea "کرێپی کلاسیک پڕکراو بە چوکلاتەی نۆتێلا"
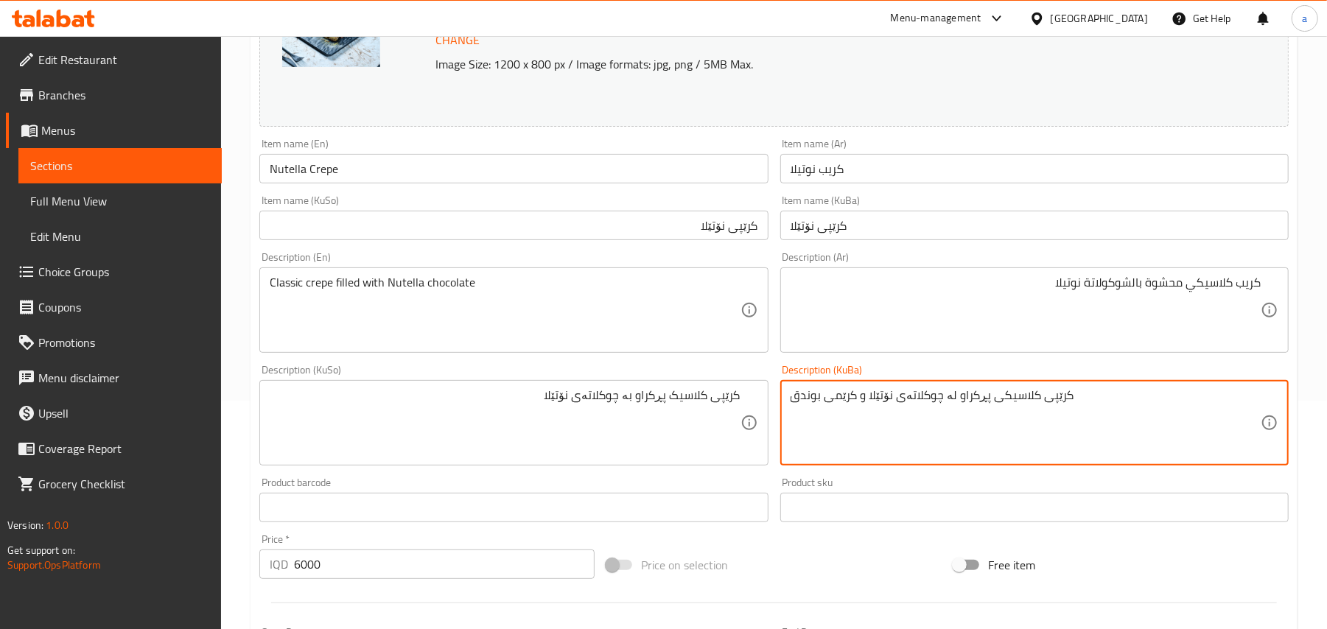
paste textarea "پڕکراو بە چوکلاتەی نۆتێلا"
type textarea "کرێپی کلاسیک پڕکراو بە چوکلاتەی نۆتێلا"
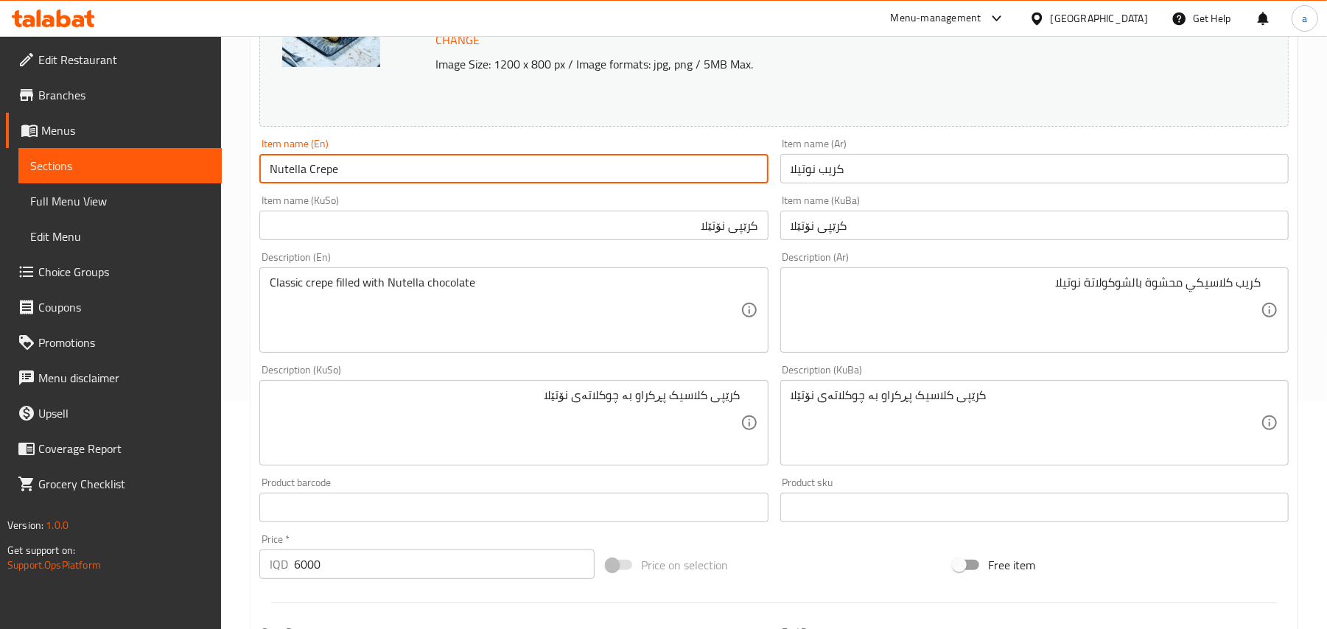
drag, startPoint x: 360, startPoint y: 174, endPoint x: 298, endPoint y: 192, distance: 63.6
click at [222, 193] on div "Home / Restaurants management / Menus / Sections / item / update Crepe section …" at bounding box center [774, 406] width 1106 height 1196
click at [398, 183] on input "Nutella Crepe" at bounding box center [513, 168] width 508 height 29
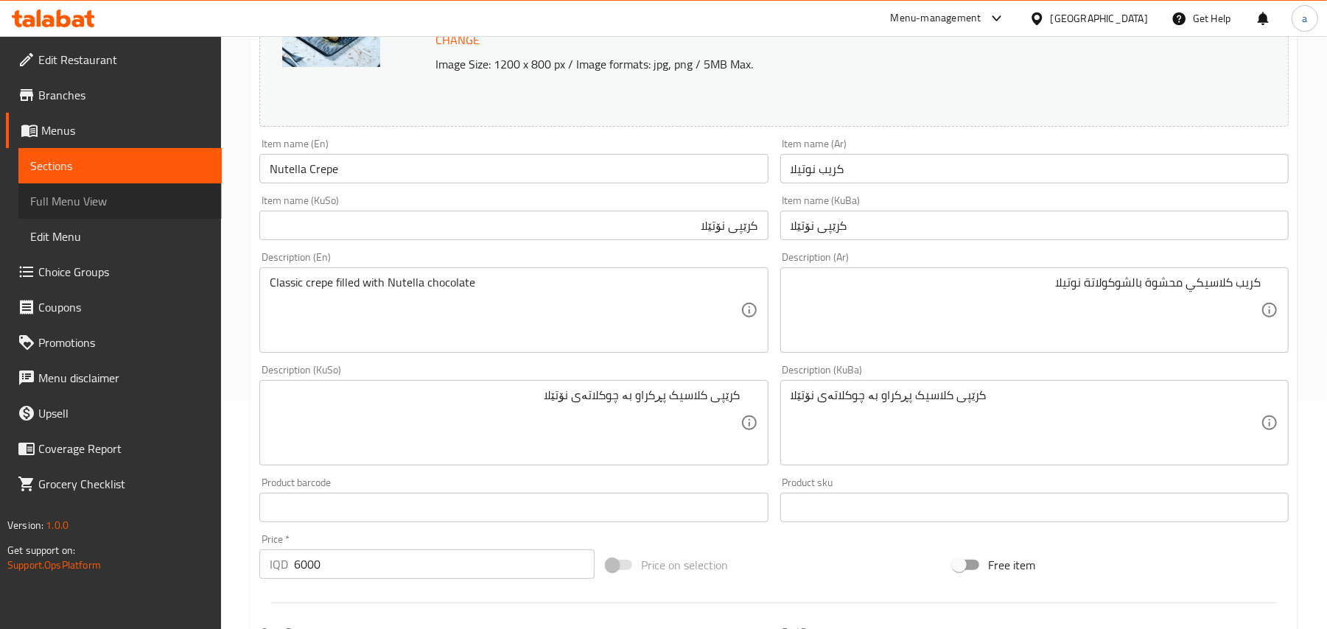
click at [139, 216] on link "Full Menu View" at bounding box center [119, 200] width 203 height 35
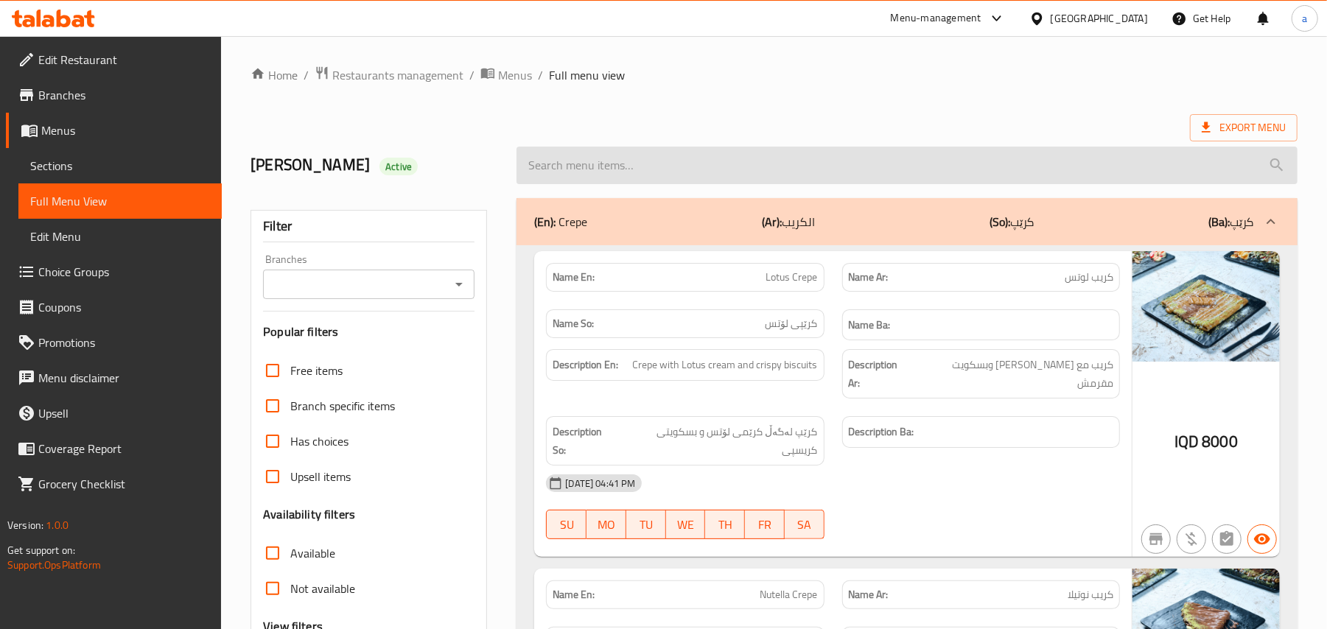
click at [593, 183] on input "search" at bounding box center [906, 166] width 781 height 38
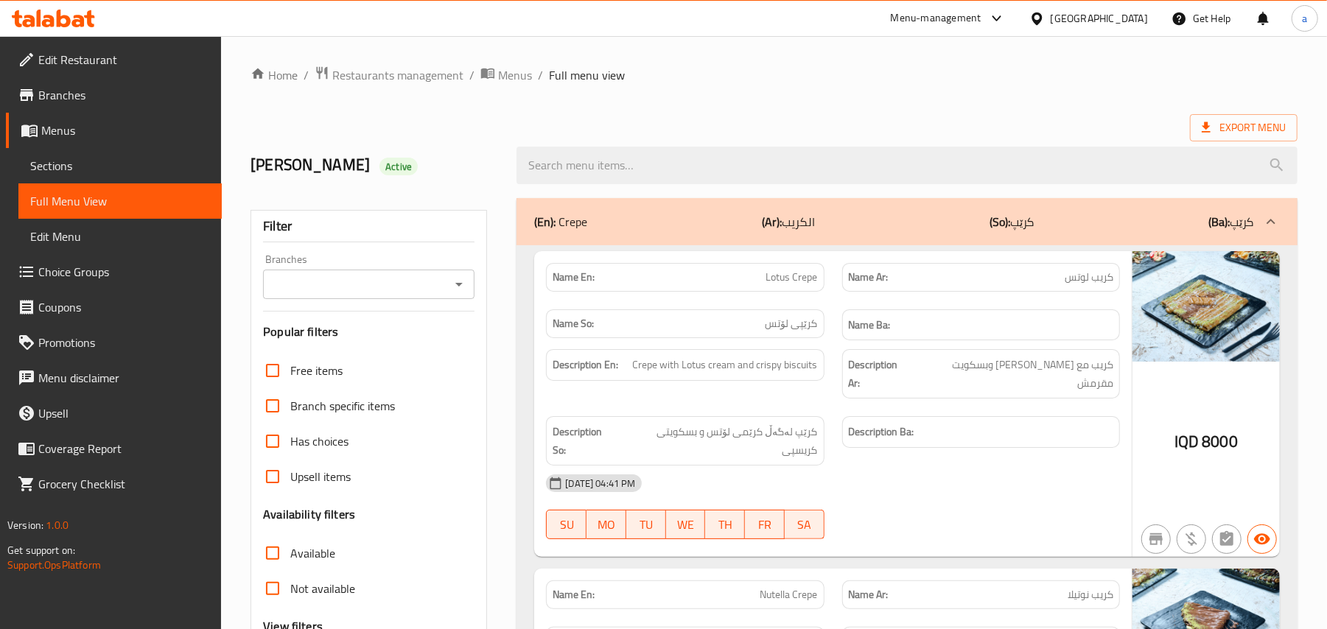
paste input "Nutella Crepe"
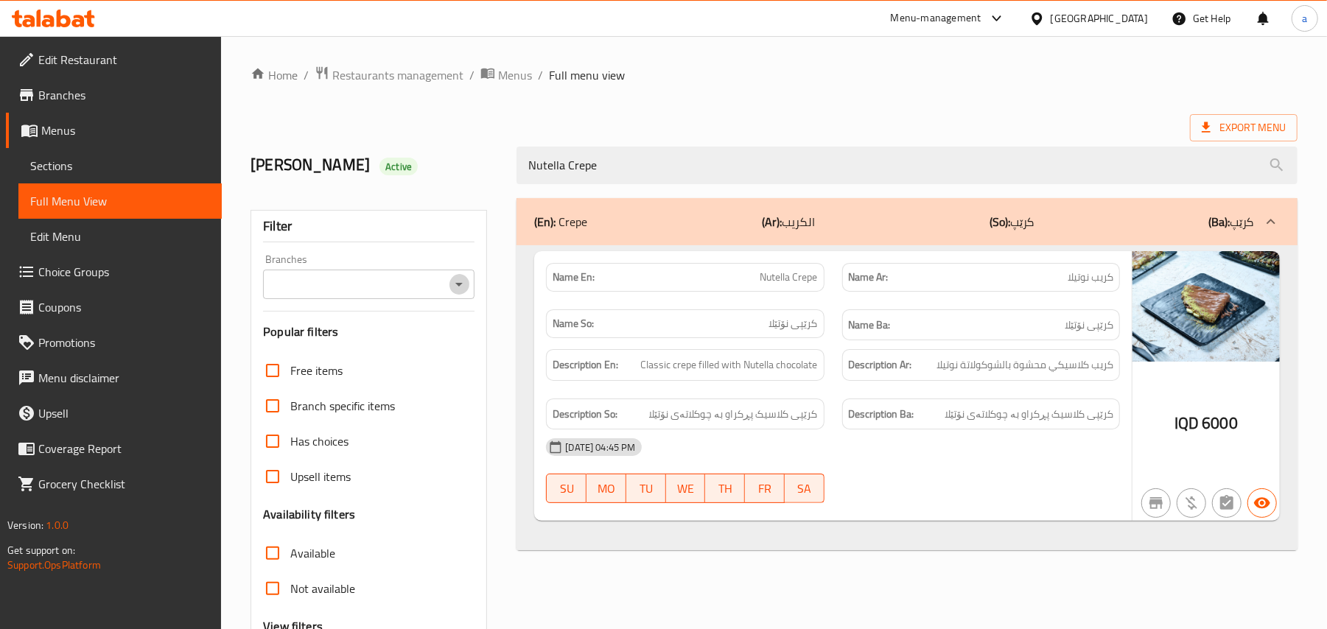
click at [452, 293] on icon "Open" at bounding box center [459, 285] width 18 height 18
type input "Nutella Crepe"
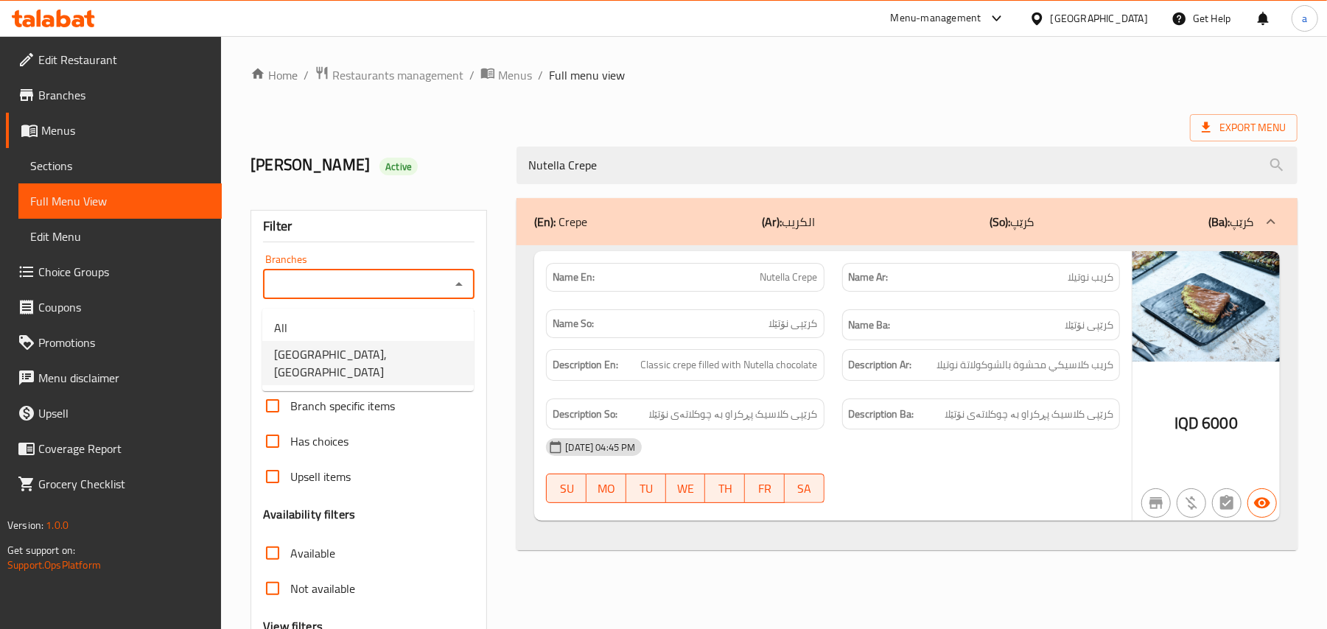
click at [432, 357] on li "[GEOGRAPHIC_DATA], [GEOGRAPHIC_DATA]" at bounding box center [367, 363] width 211 height 44
type input "[GEOGRAPHIC_DATA], [GEOGRAPHIC_DATA]"
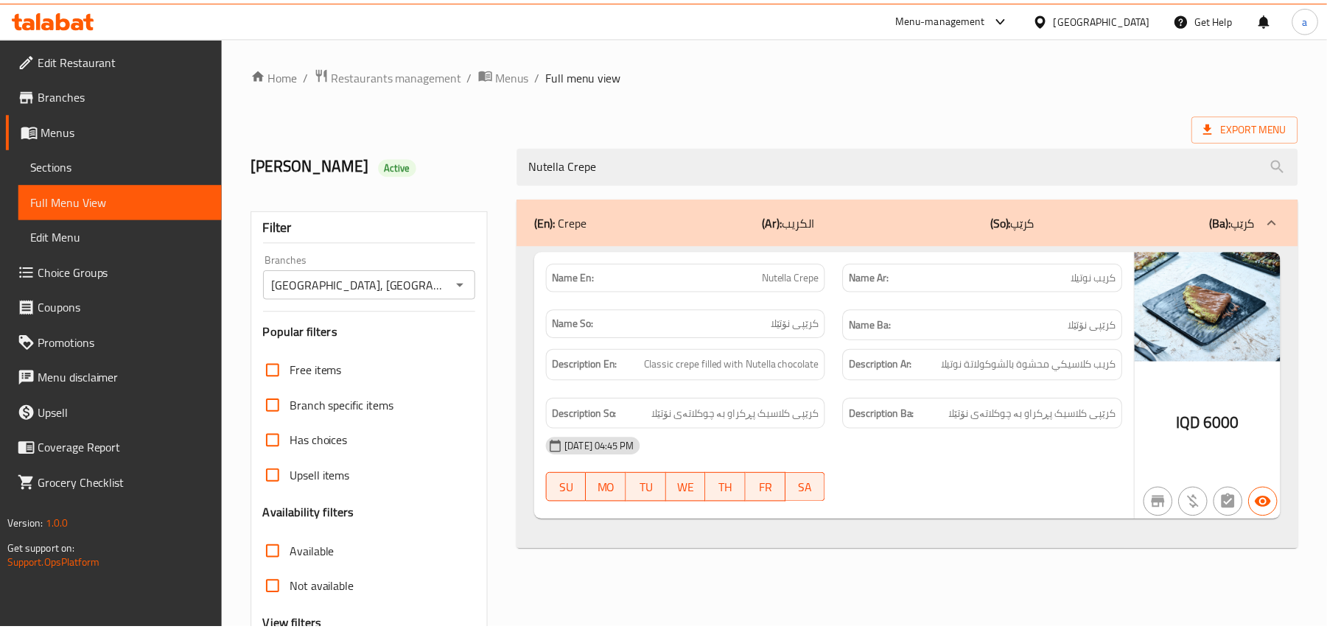
scroll to position [178, 0]
